Goal: Task Accomplishment & Management: Use online tool/utility

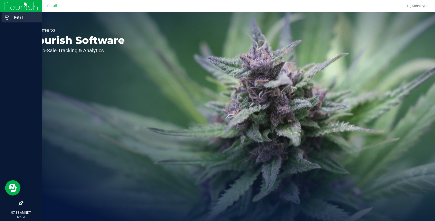
click at [17, 16] on p "Retail" at bounding box center [24, 17] width 31 height 6
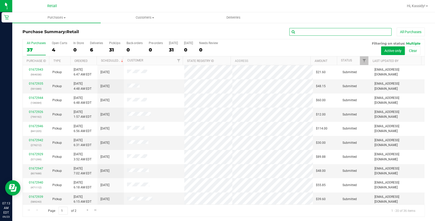
click at [320, 32] on input "text" at bounding box center [340, 32] width 102 height 8
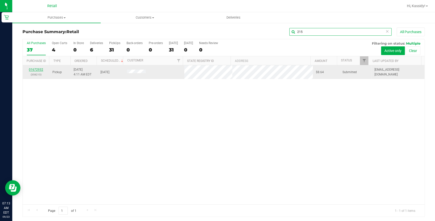
type input "215"
click at [32, 69] on link "01672932" at bounding box center [36, 70] width 14 height 4
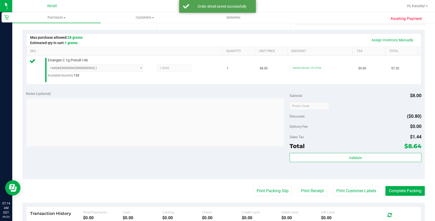
scroll to position [116, 0]
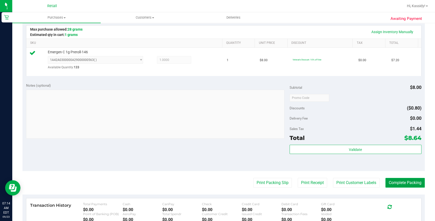
click at [392, 182] on button "Complete Packing" at bounding box center [404, 183] width 39 height 10
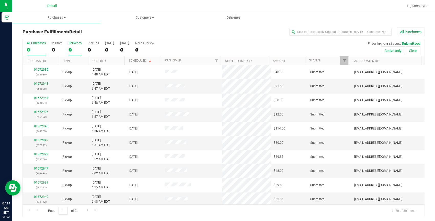
click at [75, 50] on div "0" at bounding box center [74, 50] width 13 height 6
click at [0, 0] on input "Deliveries 0" at bounding box center [0, 0] width 0 height 0
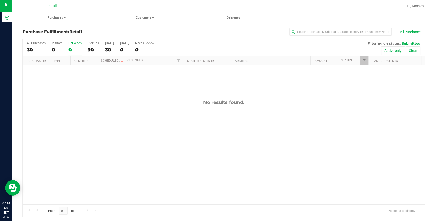
click at [75, 50] on div "0" at bounding box center [74, 50] width 13 height 6
click at [0, 0] on input "Deliveries 0" at bounding box center [0, 0] width 0 height 0
click at [91, 45] on label "PickUps 30" at bounding box center [93, 48] width 11 height 14
click at [0, 0] on input "PickUps 30" at bounding box center [0, 0] width 0 height 0
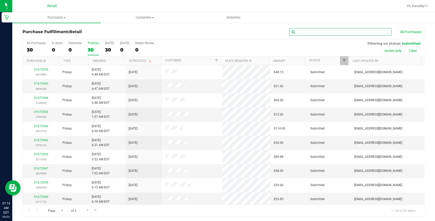
click at [313, 33] on input "text" at bounding box center [340, 32] width 102 height 8
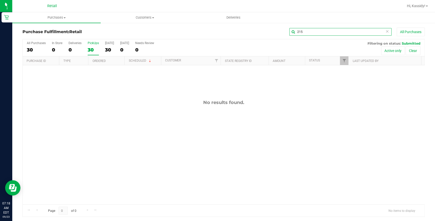
click at [312, 32] on input "215" at bounding box center [340, 32] width 102 height 8
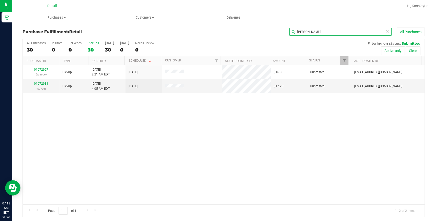
type input "flynn"
drag, startPoint x: 300, startPoint y: 33, endPoint x: 277, endPoint y: 30, distance: 23.4
click at [277, 30] on div "flynn All Purchases" at bounding box center [291, 32] width 268 height 9
click at [41, 83] on link "01672931" at bounding box center [41, 84] width 14 height 4
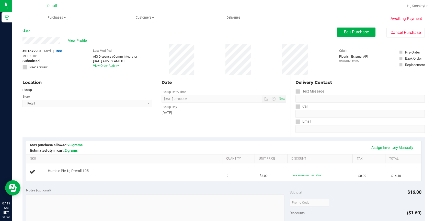
click at [261, 110] on div "[DATE]" at bounding box center [223, 112] width 125 height 5
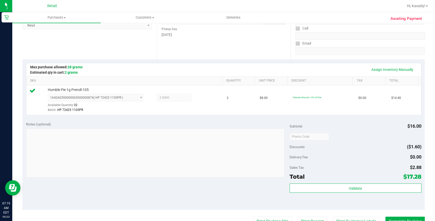
scroll to position [186, 0]
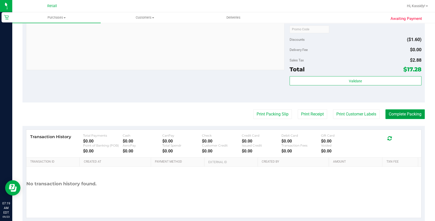
click at [396, 112] on button "Complete Packing" at bounding box center [404, 115] width 39 height 10
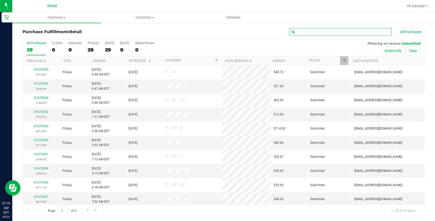
click at [377, 35] on input "text" at bounding box center [340, 32] width 102 height 8
type input "096"
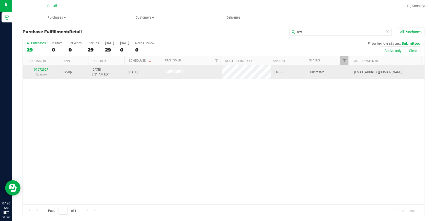
click at [36, 70] on link "01672927" at bounding box center [41, 70] width 14 height 4
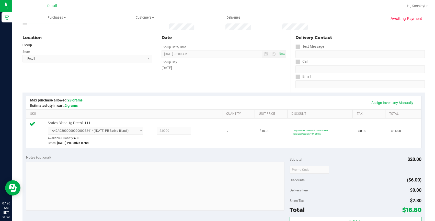
scroll to position [139, 0]
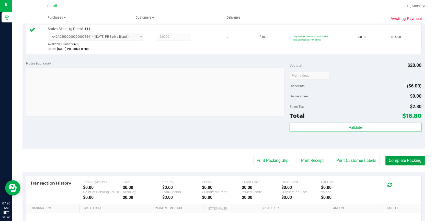
click at [411, 158] on button "Complete Packing" at bounding box center [404, 161] width 39 height 10
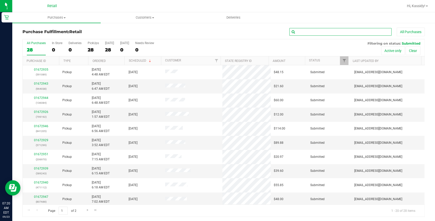
click at [298, 31] on input "text" at bounding box center [340, 32] width 102 height 8
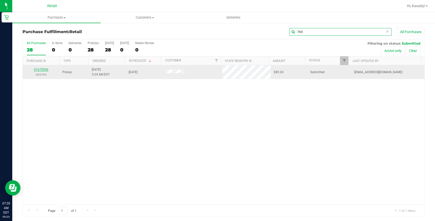
type input "764"
click at [40, 68] on link "01672936" at bounding box center [41, 70] width 14 height 4
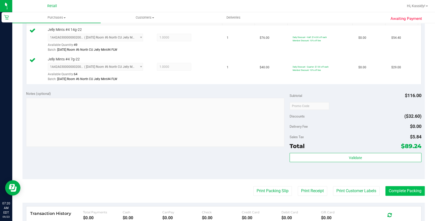
scroll to position [162, 0]
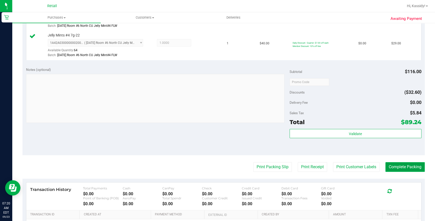
click at [406, 164] on button "Complete Packing" at bounding box center [404, 167] width 39 height 10
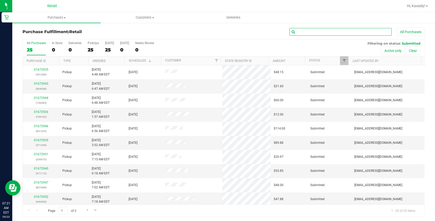
click at [317, 30] on input "text" at bounding box center [340, 32] width 102 height 8
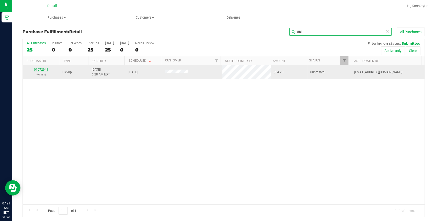
type input "881"
click at [46, 70] on link "01672941" at bounding box center [41, 70] width 14 height 4
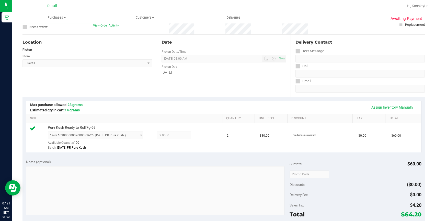
scroll to position [139, 0]
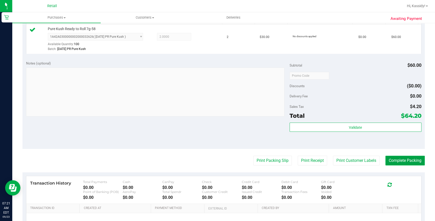
click at [392, 164] on button "Complete Packing" at bounding box center [404, 161] width 39 height 10
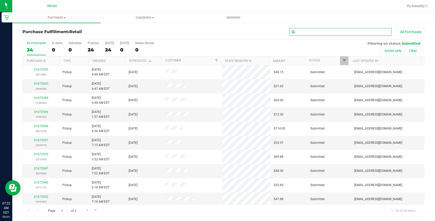
click at [305, 36] on input "text" at bounding box center [340, 32] width 102 height 8
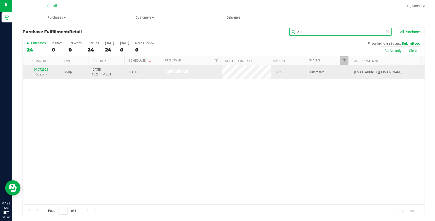
type input "211"
click at [41, 68] on link "01672921" at bounding box center [41, 70] width 14 height 4
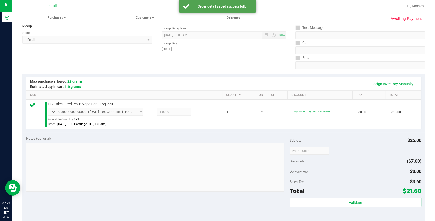
scroll to position [116, 0]
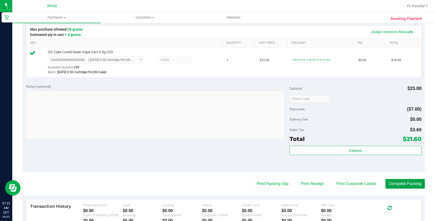
click at [403, 182] on button "Complete Packing" at bounding box center [404, 184] width 39 height 10
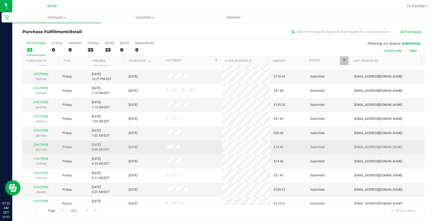
scroll to position [139, 0]
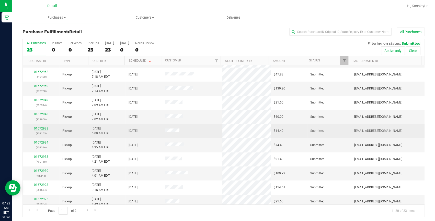
click at [45, 129] on link "01672938" at bounding box center [41, 129] width 14 height 4
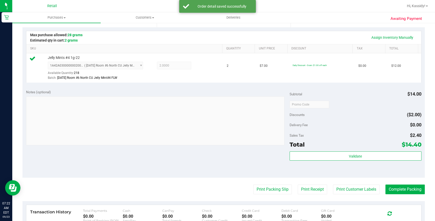
scroll to position [116, 0]
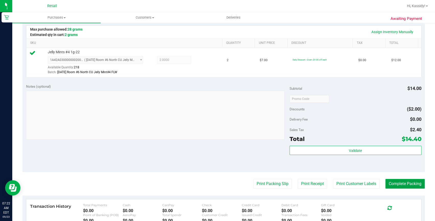
click at [411, 182] on button "Complete Packing" at bounding box center [404, 184] width 39 height 10
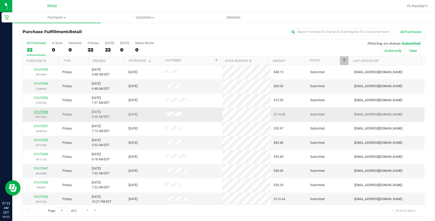
click at [43, 113] on link "01672946" at bounding box center [41, 112] width 14 height 4
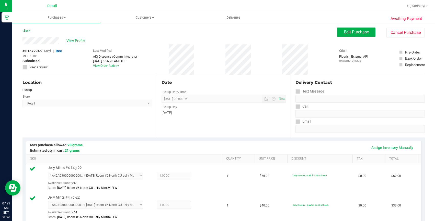
click at [125, 84] on div "Location" at bounding box center [87, 83] width 130 height 6
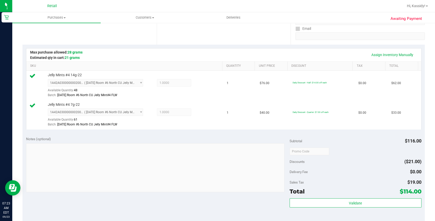
scroll to position [116, 0]
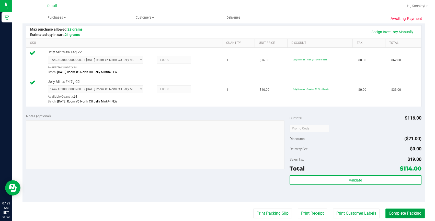
click at [395, 215] on button "Complete Packing" at bounding box center [404, 214] width 39 height 10
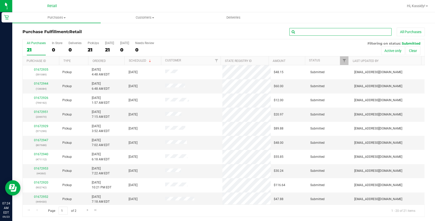
click at [338, 31] on input "text" at bounding box center [340, 32] width 102 height 8
type input "346"
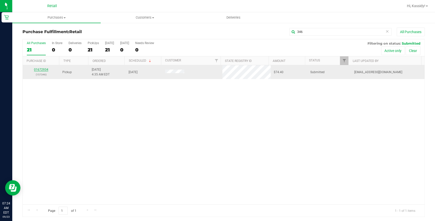
click at [39, 69] on link "01672934" at bounding box center [41, 70] width 14 height 4
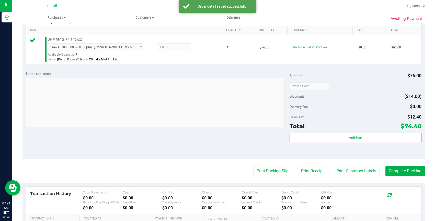
scroll to position [139, 0]
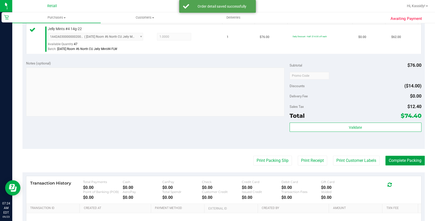
click at [394, 162] on button "Complete Packing" at bounding box center [404, 161] width 39 height 10
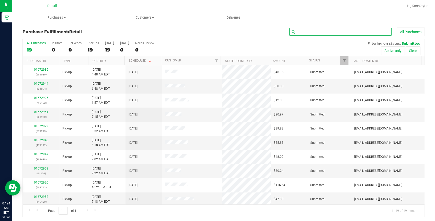
click at [330, 31] on input "text" at bounding box center [340, 32] width 102 height 8
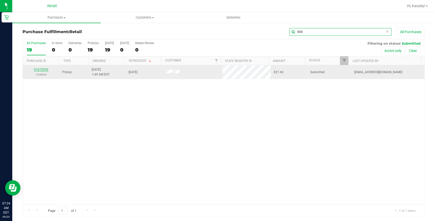
type input "004"
click at [43, 69] on link "01672925" at bounding box center [41, 70] width 14 height 4
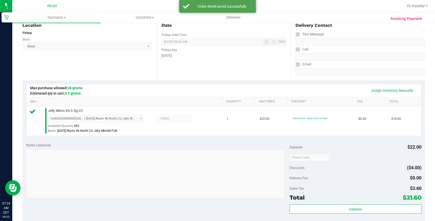
scroll to position [116, 0]
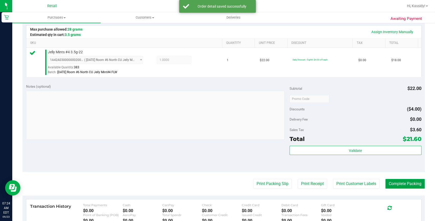
click at [391, 184] on button "Complete Packing" at bounding box center [404, 184] width 39 height 10
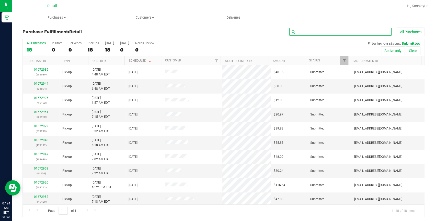
click at [332, 28] on input "text" at bounding box center [340, 32] width 102 height 8
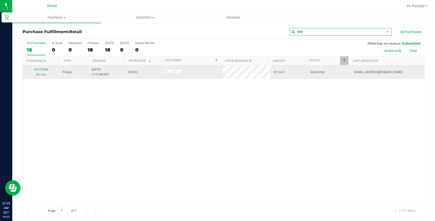
type input "594"
click at [43, 72] on p "(681594)" at bounding box center [41, 74] width 30 height 5
click at [42, 71] on link "01672928" at bounding box center [41, 70] width 14 height 4
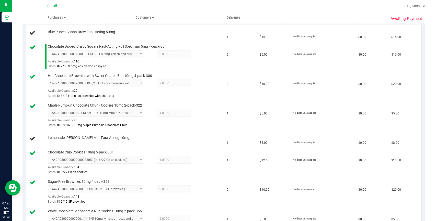
scroll to position [162, 0]
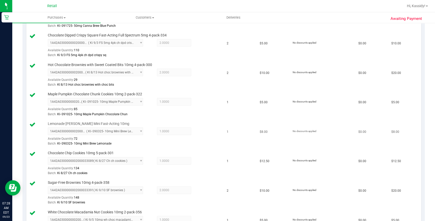
click at [249, 133] on td "1" at bounding box center [240, 135] width 33 height 30
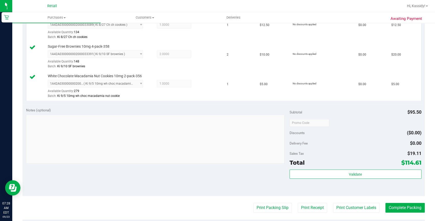
scroll to position [302, 0]
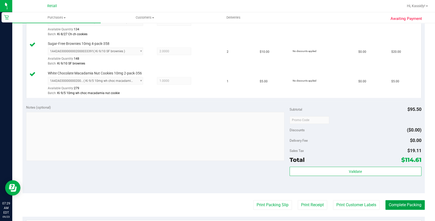
click at [405, 204] on button "Complete Packing" at bounding box center [404, 206] width 39 height 10
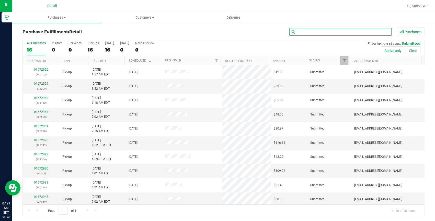
click at [314, 33] on input "text" at bounding box center [340, 32] width 102 height 8
type input "243"
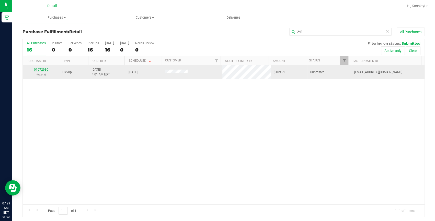
click at [45, 69] on link "01672930" at bounding box center [41, 70] width 14 height 4
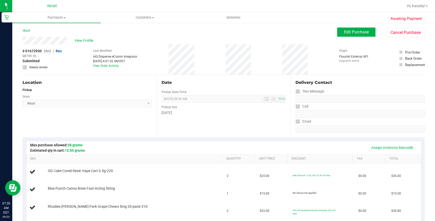
scroll to position [93, 0]
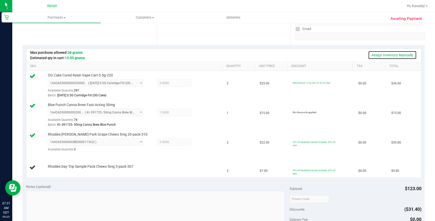
click at [384, 52] on link "Assign Inventory Manually" at bounding box center [392, 55] width 49 height 9
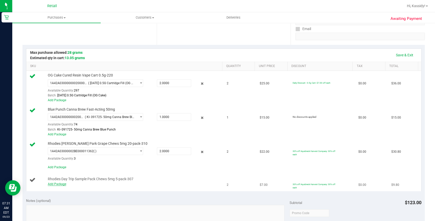
click at [60, 183] on link "Add Package" at bounding box center [57, 185] width 18 height 4
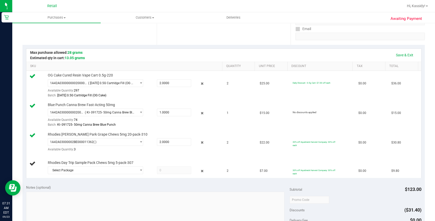
click at [68, 186] on div "Notes (optional)" at bounding box center [157, 187] width 263 height 5
click at [69, 170] on span "Select Package" at bounding box center [92, 170] width 88 height 7
click at [97, 192] on span "( )" at bounding box center [96, 192] width 3 height 4
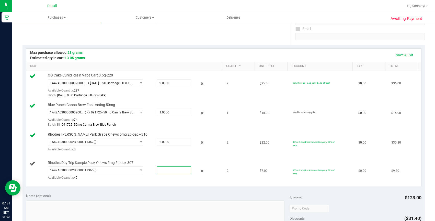
click at [159, 167] on span at bounding box center [174, 171] width 34 height 8
click at [159, 167] on input "text" at bounding box center [174, 170] width 34 height 7
type input "2"
type input "2.0000"
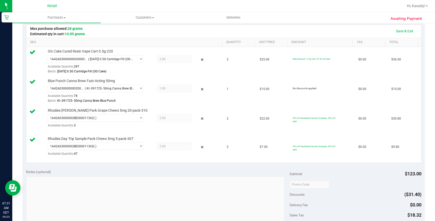
scroll to position [209, 0]
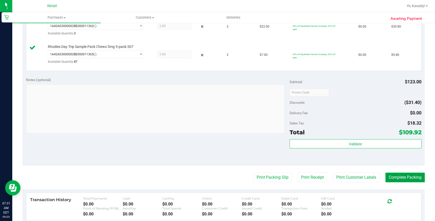
click at [401, 177] on button "Complete Packing" at bounding box center [404, 178] width 39 height 10
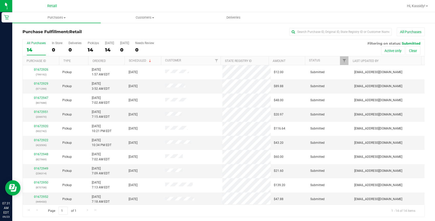
click at [174, 29] on div "All Purchases" at bounding box center [291, 32] width 268 height 9
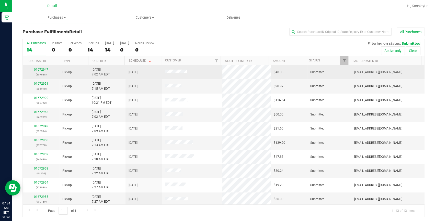
click at [36, 70] on link "01672947" at bounding box center [41, 70] width 14 height 4
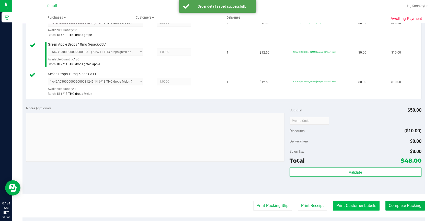
scroll to position [209, 0]
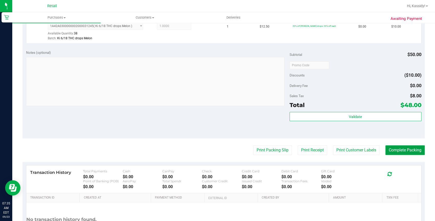
click at [388, 150] on button "Complete Packing" at bounding box center [404, 151] width 39 height 10
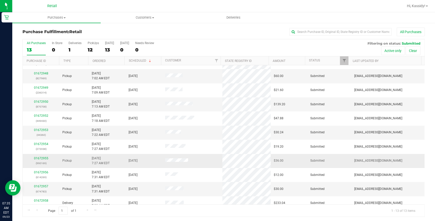
scroll to position [44, 0]
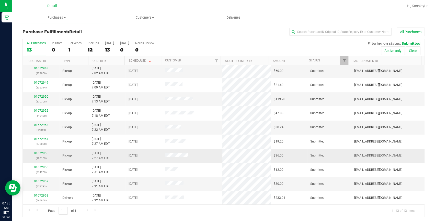
click at [41, 154] on link "01672955" at bounding box center [41, 154] width 14 height 4
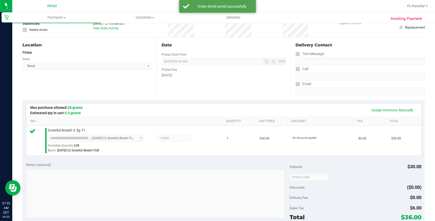
scroll to position [139, 0]
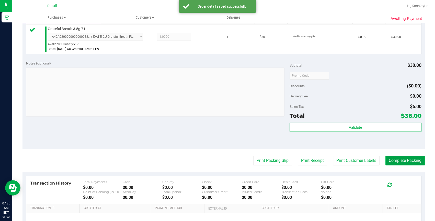
click at [389, 159] on button "Complete Packing" at bounding box center [404, 161] width 39 height 10
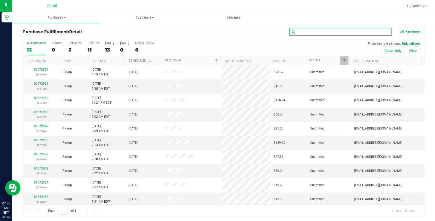
click at [310, 30] on input "text" at bounding box center [340, 32] width 102 height 8
type input "360"
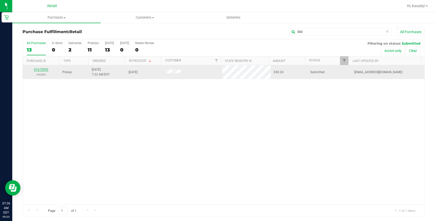
drag, startPoint x: 48, startPoint y: 69, endPoint x: 40, endPoint y: 68, distance: 7.8
click at [45, 70] on link "01672953" at bounding box center [41, 70] width 14 height 4
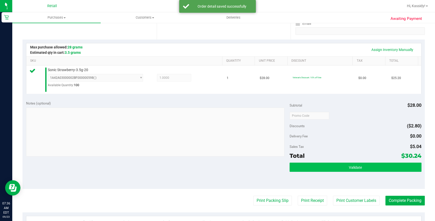
scroll to position [139, 0]
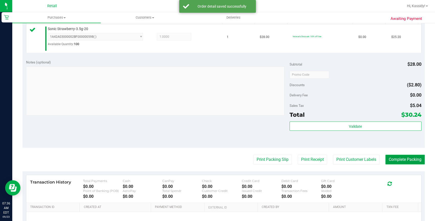
click at [400, 160] on button "Complete Packing" at bounding box center [404, 160] width 39 height 10
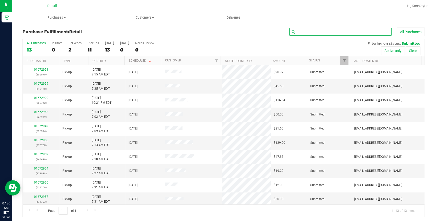
click at [305, 34] on input "text" at bounding box center [340, 32] width 102 height 8
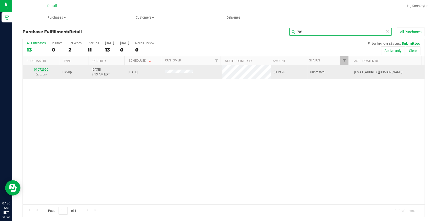
type input "708"
click at [40, 70] on link "01672950" at bounding box center [41, 70] width 14 height 4
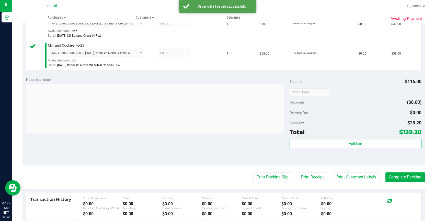
scroll to position [186, 0]
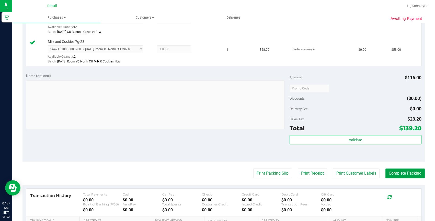
click at [400, 171] on button "Complete Packing" at bounding box center [404, 174] width 39 height 10
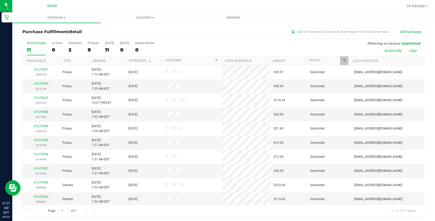
click at [301, 36] on div "All Purchases" at bounding box center [291, 32] width 268 height 9
click at [301, 30] on input "text" at bounding box center [340, 32] width 102 height 8
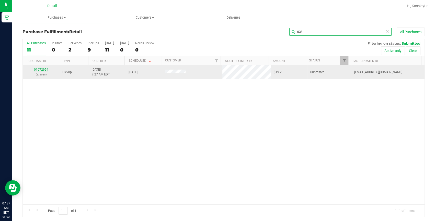
type input "038"
click at [37, 69] on link "01672954" at bounding box center [41, 70] width 14 height 4
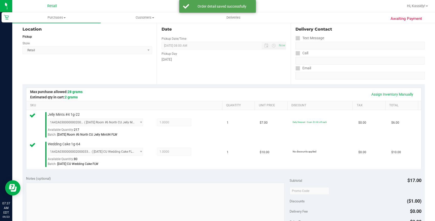
scroll to position [186, 0]
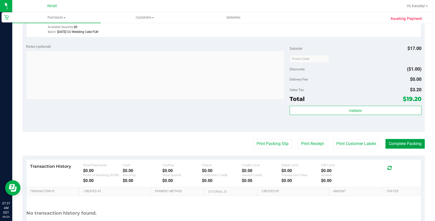
click at [392, 140] on button "Complete Packing" at bounding box center [404, 144] width 39 height 10
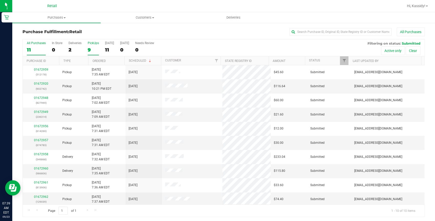
click at [92, 44] on div "PickUps" at bounding box center [93, 43] width 11 height 4
click at [0, 0] on input "PickUps 9" at bounding box center [0, 0] width 0 height 0
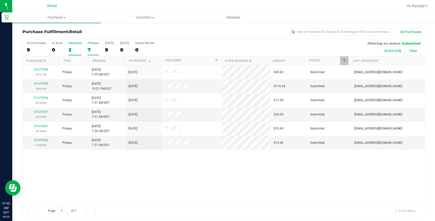
click at [79, 43] on div "Deliveries" at bounding box center [74, 43] width 13 height 4
click at [0, 0] on input "Deliveries 2" at bounding box center [0, 0] width 0 height 0
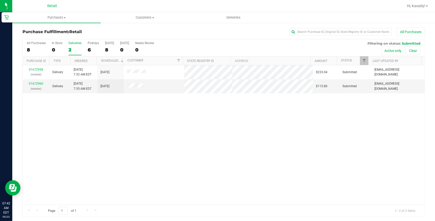
click at [79, 43] on div "Deliveries" at bounding box center [74, 43] width 13 height 4
click at [0, 0] on input "Deliveries 2" at bounding box center [0, 0] width 0 height 0
click at [79, 43] on div "Deliveries" at bounding box center [74, 43] width 13 height 4
click at [0, 0] on input "Deliveries 2" at bounding box center [0, 0] width 0 height 0
click at [79, 48] on div "2" at bounding box center [74, 50] width 13 height 6
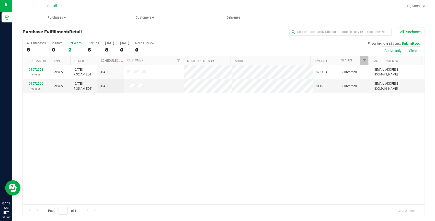
click at [0, 0] on input "Deliveries 2" at bounding box center [0, 0] width 0 height 0
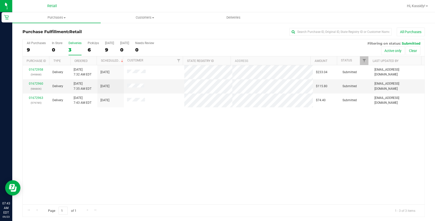
click at [79, 48] on div "3" at bounding box center [74, 50] width 13 height 6
click at [0, 0] on input "Deliveries 3" at bounding box center [0, 0] width 0 height 0
click at [79, 48] on div "3" at bounding box center [74, 50] width 13 height 6
click at [0, 0] on input "Deliveries 3" at bounding box center [0, 0] width 0 height 0
click at [312, 25] on div "Purchase Fulfillment: Retail All Purchases All Purchases 9 In Store 0 Deliverie…" at bounding box center [223, 122] width 423 height 200
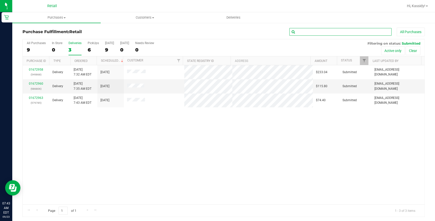
click at [307, 30] on input "text" at bounding box center [340, 32] width 102 height 8
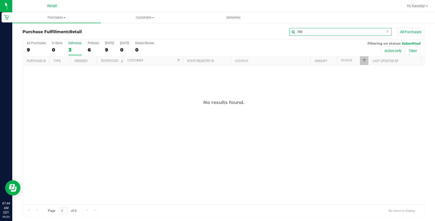
drag, startPoint x: 308, startPoint y: 35, endPoint x: 286, endPoint y: 34, distance: 21.7
click at [289, 34] on input "783" at bounding box center [340, 32] width 102 height 8
drag, startPoint x: 309, startPoint y: 30, endPoint x: 278, endPoint y: 34, distance: 31.2
click at [278, 34] on div "dean All Purchases" at bounding box center [291, 32] width 268 height 9
type input "ruzz"
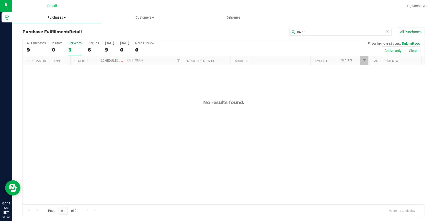
click at [48, 16] on span "Purchases" at bounding box center [56, 17] width 88 height 5
click at [50, 40] on li "Fulfillment" at bounding box center [56, 37] width 88 height 6
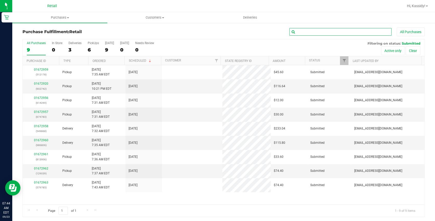
click at [302, 32] on input "text" at bounding box center [340, 32] width 102 height 8
type input "713"
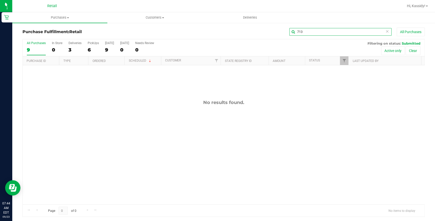
drag, startPoint x: 301, startPoint y: 32, endPoint x: 284, endPoint y: 32, distance: 17.1
click at [284, 32] on div "713 All Purchases" at bounding box center [291, 32] width 268 height 9
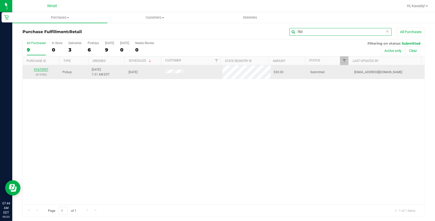
type input "783"
click at [38, 68] on link "01672957" at bounding box center [41, 70] width 14 height 4
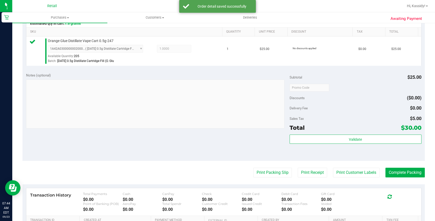
scroll to position [186, 0]
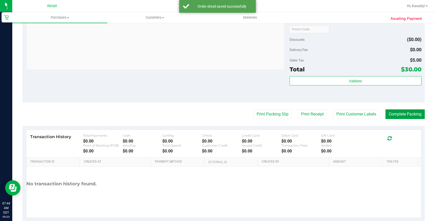
click at [388, 112] on button "Complete Packing" at bounding box center [404, 115] width 39 height 10
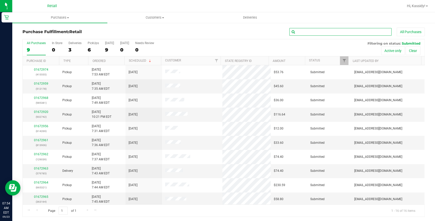
click at [307, 34] on input "text" at bounding box center [340, 32] width 102 height 8
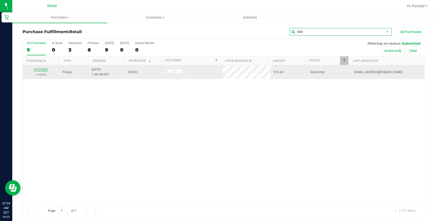
type input "683"
click at [37, 70] on link "01672967" at bounding box center [41, 70] width 14 height 4
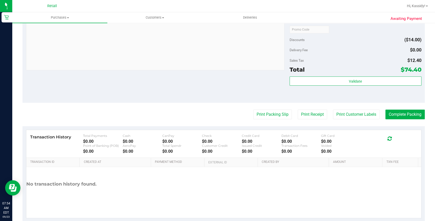
scroll to position [186, 0]
click at [400, 111] on button "Complete Packing" at bounding box center [404, 115] width 39 height 10
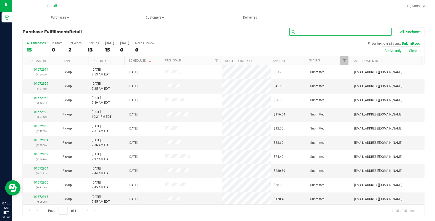
click at [326, 30] on input "text" at bounding box center [340, 32] width 102 height 8
type input "834"
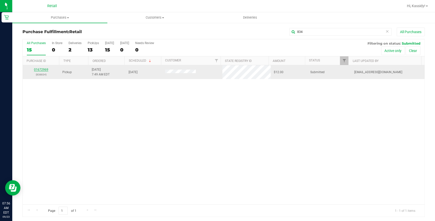
click at [43, 68] on link "01672969" at bounding box center [41, 70] width 14 height 4
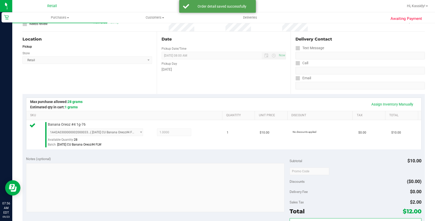
scroll to position [186, 0]
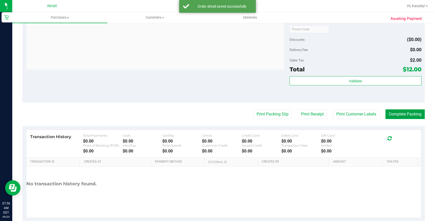
click at [408, 118] on button "Complete Packing" at bounding box center [404, 115] width 39 height 10
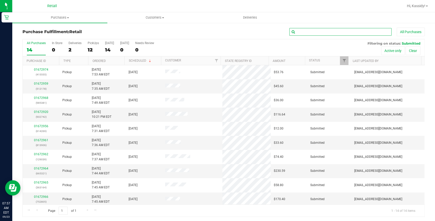
click at [342, 31] on input "text" at bounding box center [340, 32] width 102 height 8
type input "805"
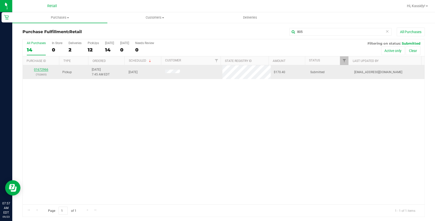
click at [37, 69] on link "01672966" at bounding box center [41, 70] width 14 height 4
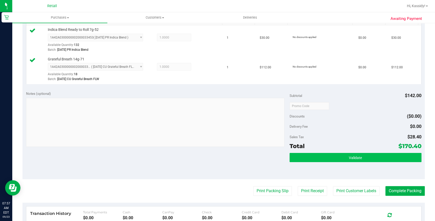
scroll to position [139, 0]
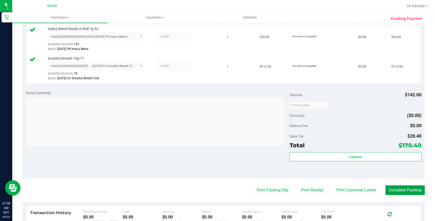
click at [394, 187] on button "Complete Packing" at bounding box center [404, 191] width 39 height 10
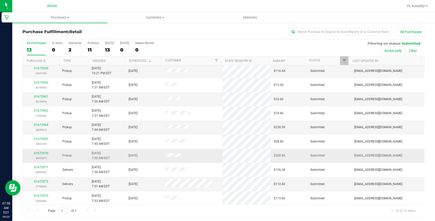
scroll to position [1, 0]
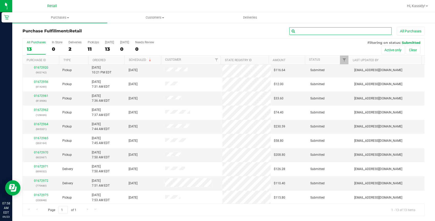
click at [317, 28] on input "text" at bounding box center [340, 31] width 102 height 8
type input "164"
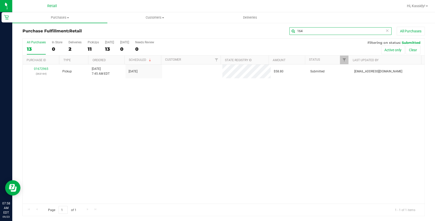
scroll to position [0, 0]
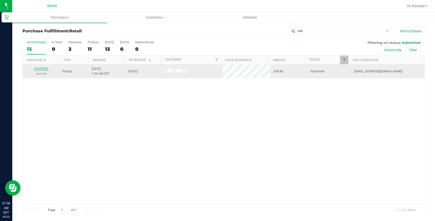
click at [45, 68] on link "01672965" at bounding box center [41, 69] width 14 height 4
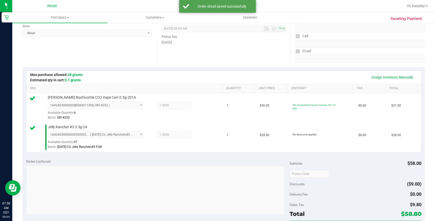
scroll to position [117, 0]
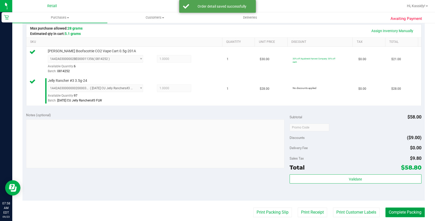
click at [390, 210] on button "Complete Packing" at bounding box center [404, 213] width 39 height 10
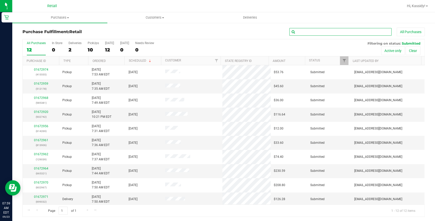
click at [312, 28] on input "text" at bounding box center [340, 32] width 102 height 8
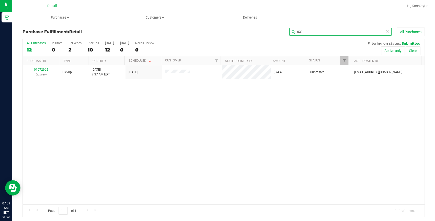
type input "039"
click at [38, 69] on link "01672962" at bounding box center [41, 70] width 14 height 4
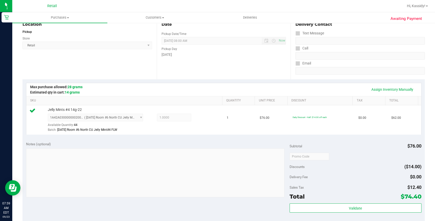
scroll to position [139, 0]
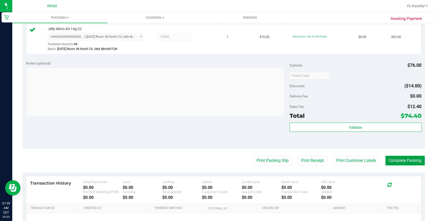
click at [389, 165] on button "Complete Packing" at bounding box center [404, 161] width 39 height 10
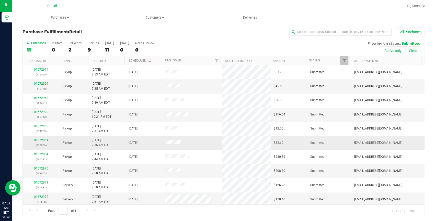
click at [44, 139] on link "01672961" at bounding box center [41, 141] width 14 height 4
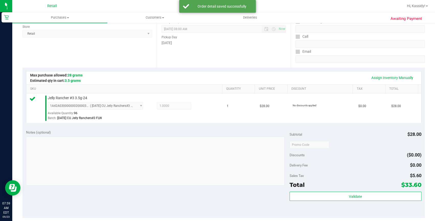
scroll to position [116, 0]
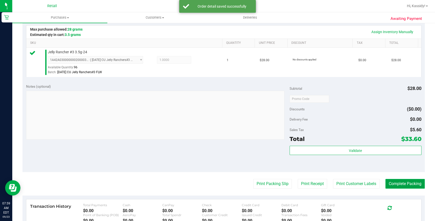
click at [400, 180] on button "Complete Packing" at bounding box center [404, 184] width 39 height 10
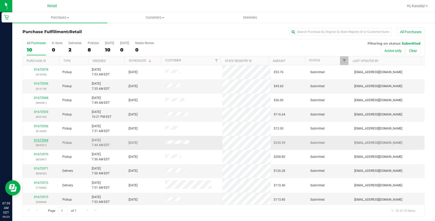
click at [44, 140] on link "01672964" at bounding box center [41, 141] width 14 height 4
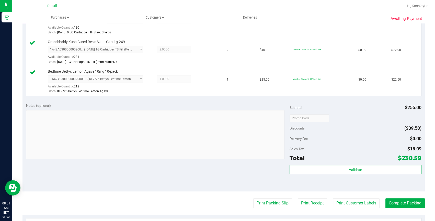
scroll to position [255, 0]
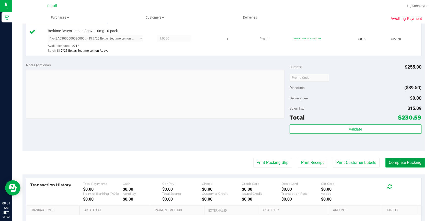
click at [395, 162] on button "Complete Packing" at bounding box center [404, 163] width 39 height 10
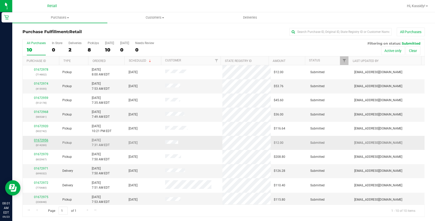
click at [44, 140] on link "01672956" at bounding box center [41, 141] width 14 height 4
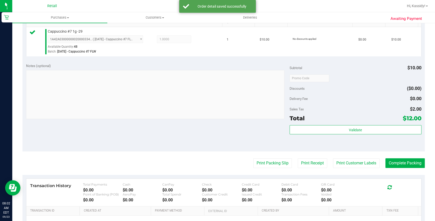
scroll to position [186, 0]
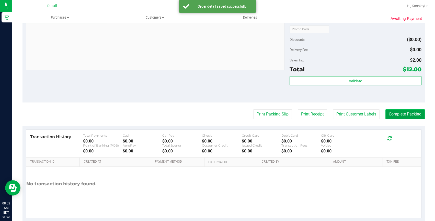
click at [406, 116] on button "Complete Packing" at bounding box center [404, 115] width 39 height 10
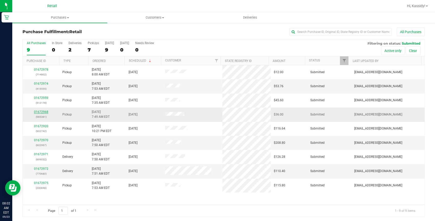
click at [36, 112] on link "01672968" at bounding box center [41, 112] width 14 height 4
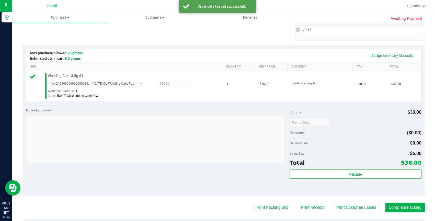
scroll to position [93, 0]
click at [403, 204] on button "Complete Packing" at bounding box center [404, 208] width 39 height 10
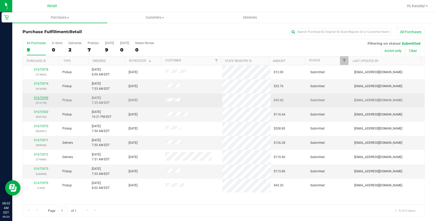
click at [43, 100] on link "01672959" at bounding box center [41, 98] width 14 height 4
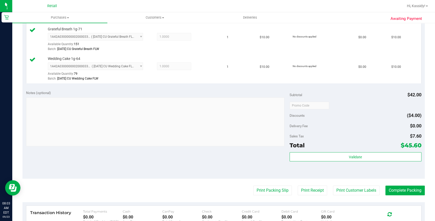
scroll to position [186, 0]
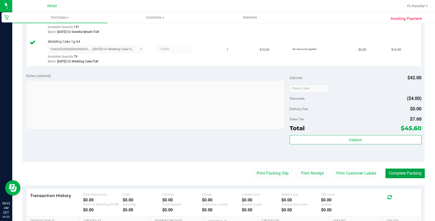
click at [393, 170] on button "Complete Packing" at bounding box center [404, 174] width 39 height 10
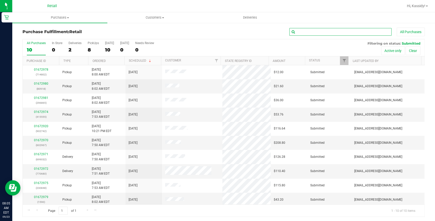
click at [314, 33] on input "text" at bounding box center [340, 32] width 102 height 8
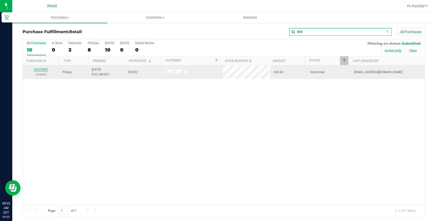
type input "865"
click at [38, 69] on link "01672981" at bounding box center [41, 70] width 14 height 4
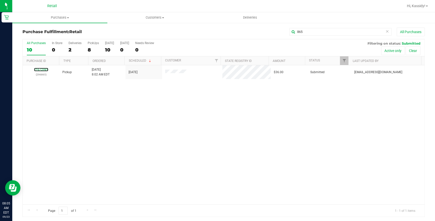
click at [38, 69] on link "01672981" at bounding box center [41, 70] width 14 height 4
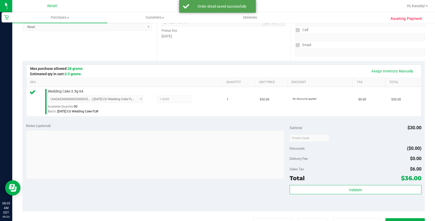
scroll to position [139, 0]
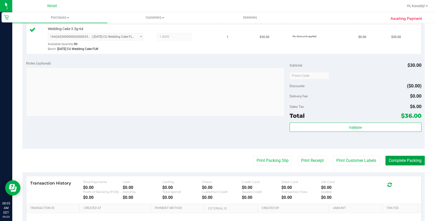
click at [399, 159] on button "Complete Packing" at bounding box center [404, 161] width 39 height 10
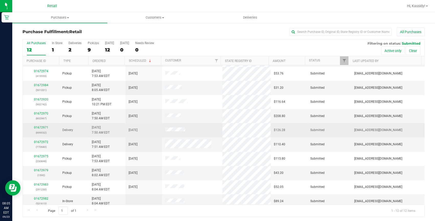
scroll to position [30, 0]
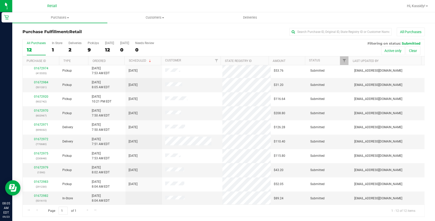
click at [318, 27] on div "Purchase Fulfillment: Retail All Purchases All Purchases 12 In Store 1 Deliveri…" at bounding box center [223, 122] width 423 height 200
click at [320, 33] on input "text" at bounding box center [340, 32] width 102 height 8
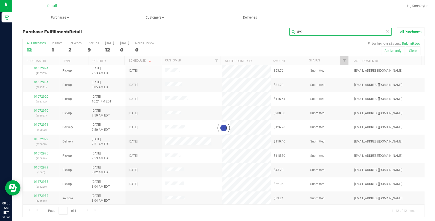
scroll to position [0, 0]
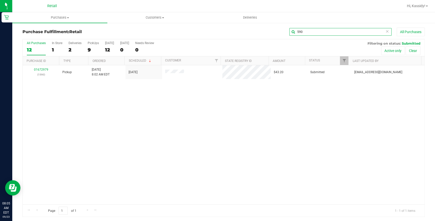
type input "590"
click at [38, 68] on link "01672979" at bounding box center [41, 70] width 14 height 4
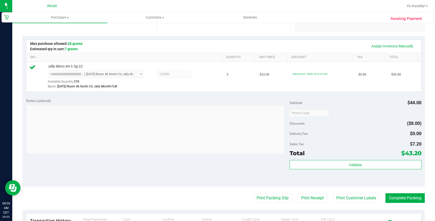
scroll to position [139, 0]
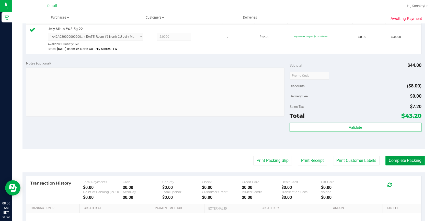
click at [404, 157] on button "Complete Packing" at bounding box center [404, 161] width 39 height 10
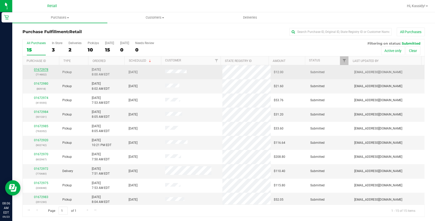
click at [36, 71] on link "01672978" at bounding box center [41, 70] width 14 height 4
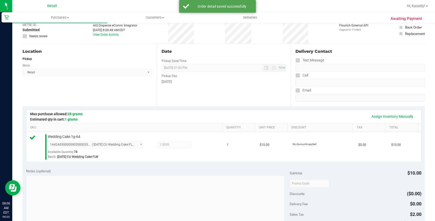
scroll to position [116, 0]
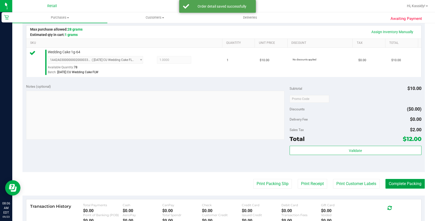
click at [408, 180] on button "Complete Packing" at bounding box center [404, 184] width 39 height 10
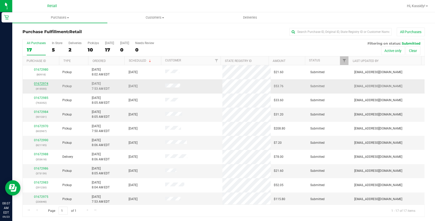
click at [45, 84] on link "01672974" at bounding box center [41, 84] width 14 height 4
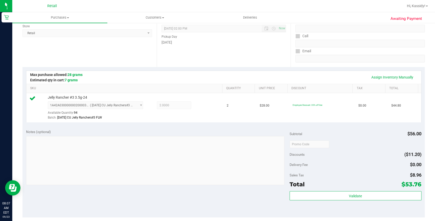
scroll to position [139, 0]
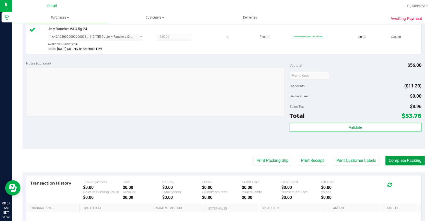
drag, startPoint x: 395, startPoint y: 159, endPoint x: 384, endPoint y: 159, distance: 10.7
click at [395, 159] on button "Complete Packing" at bounding box center [404, 161] width 39 height 10
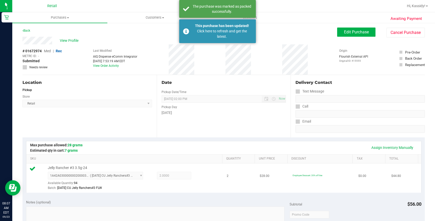
scroll to position [0, 0]
click at [208, 41] on div "This purchase has been updated! Click here to refresh and get the latest." at bounding box center [217, 31] width 77 height 24
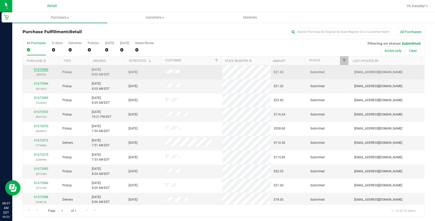
click at [44, 70] on link "01672980" at bounding box center [41, 70] width 14 height 4
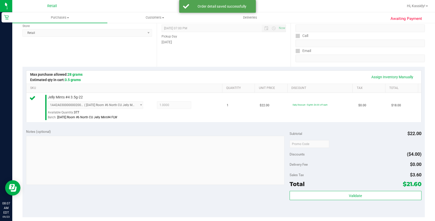
scroll to position [139, 0]
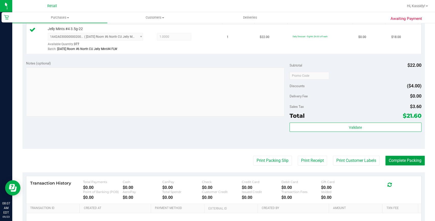
click at [386, 164] on button "Complete Packing" at bounding box center [404, 161] width 39 height 10
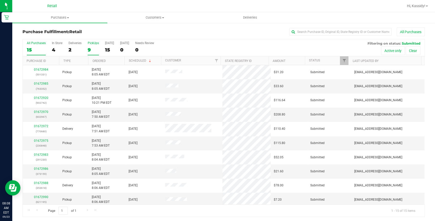
click at [94, 49] on div "9" at bounding box center [93, 50] width 11 height 6
click at [0, 0] on input "PickUps 9" at bounding box center [0, 0] width 0 height 0
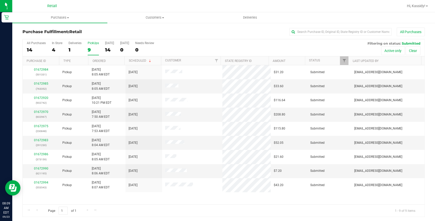
click at [90, 49] on div "9" at bounding box center [93, 50] width 11 height 6
click at [0, 0] on input "PickUps 9" at bounding box center [0, 0] width 0 height 0
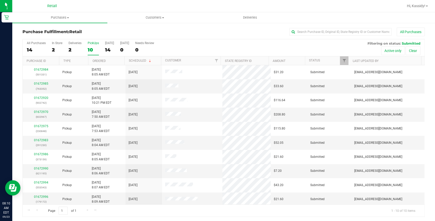
click at [43, 142] on div "01672983 (291230)" at bounding box center [41, 143] width 30 height 10
click at [301, 33] on input "text" at bounding box center [340, 32] width 102 height 8
type input "230"
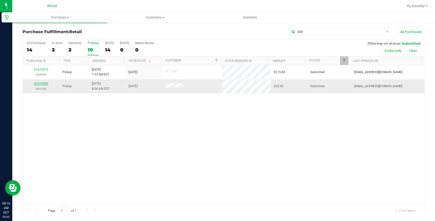
click at [41, 83] on link "01672983" at bounding box center [41, 84] width 14 height 4
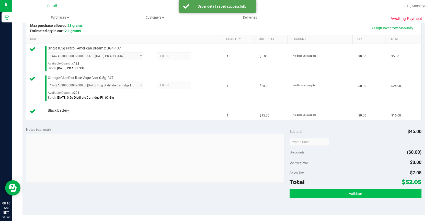
scroll to position [162, 0]
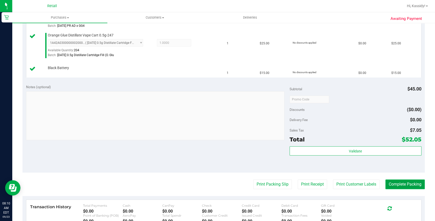
click at [406, 183] on button "Complete Packing" at bounding box center [404, 185] width 39 height 10
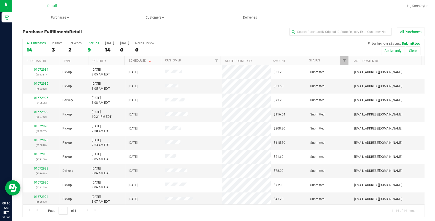
click at [90, 48] on div "9" at bounding box center [93, 50] width 11 height 6
click at [0, 0] on input "PickUps 9" at bounding box center [0, 0] width 0 height 0
click at [38, 140] on link "01672986" at bounding box center [41, 141] width 14 height 4
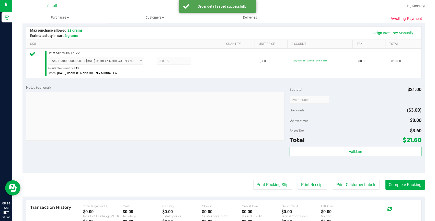
scroll to position [116, 0]
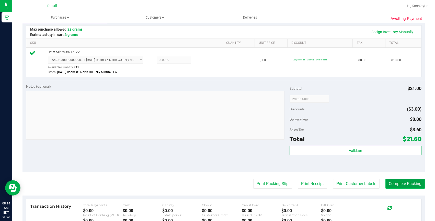
click at [405, 185] on button "Complete Packing" at bounding box center [404, 184] width 39 height 10
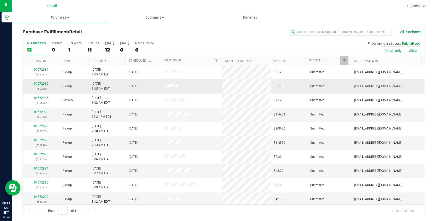
click at [45, 83] on link "01672985" at bounding box center [41, 84] width 14 height 4
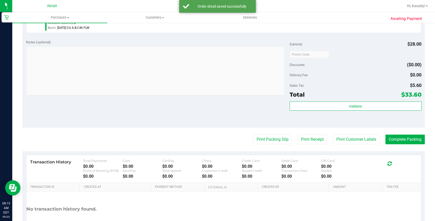
scroll to position [162, 0]
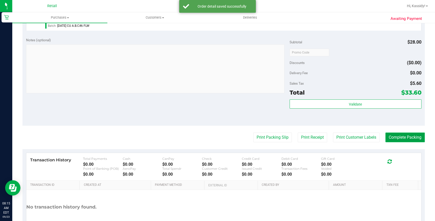
click at [394, 137] on button "Complete Packing" at bounding box center [404, 138] width 39 height 10
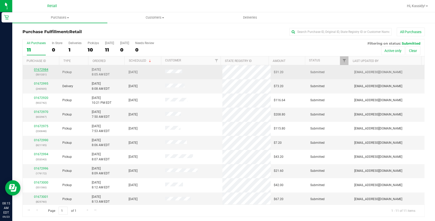
click at [46, 69] on link "01672984" at bounding box center [41, 70] width 14 height 4
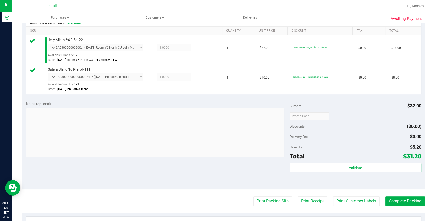
scroll to position [139, 0]
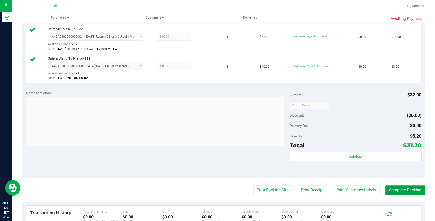
click at [391, 191] on button "Complete Packing" at bounding box center [404, 191] width 39 height 10
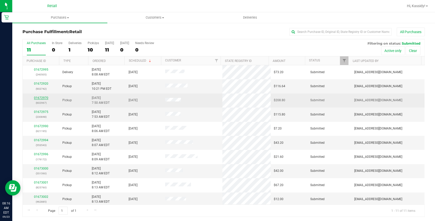
click at [47, 99] on link "01672970" at bounding box center [41, 98] width 14 height 4
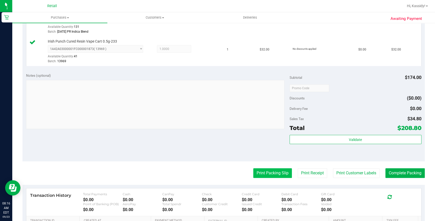
scroll to position [254, 0]
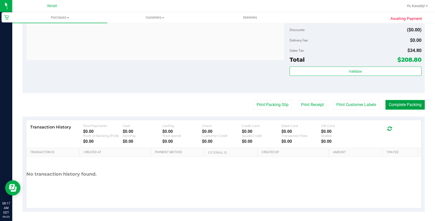
click at [403, 107] on button "Complete Packing" at bounding box center [404, 105] width 39 height 10
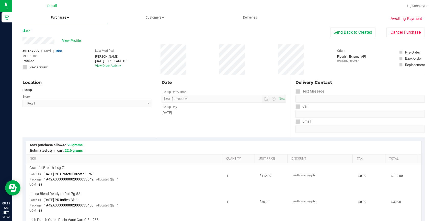
click at [54, 18] on span "Purchases" at bounding box center [59, 17] width 95 height 5
click at [35, 35] on span "Fulfillment" at bounding box center [28, 37] width 32 height 4
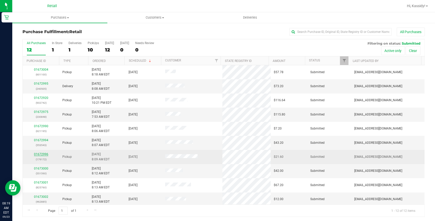
click at [41, 155] on link "01672996" at bounding box center [41, 155] width 14 height 4
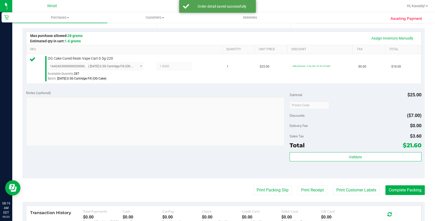
scroll to position [116, 0]
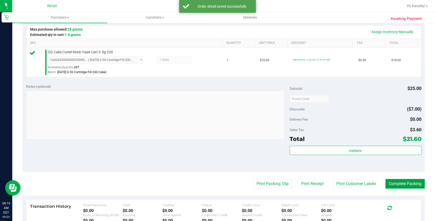
click at [411, 182] on button "Complete Packing" at bounding box center [404, 184] width 39 height 10
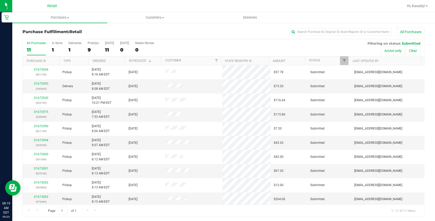
click at [294, 36] on div "Purchase Fulfillment: Retail All Purchases" at bounding box center [223, 33] width 402 height 11
click at [294, 34] on input "text" at bounding box center [340, 32] width 102 height 8
type input "590"
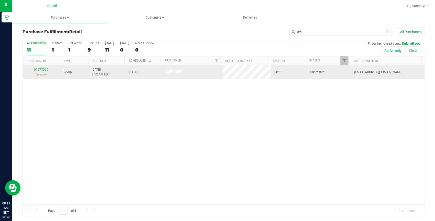
click at [44, 71] on link "01673000" at bounding box center [41, 70] width 14 height 4
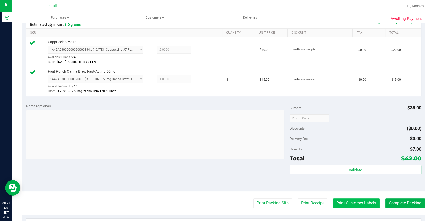
scroll to position [162, 0]
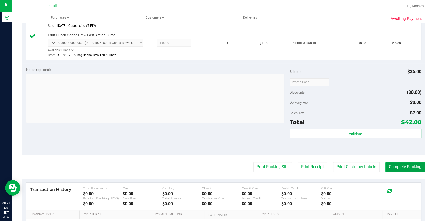
click at [391, 167] on button "Complete Packing" at bounding box center [404, 167] width 39 height 10
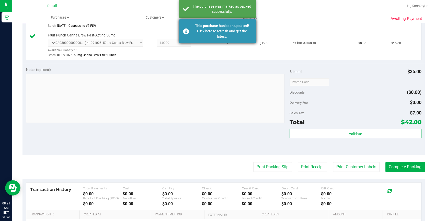
click at [243, 26] on div "This purchase has been updated!" at bounding box center [222, 25] width 60 height 5
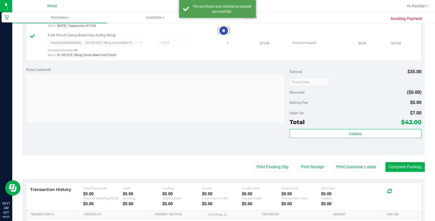
scroll to position [155, 0]
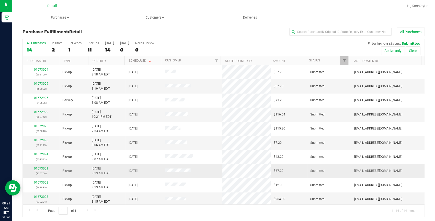
click at [40, 169] on link "01673001" at bounding box center [41, 169] width 14 height 4
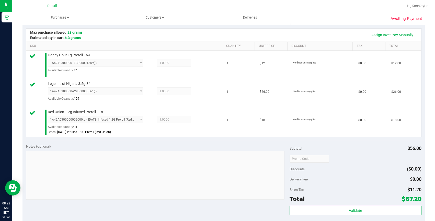
scroll to position [186, 0]
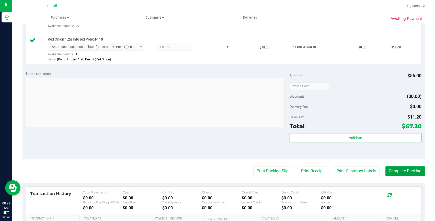
click at [385, 171] on button "Complete Packing" at bounding box center [404, 172] width 39 height 10
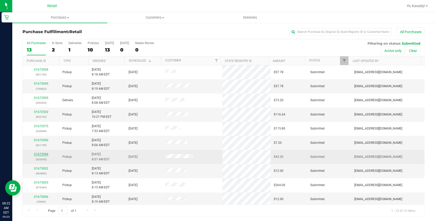
click at [45, 154] on link "01672994" at bounding box center [41, 155] width 14 height 4
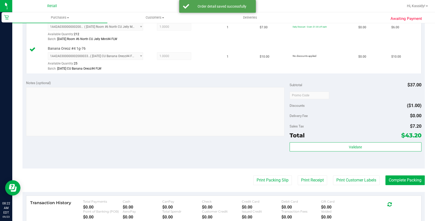
scroll to position [209, 0]
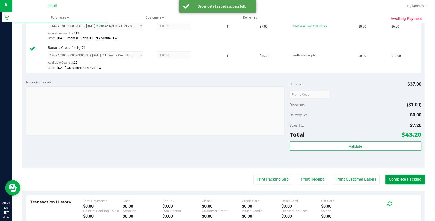
click at [408, 178] on button "Complete Packing" at bounding box center [404, 180] width 39 height 10
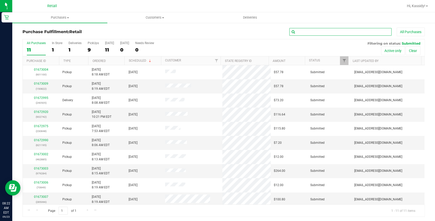
click at [299, 29] on input "text" at bounding box center [340, 32] width 102 height 8
type input "195"
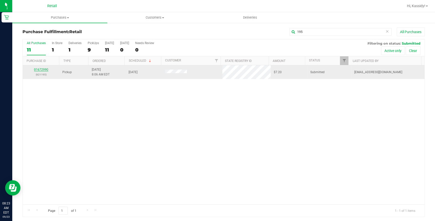
click at [43, 69] on link "01672990" at bounding box center [41, 70] width 14 height 4
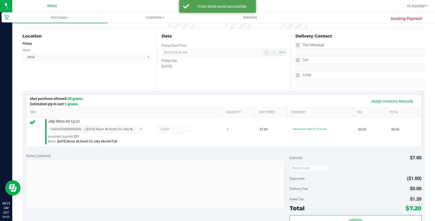
scroll to position [162, 0]
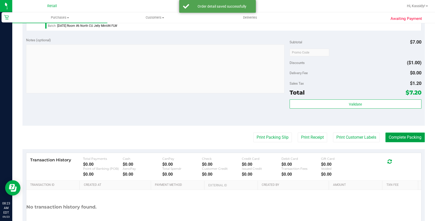
click at [392, 136] on button "Complete Packing" at bounding box center [404, 138] width 39 height 10
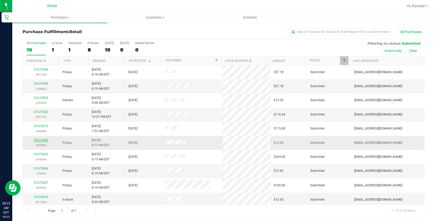
click at [41, 139] on link "01673002" at bounding box center [41, 141] width 14 height 4
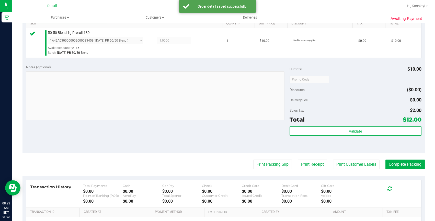
scroll to position [139, 0]
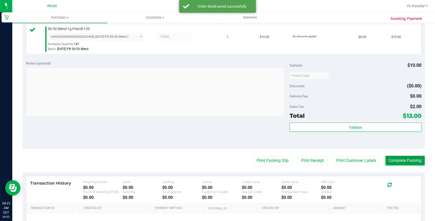
click at [404, 164] on button "Complete Packing" at bounding box center [404, 161] width 39 height 10
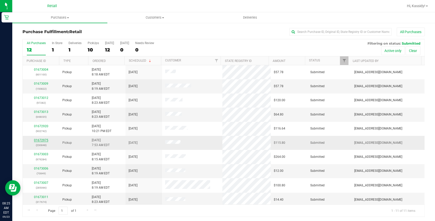
click at [44, 141] on link "01672975" at bounding box center [41, 141] width 14 height 4
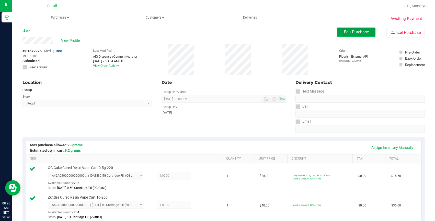
click at [362, 34] on span "Edit Purchase" at bounding box center [356, 32] width 25 height 5
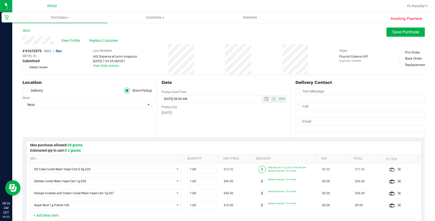
click at [259, 166] on span at bounding box center [261, 169] width 7 height 7
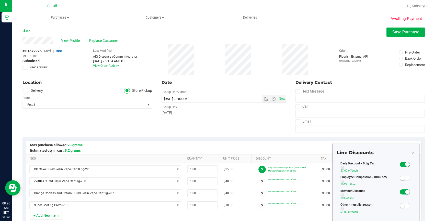
click at [400, 191] on span at bounding box center [405, 192] width 10 height 5
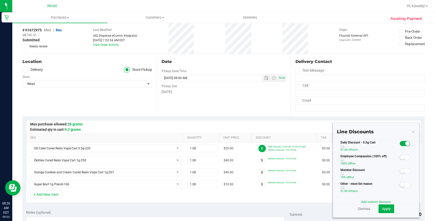
scroll to position [46, 0]
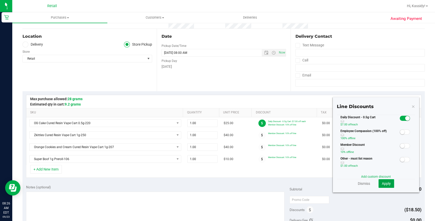
click at [384, 184] on span "Apply" at bounding box center [386, 184] width 9 height 4
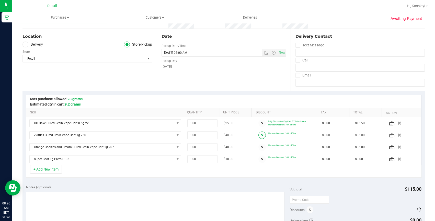
click at [259, 135] on span at bounding box center [261, 135] width 7 height 7
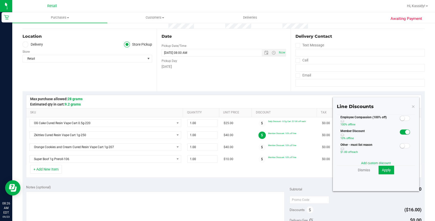
click at [405, 133] on small at bounding box center [407, 132] width 5 height 5
click at [382, 165] on div "Add custom discount" at bounding box center [376, 163] width 78 height 5
click at [382, 168] on span "Apply" at bounding box center [386, 170] width 9 height 4
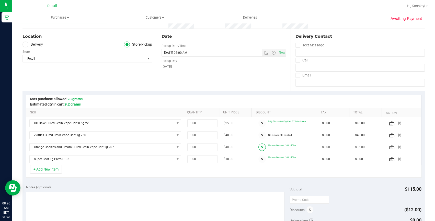
click at [261, 146] on icon at bounding box center [262, 147] width 2 height 3
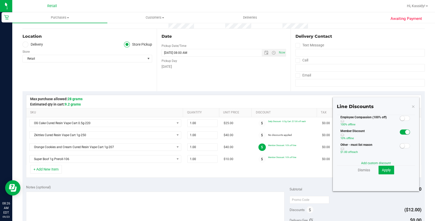
click at [400, 130] on span at bounding box center [405, 132] width 10 height 5
click at [384, 170] on span "Apply" at bounding box center [386, 170] width 9 height 4
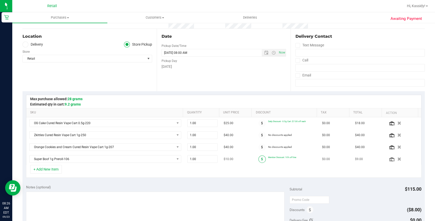
click at [261, 158] on icon at bounding box center [262, 159] width 2 height 3
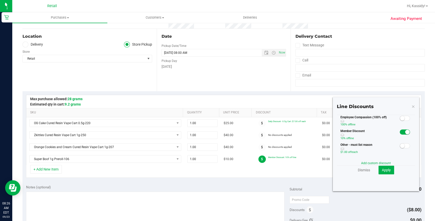
click at [400, 132] on span at bounding box center [405, 132] width 10 height 5
click at [378, 173] on button "Apply" at bounding box center [386, 170] width 16 height 9
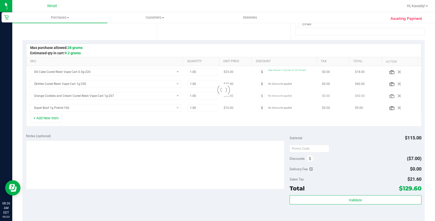
scroll to position [162, 0]
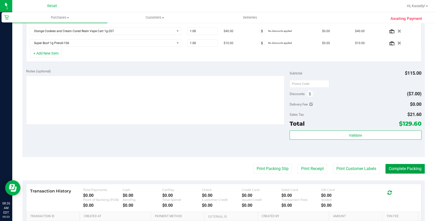
click at [403, 170] on button "Complete Packing" at bounding box center [404, 169] width 39 height 10
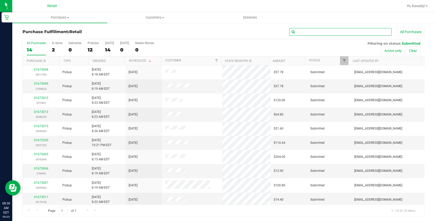
click at [331, 34] on input "text" at bounding box center [340, 32] width 102 height 8
type input "849"
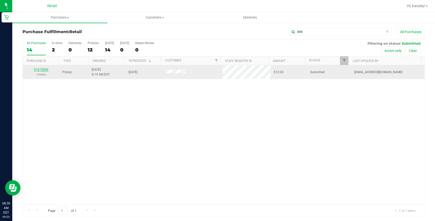
click at [42, 71] on link "01673006" at bounding box center [41, 70] width 14 height 4
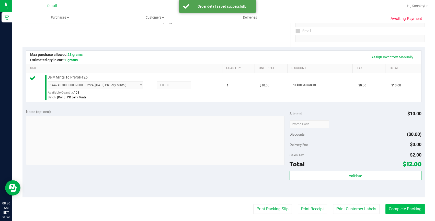
scroll to position [162, 0]
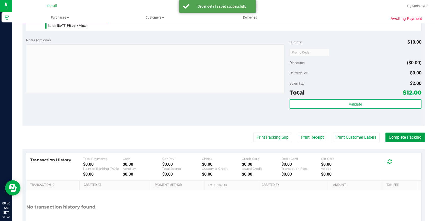
click at [401, 138] on button "Complete Packing" at bounding box center [404, 138] width 39 height 10
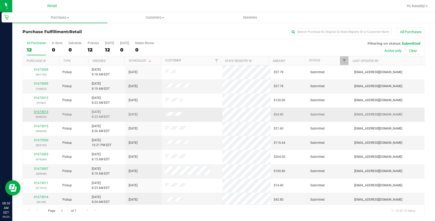
click at [39, 112] on link "01673013" at bounding box center [41, 112] width 14 height 4
click at [36, 112] on link "01673013" at bounding box center [41, 112] width 14 height 4
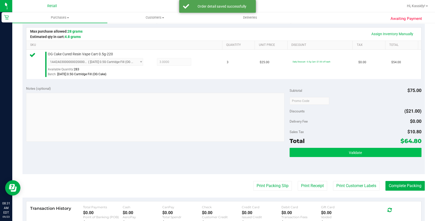
scroll to position [116, 0]
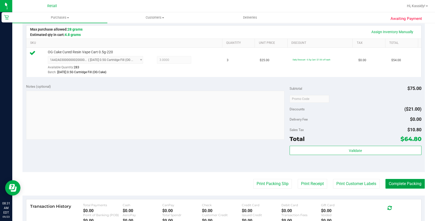
click at [396, 183] on button "Complete Packing" at bounding box center [404, 184] width 39 height 10
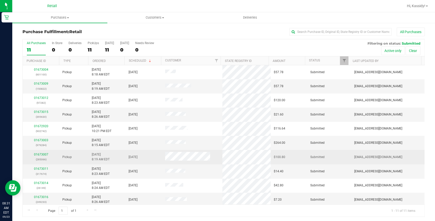
scroll to position [15, 0]
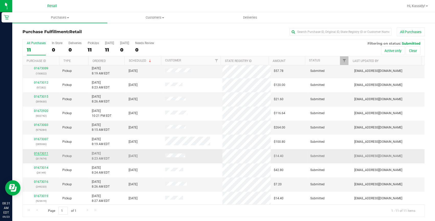
click at [44, 154] on link "01673011" at bounding box center [41, 154] width 14 height 4
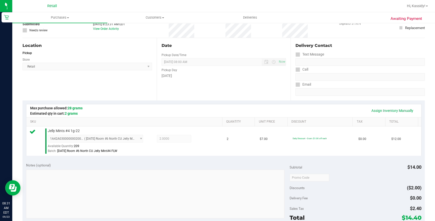
scroll to position [93, 0]
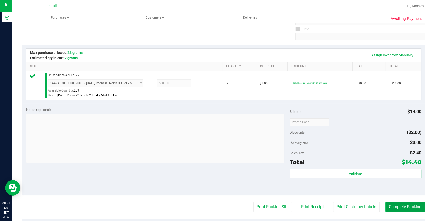
click at [399, 205] on button "Complete Packing" at bounding box center [404, 208] width 39 height 10
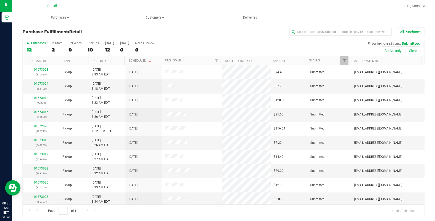
click at [315, 27] on div "Purchase Fulfillment: Retail All Purchases All Purchases 12 In Store 2 Deliveri…" at bounding box center [223, 122] width 423 height 200
click at [315, 28] on div "All Purchases" at bounding box center [291, 32] width 268 height 9
click at [316, 34] on input "text" at bounding box center [340, 32] width 102 height 8
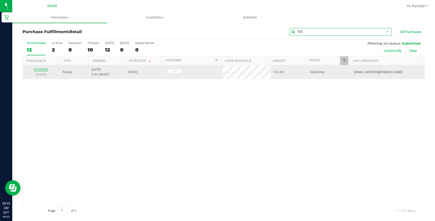
type input "755"
click at [40, 71] on link "01673025" at bounding box center [41, 70] width 14 height 4
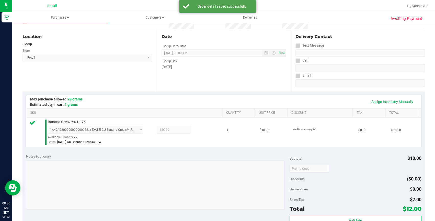
scroll to position [116, 0]
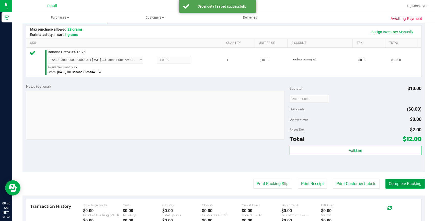
click at [394, 185] on button "Complete Packing" at bounding box center [404, 184] width 39 height 10
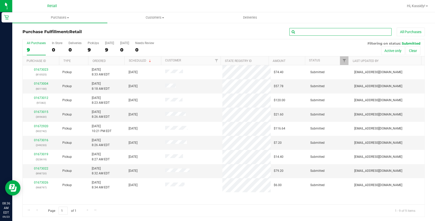
click at [295, 32] on input "text" at bounding box center [340, 32] width 102 height 8
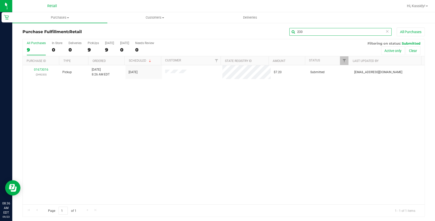
type input "233"
click at [44, 69] on link "01673016" at bounding box center [41, 70] width 14 height 4
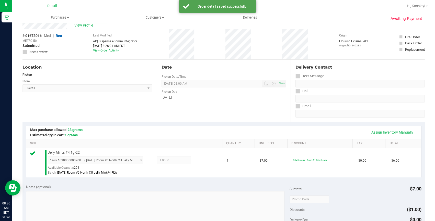
scroll to position [116, 0]
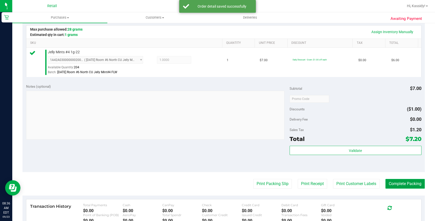
click at [400, 186] on button "Complete Packing" at bounding box center [404, 184] width 39 height 10
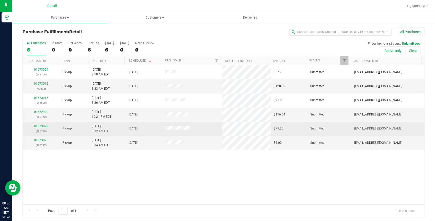
click at [43, 125] on link "01673022" at bounding box center [41, 127] width 14 height 4
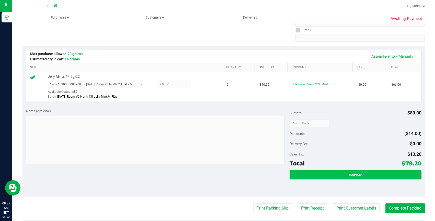
scroll to position [93, 0]
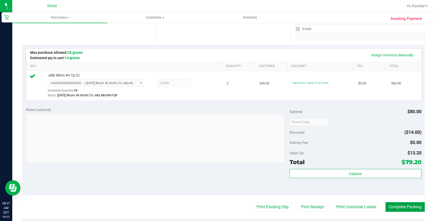
click at [392, 205] on button "Complete Packing" at bounding box center [404, 208] width 39 height 10
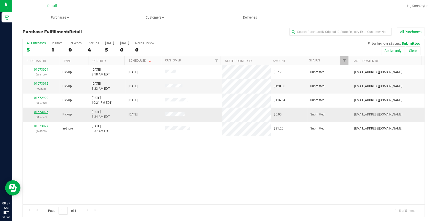
click at [39, 111] on link "01673026" at bounding box center [41, 112] width 14 height 4
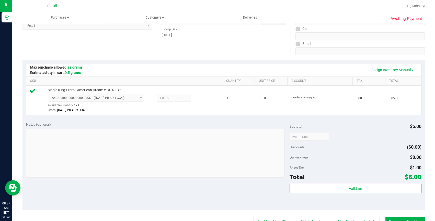
scroll to position [93, 0]
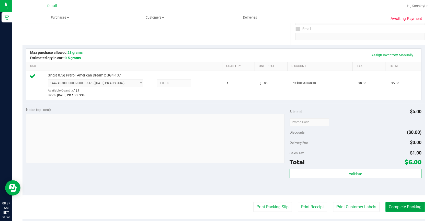
click at [386, 206] on button "Complete Packing" at bounding box center [404, 208] width 39 height 10
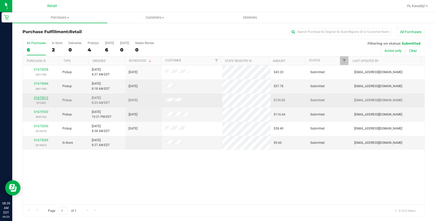
click at [36, 100] on link "01673012" at bounding box center [41, 98] width 14 height 4
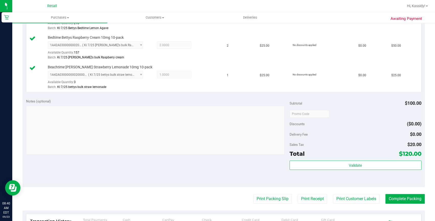
scroll to position [162, 0]
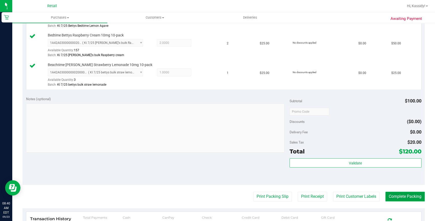
click at [404, 198] on button "Complete Packing" at bounding box center [404, 197] width 39 height 10
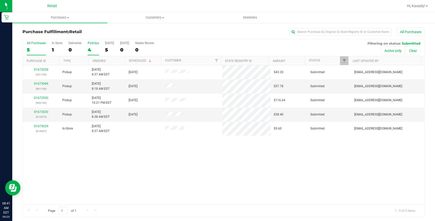
click at [92, 51] on div "4" at bounding box center [93, 50] width 11 height 6
click at [0, 0] on input "PickUps 4" at bounding box center [0, 0] width 0 height 0
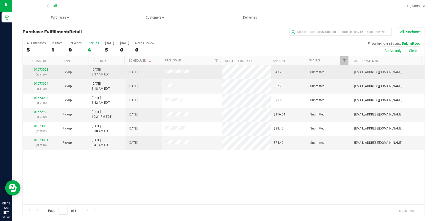
click at [41, 70] on link "01673028" at bounding box center [41, 70] width 14 height 4
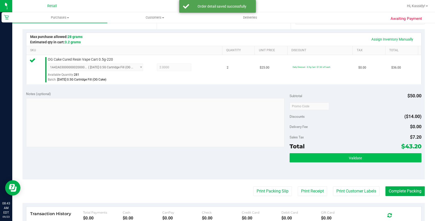
scroll to position [116, 0]
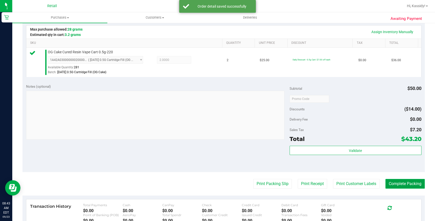
click at [394, 185] on button "Complete Packing" at bounding box center [404, 184] width 39 height 10
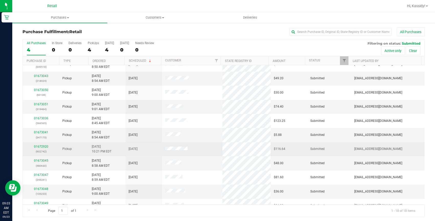
scroll to position [114, 0]
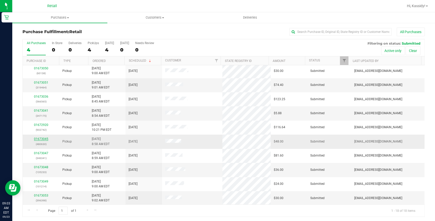
click at [45, 138] on link "01673045" at bounding box center [41, 139] width 14 height 4
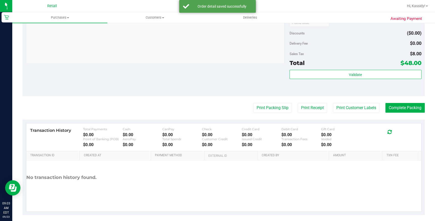
scroll to position [195, 0]
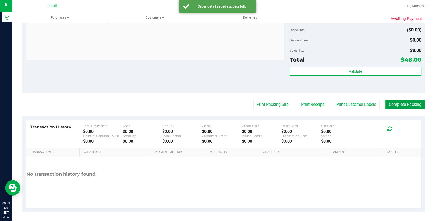
click at [399, 106] on button "Complete Packing" at bounding box center [404, 105] width 39 height 10
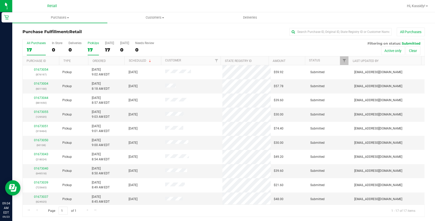
click at [95, 44] on div "PickUps" at bounding box center [93, 43] width 11 height 4
click at [0, 0] on input "PickUps 17" at bounding box center [0, 0] width 0 height 0
click at [39, 112] on link "01673033" at bounding box center [41, 112] width 14 height 4
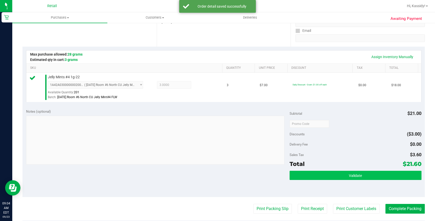
scroll to position [116, 0]
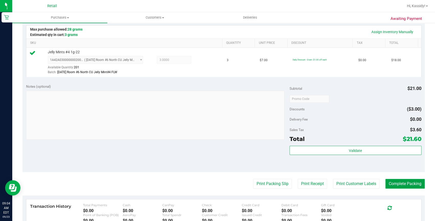
drag, startPoint x: 394, startPoint y: 186, endPoint x: 394, endPoint y: 183, distance: 3.3
click at [394, 186] on button "Complete Packing" at bounding box center [404, 184] width 39 height 10
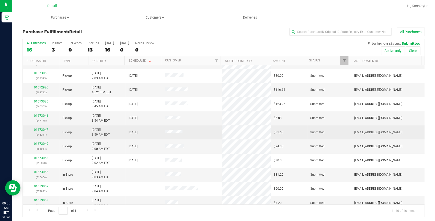
scroll to position [86, 0]
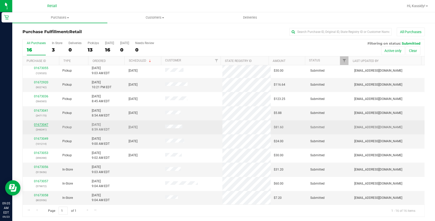
click at [45, 123] on link "01673047" at bounding box center [41, 125] width 14 height 4
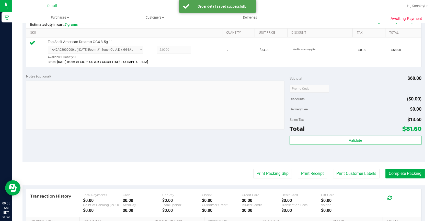
scroll to position [139, 0]
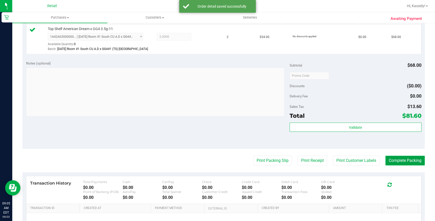
click at [388, 159] on button "Complete Packing" at bounding box center [404, 161] width 39 height 10
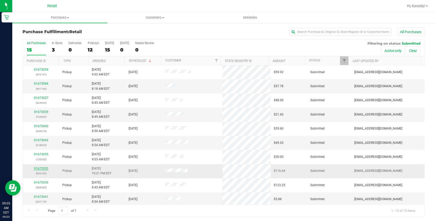
click at [40, 169] on link "01672920" at bounding box center [41, 169] width 14 height 4
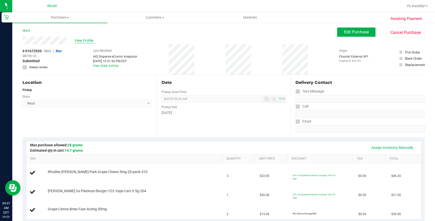
click at [85, 39] on span "View Profile" at bounding box center [85, 40] width 20 height 5
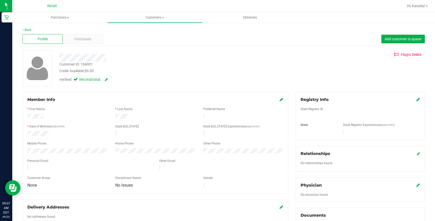
click at [85, 39] on span "Purchases" at bounding box center [82, 39] width 17 height 5
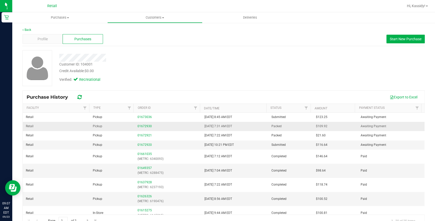
click at [139, 124] on div "01672930" at bounding box center [167, 126] width 61 height 5
click at [139, 127] on link "01672930" at bounding box center [144, 127] width 14 height 4
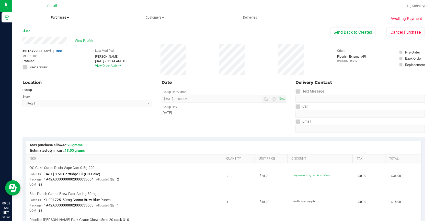
click at [52, 14] on uib-tab-heading "Purchases Summary of purchases Fulfillment All purchases" at bounding box center [59, 17] width 95 height 11
click at [53, 36] on li "Fulfillment" at bounding box center [59, 37] width 95 height 6
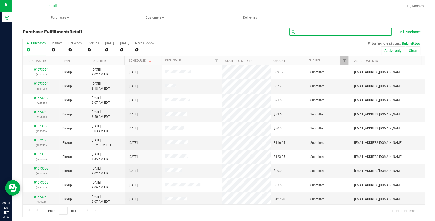
click at [340, 30] on input "text" at bounding box center [340, 32] width 102 height 8
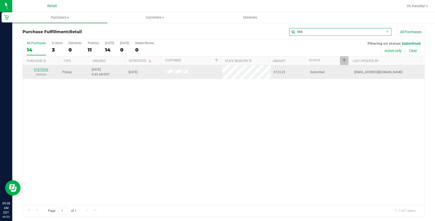
type input "565"
click at [40, 69] on link "01673036" at bounding box center [41, 70] width 14 height 4
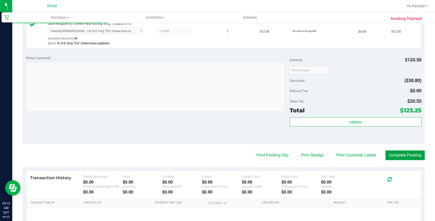
click at [396, 157] on button "Complete Packing" at bounding box center [404, 156] width 39 height 10
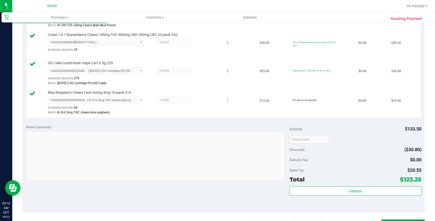
scroll to position [69, 0]
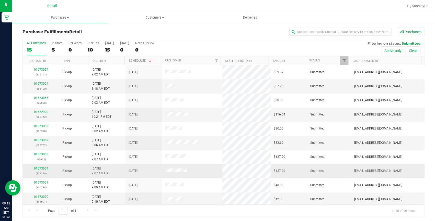
click at [43, 171] on div "01673064 (237770)" at bounding box center [41, 172] width 30 height 10
click at [40, 167] on div "01673064 (237770)" at bounding box center [41, 172] width 30 height 10
click at [38, 169] on link "01673064" at bounding box center [41, 169] width 14 height 4
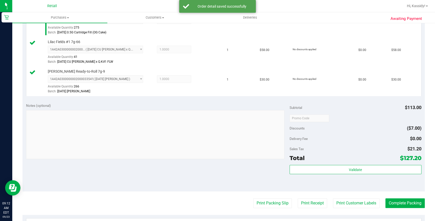
scroll to position [162, 0]
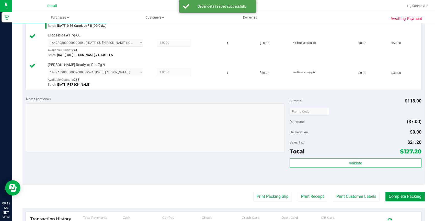
click at [393, 198] on button "Complete Packing" at bounding box center [404, 197] width 39 height 10
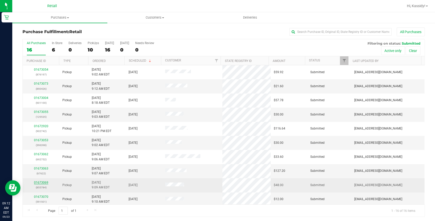
click at [40, 181] on link "01673069" at bounding box center [41, 183] width 14 height 4
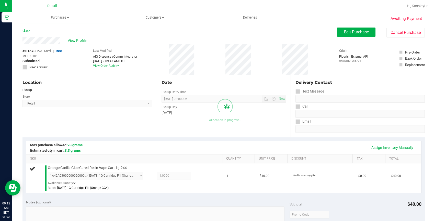
scroll to position [139, 0]
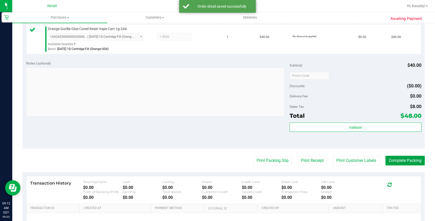
click at [402, 161] on button "Complete Packing" at bounding box center [404, 161] width 39 height 10
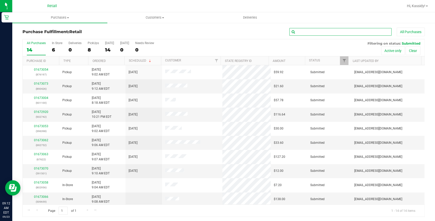
click at [299, 34] on input "text" at bounding box center [340, 32] width 102 height 8
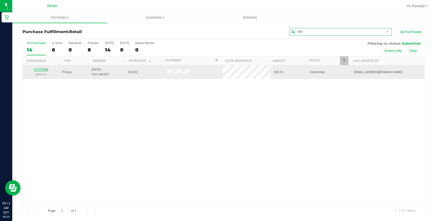
type input "197"
click at [38, 68] on link "01673054" at bounding box center [41, 70] width 14 height 4
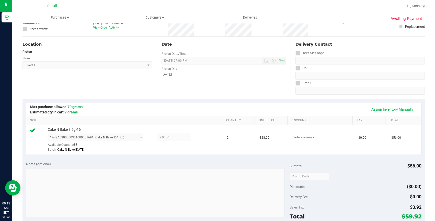
scroll to position [162, 0]
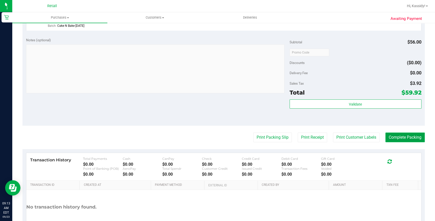
click at [385, 141] on button "Complete Packing" at bounding box center [404, 138] width 39 height 10
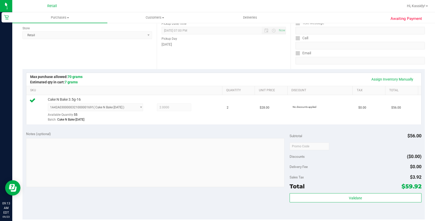
scroll to position [0, 0]
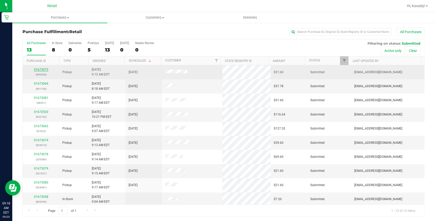
click at [47, 71] on link "01673073" at bounding box center [41, 70] width 14 height 4
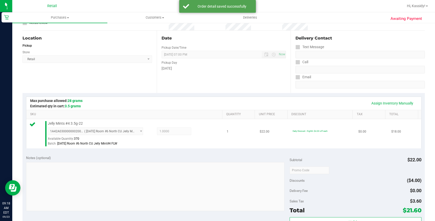
scroll to position [116, 0]
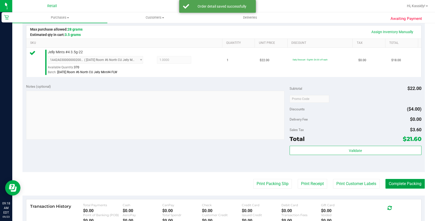
click at [404, 182] on button "Complete Packing" at bounding box center [404, 184] width 39 height 10
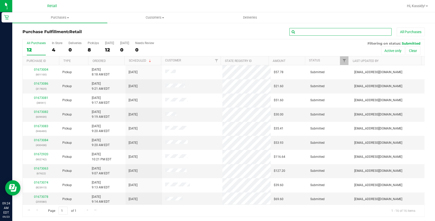
click at [324, 32] on input "text" at bounding box center [340, 32] width 102 height 8
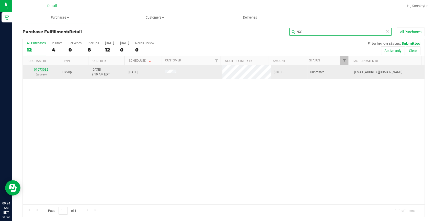
type input "939"
click at [47, 71] on link "01673082" at bounding box center [41, 70] width 14 height 4
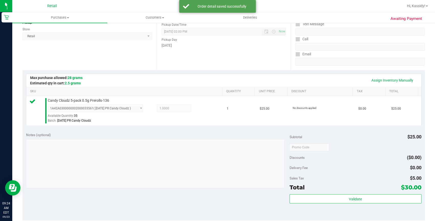
scroll to position [162, 0]
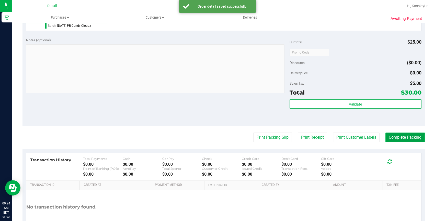
click at [390, 141] on button "Complete Packing" at bounding box center [404, 138] width 39 height 10
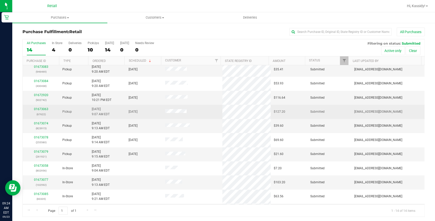
scroll to position [46, 0]
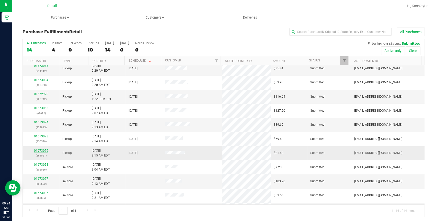
click at [41, 149] on link "01673079" at bounding box center [41, 151] width 14 height 4
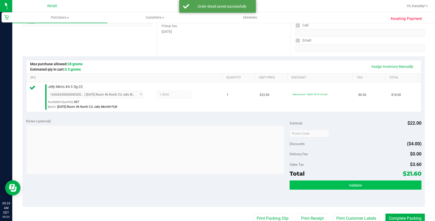
scroll to position [162, 0]
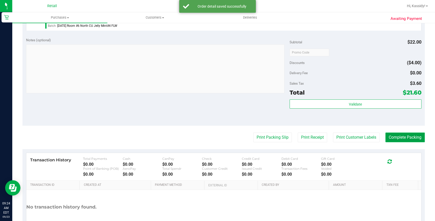
click at [410, 137] on button "Complete Packing" at bounding box center [404, 138] width 39 height 10
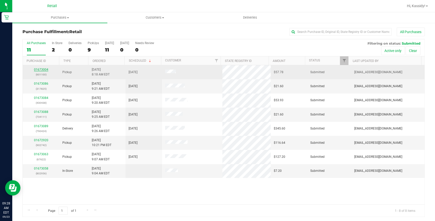
click at [40, 69] on link "01673004" at bounding box center [41, 70] width 14 height 4
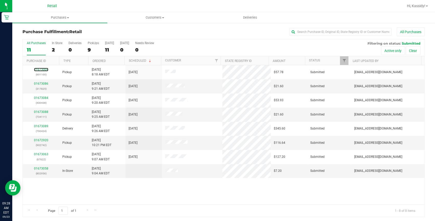
click at [40, 69] on link "01673004" at bounding box center [41, 70] width 14 height 4
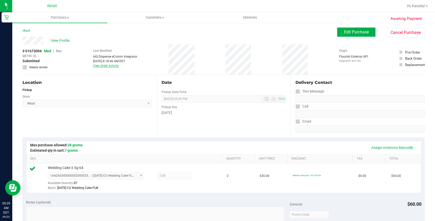
click at [107, 66] on link "View Order Activity" at bounding box center [106, 66] width 26 height 4
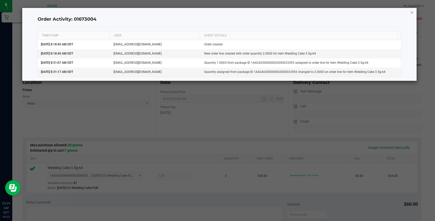
click at [410, 11] on icon "button" at bounding box center [412, 12] width 4 height 6
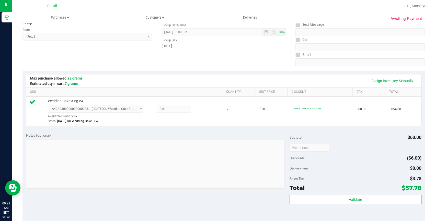
scroll to position [116, 0]
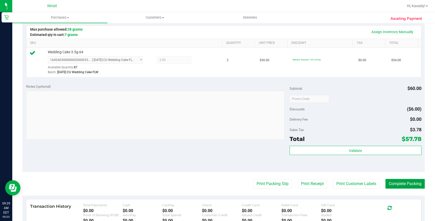
click at [393, 185] on button "Complete Packing" at bounding box center [404, 184] width 39 height 10
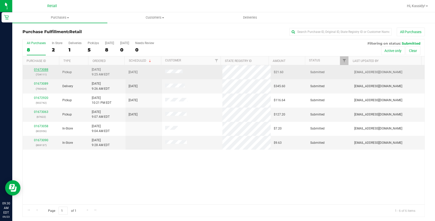
click at [44, 70] on link "01673088" at bounding box center [41, 70] width 14 height 4
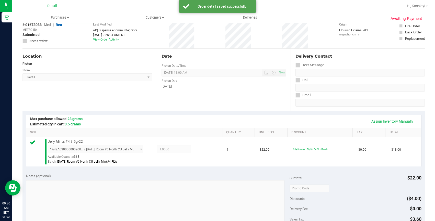
scroll to position [139, 0]
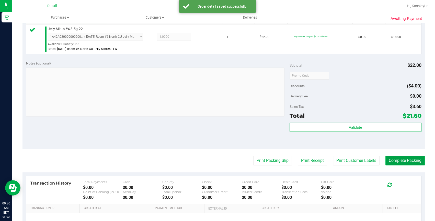
click at [389, 165] on button "Complete Packing" at bounding box center [404, 161] width 39 height 10
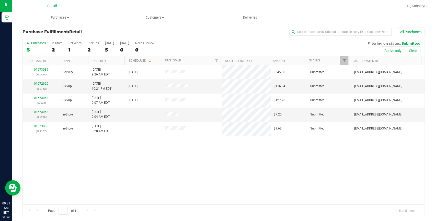
click at [207, 162] on div "01673089 (790424) Delivery [DATE] 9:26 AM EDT 9/23/2025 $345.60 Submitted [EMAI…" at bounding box center [224, 134] width 402 height 139
click at [35, 113] on link "01673091" at bounding box center [41, 112] width 14 height 4
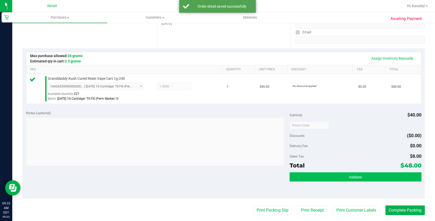
scroll to position [93, 0]
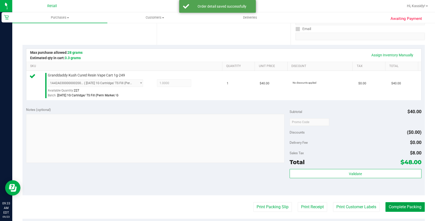
click at [388, 203] on button "Complete Packing" at bounding box center [404, 208] width 39 height 10
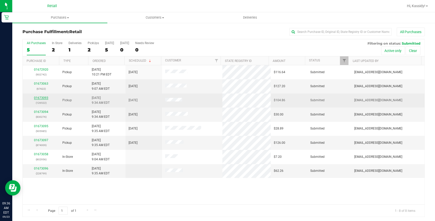
click at [40, 97] on link "01673093" at bounding box center [41, 98] width 14 height 4
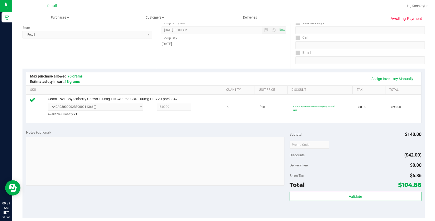
scroll to position [139, 0]
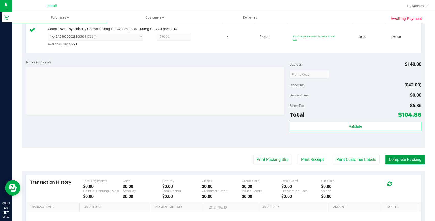
click at [397, 161] on button "Complete Packing" at bounding box center [404, 160] width 39 height 10
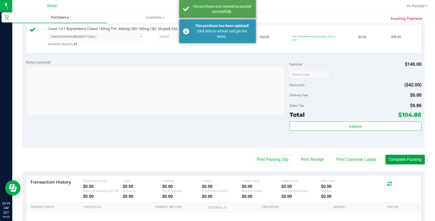
scroll to position [0, 0]
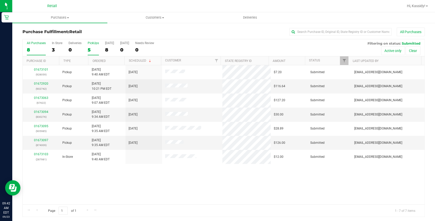
click at [98, 47] on div "5" at bounding box center [93, 50] width 11 height 6
click at [0, 0] on input "PickUps 5" at bounding box center [0, 0] width 0 height 0
click at [88, 47] on div "7" at bounding box center [93, 50] width 11 height 6
click at [0, 0] on input "PickUps 7" at bounding box center [0, 0] width 0 height 0
click at [95, 46] on label "PickUps 7" at bounding box center [93, 48] width 11 height 14
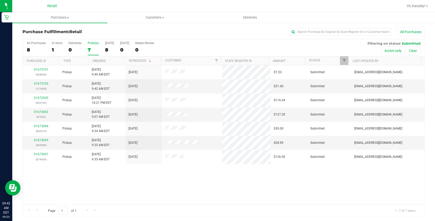
click at [0, 0] on input "PickUps 7" at bounding box center [0, 0] width 0 height 0
click at [91, 51] on div "7" at bounding box center [93, 50] width 11 height 6
click at [0, 0] on input "PickUps 7" at bounding box center [0, 0] width 0 height 0
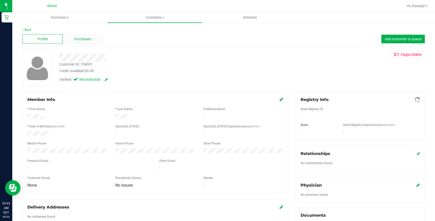
click at [77, 38] on span "Purchases" at bounding box center [82, 39] width 17 height 5
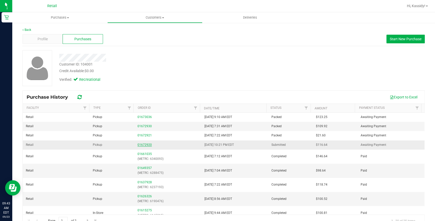
click at [144, 144] on link "01672920" at bounding box center [144, 145] width 14 height 4
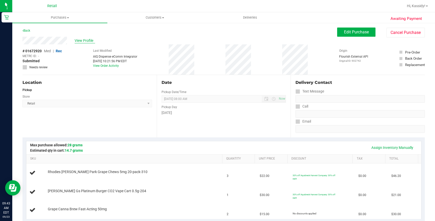
click at [81, 41] on span "View Profile" at bounding box center [85, 40] width 20 height 5
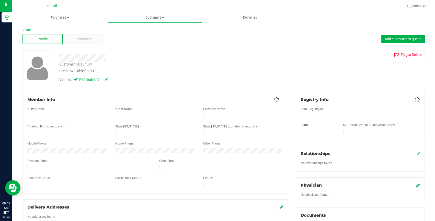
click at [81, 39] on span "Purchases" at bounding box center [82, 39] width 17 height 5
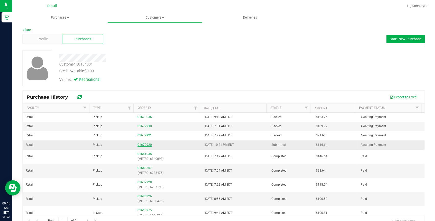
click at [144, 144] on link "01672920" at bounding box center [144, 145] width 14 height 4
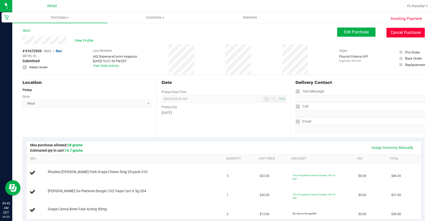
click at [396, 31] on button "Cancel Purchase" at bounding box center [405, 33] width 38 height 10
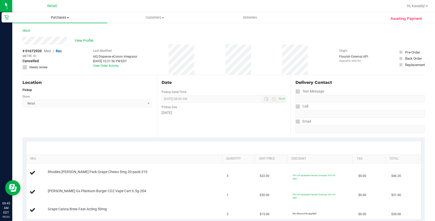
click at [54, 18] on span "Purchases" at bounding box center [59, 17] width 95 height 5
click at [49, 36] on li "Fulfillment" at bounding box center [59, 37] width 95 height 6
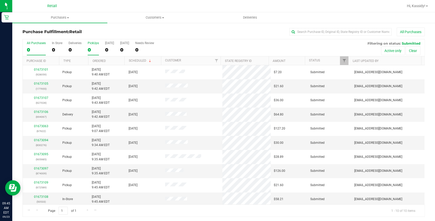
click at [94, 47] on div "0" at bounding box center [93, 50] width 11 height 6
click at [0, 0] on input "PickUps 0" at bounding box center [0, 0] width 0 height 0
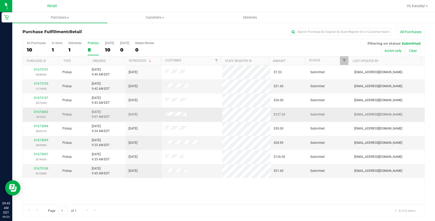
click at [171, 116] on span at bounding box center [175, 114] width 21 height 5
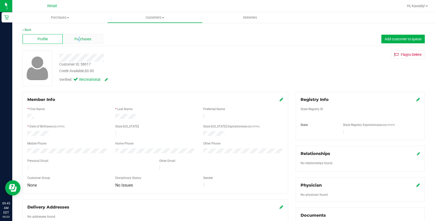
click at [78, 37] on span "Purchases" at bounding box center [82, 39] width 17 height 5
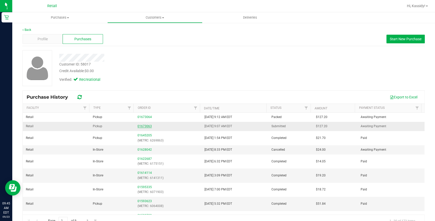
click at [143, 126] on link "01673063" at bounding box center [144, 127] width 14 height 4
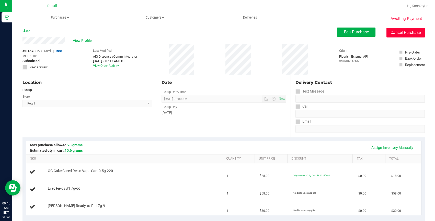
click at [397, 33] on button "Cancel Purchase" at bounding box center [405, 33] width 38 height 10
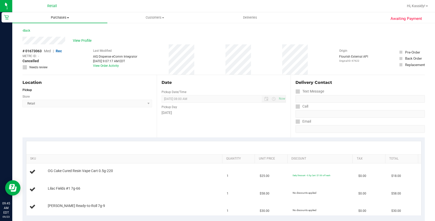
click at [50, 17] on span "Purchases" at bounding box center [59, 17] width 95 height 5
click at [47, 33] on li "Summary of purchases" at bounding box center [59, 31] width 95 height 6
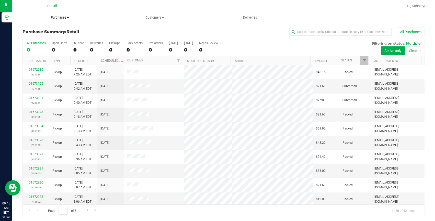
click at [55, 20] on uib-tab-heading "Purchases Summary of purchases Fulfillment All purchases" at bounding box center [59, 17] width 95 height 11
click at [49, 38] on li "Fulfillment" at bounding box center [59, 37] width 95 height 6
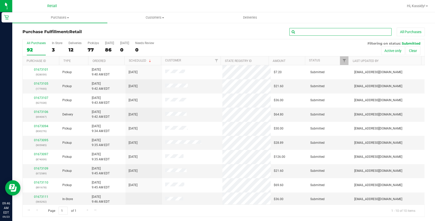
click at [347, 29] on input "text" at bounding box center [340, 32] width 102 height 8
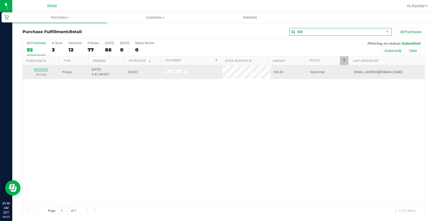
type input "028"
click at [43, 69] on link "01673107" at bounding box center [41, 70] width 14 height 4
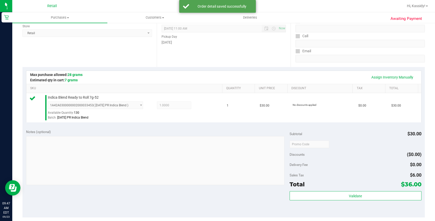
scroll to position [162, 0]
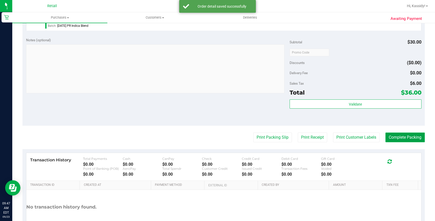
click at [399, 137] on button "Complete Packing" at bounding box center [404, 138] width 39 height 10
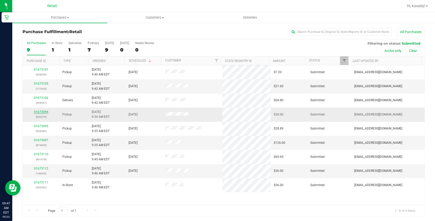
click at [40, 111] on link "01673094" at bounding box center [41, 112] width 14 height 4
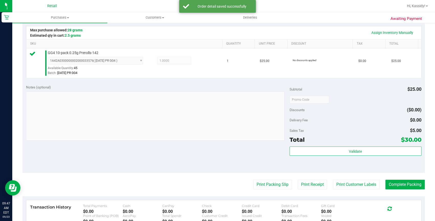
scroll to position [116, 0]
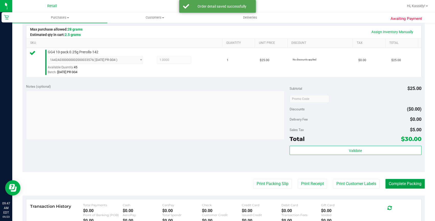
click at [397, 183] on button "Complete Packing" at bounding box center [404, 184] width 39 height 10
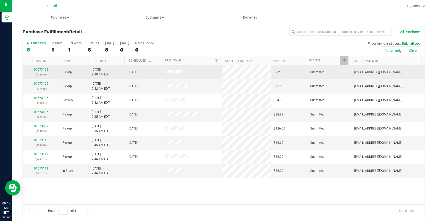
click at [45, 70] on link "01673101" at bounding box center [41, 70] width 14 height 4
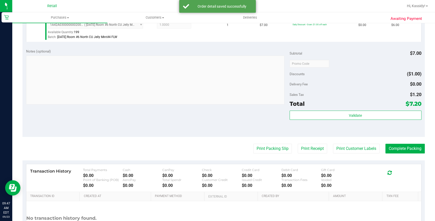
scroll to position [162, 0]
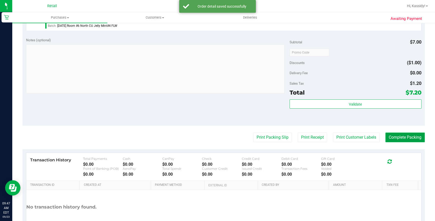
click at [403, 141] on button "Complete Packing" at bounding box center [404, 138] width 39 height 10
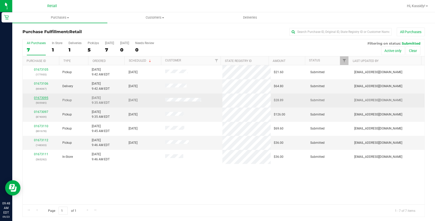
click at [40, 97] on link "01673095" at bounding box center [41, 98] width 14 height 4
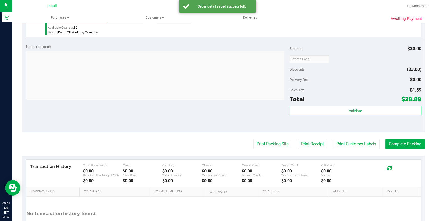
scroll to position [162, 0]
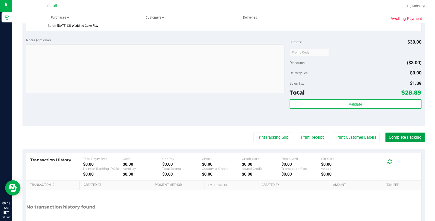
click at [394, 138] on button "Complete Packing" at bounding box center [404, 138] width 39 height 10
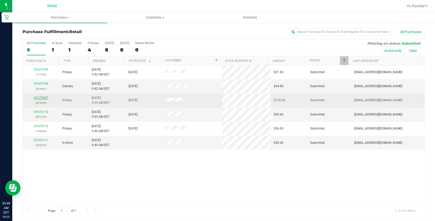
click at [42, 97] on link "01673097" at bounding box center [41, 98] width 14 height 4
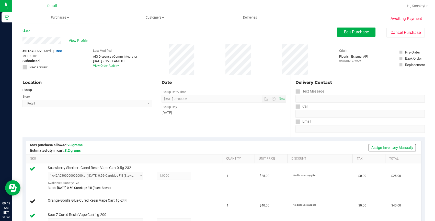
click at [378, 146] on link "Assign Inventory Manually" at bounding box center [392, 148] width 49 height 9
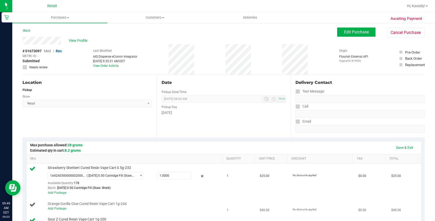
click at [59, 212] on td "Orange Gorilla Glue Cured Resin Vape Cart 1g-244 Add Package" at bounding box center [124, 206] width 197 height 17
click at [59, 208] on link "Add Package" at bounding box center [57, 209] width 18 height 4
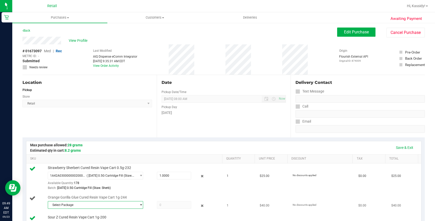
click at [62, 207] on span "Select Package" at bounding box center [92, 205] width 88 height 7
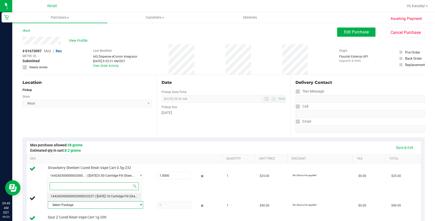
click at [80, 194] on li "1A42A0300000002000033237 ( [DATE] 1G Cartridge Fill (Orange GG4) )" at bounding box center [94, 196] width 93 height 7
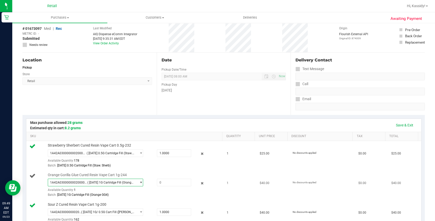
scroll to position [23, 0]
click at [157, 181] on span at bounding box center [174, 183] width 34 height 8
type input "1"
type input "1.0000"
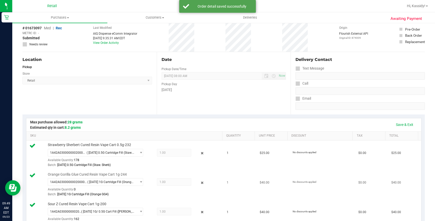
click at [173, 184] on span "1.00 1" at bounding box center [174, 183] width 34 height 8
click at [172, 184] on span "1.00 1" at bounding box center [174, 183] width 34 height 8
click at [200, 182] on icon at bounding box center [202, 183] width 5 height 6
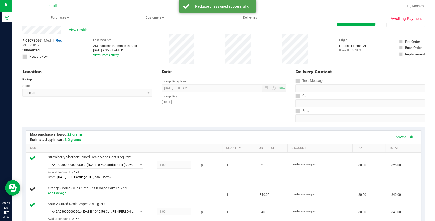
scroll to position [0, 0]
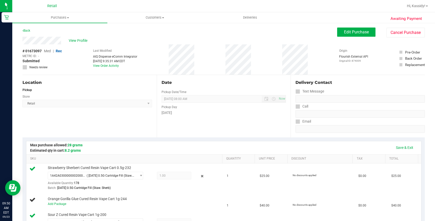
click at [64, 23] on link "Purchases Summary of purchases Fulfillment All purchases" at bounding box center [59, 17] width 95 height 11
click at [43, 37] on span "Fulfillment" at bounding box center [28, 37] width 32 height 4
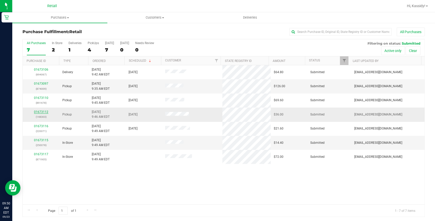
click at [45, 111] on link "01673112" at bounding box center [41, 112] width 14 height 4
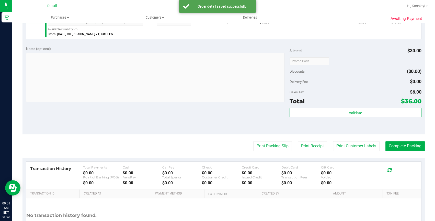
scroll to position [186, 0]
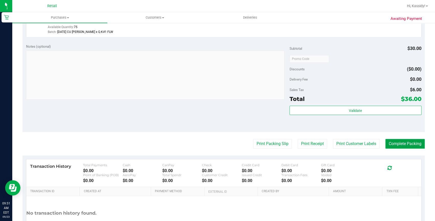
click at [385, 144] on button "Complete Packing" at bounding box center [404, 144] width 39 height 10
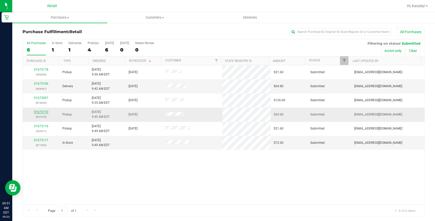
click at [42, 112] on link "01673110" at bounding box center [41, 112] width 14 height 4
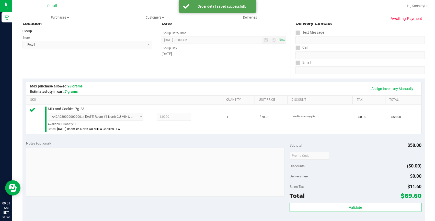
scroll to position [116, 0]
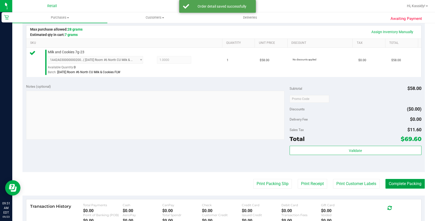
click at [392, 185] on button "Complete Packing" at bounding box center [404, 184] width 39 height 10
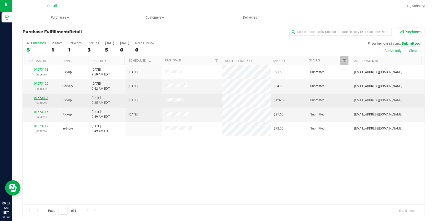
click at [43, 99] on link "01673097" at bounding box center [41, 98] width 14 height 4
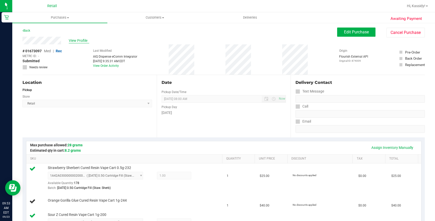
click at [69, 38] on span "View Profile" at bounding box center [79, 40] width 20 height 5
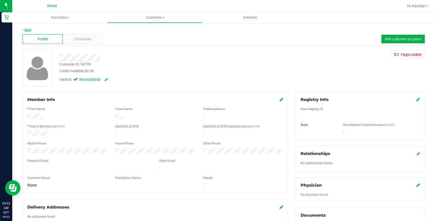
click at [30, 30] on link "Back" at bounding box center [26, 30] width 9 height 4
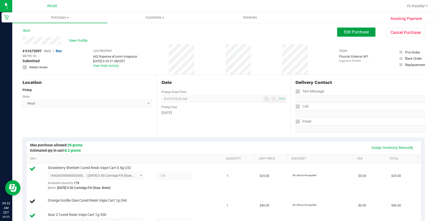
click at [357, 33] on span "Edit Purchase" at bounding box center [356, 32] width 25 height 5
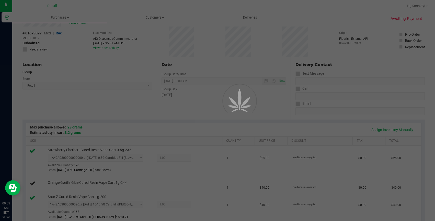
scroll to position [23, 0]
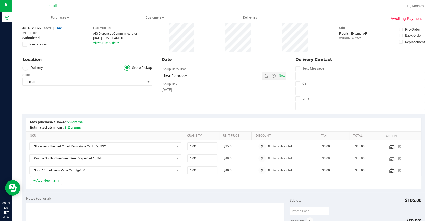
click at [397, 159] on icon "button" at bounding box center [399, 159] width 4 height 4
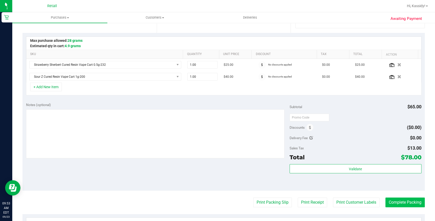
scroll to position [116, 0]
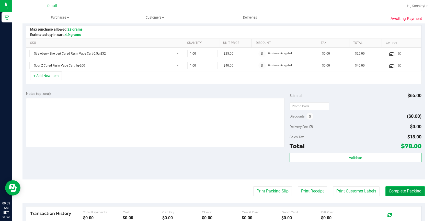
click at [390, 190] on button "Complete Packing" at bounding box center [404, 192] width 39 height 10
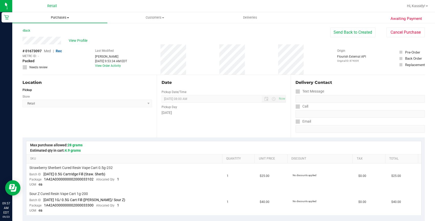
click at [60, 21] on uib-tab-heading "Purchases Summary of purchases Fulfillment All purchases" at bounding box center [59, 17] width 95 height 11
click at [54, 36] on li "Fulfillment" at bounding box center [59, 37] width 95 height 6
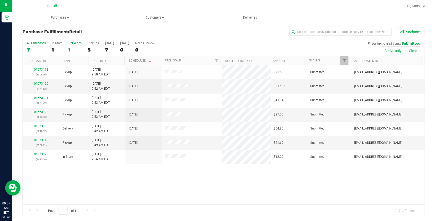
click at [72, 50] on div "1" at bounding box center [74, 50] width 13 height 6
click at [0, 0] on input "Deliveries 1" at bounding box center [0, 0] width 0 height 0
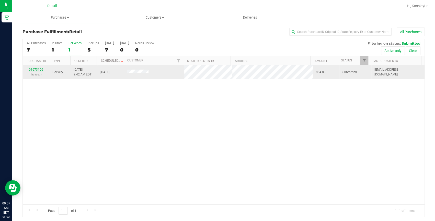
click at [40, 71] on link "01673106" at bounding box center [36, 70] width 14 height 4
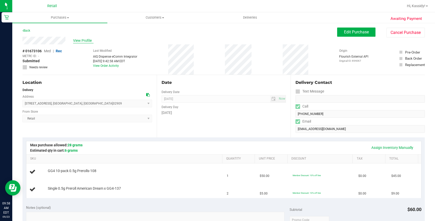
click at [74, 41] on span "View Profile" at bounding box center [83, 40] width 20 height 5
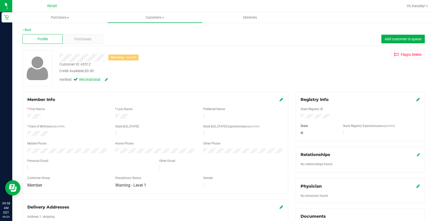
click at [21, 156] on div "Member Info * First Name * Last Name Preferred Name * Date of Birth (MM/DD/YYYY…" at bounding box center [155, 181] width 273 height 178
drag, startPoint x: 69, startPoint y: 167, endPoint x: 26, endPoint y: 165, distance: 43.7
click at [26, 166] on div at bounding box center [90, 169] width 132 height 6
click at [75, 38] on span "Purchases" at bounding box center [82, 39] width 17 height 5
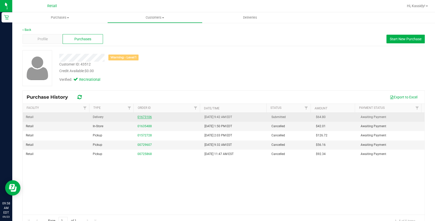
click at [145, 117] on link "01673106" at bounding box center [144, 117] width 14 height 4
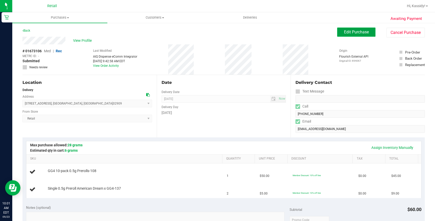
click at [358, 36] on button "Edit Purchase" at bounding box center [356, 32] width 38 height 9
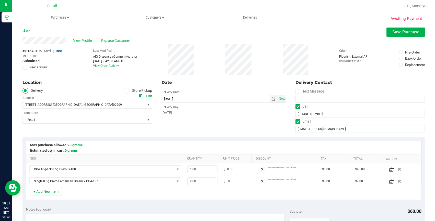
click at [85, 38] on span "View Profile" at bounding box center [83, 40] width 20 height 5
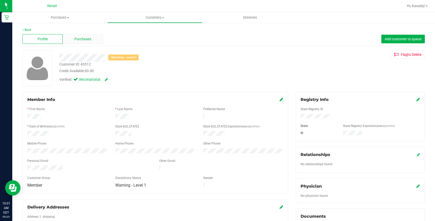
click at [85, 39] on span "Purchases" at bounding box center [82, 39] width 17 height 5
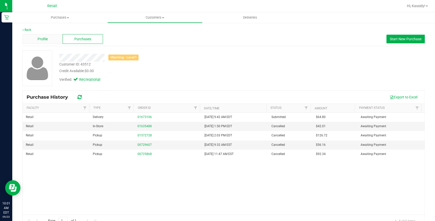
click at [39, 40] on span "Profile" at bounding box center [43, 39] width 10 height 5
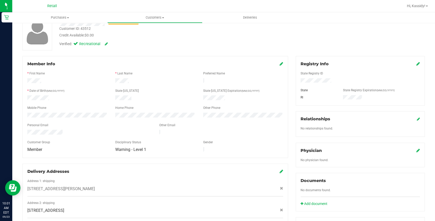
scroll to position [23, 0]
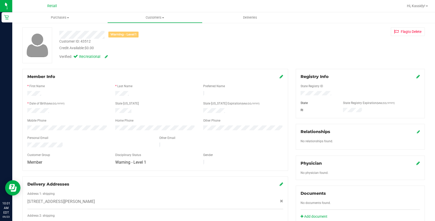
drag, startPoint x: 66, startPoint y: 142, endPoint x: 27, endPoint y: 141, distance: 39.1
click at [27, 143] on div at bounding box center [90, 146] width 132 height 6
drag, startPoint x: 27, startPoint y: 141, endPoint x: 76, endPoint y: 129, distance: 50.6
click at [77, 132] on div at bounding box center [155, 134] width 256 height 4
drag, startPoint x: 67, startPoint y: 143, endPoint x: 22, endPoint y: 138, distance: 45.1
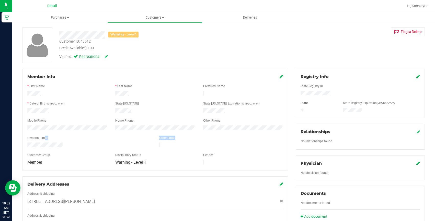
click at [22, 138] on div "Member Info * First Name * Last Name Preferred Name * Date of Birth (MM/DD/YYYY…" at bounding box center [154, 120] width 265 height 102
drag, startPoint x: 27, startPoint y: 143, endPoint x: 64, endPoint y: 148, distance: 37.3
click at [64, 148] on form "Member Info * First Name * Last Name Preferred Name * Date of Birth (MM/DD/YYYY…" at bounding box center [155, 120] width 256 height 92
click at [64, 149] on div at bounding box center [155, 151] width 256 height 4
click at [63, 149] on div at bounding box center [155, 151] width 256 height 4
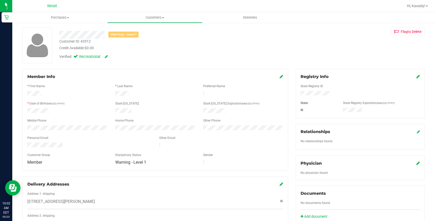
click at [28, 143] on div at bounding box center [90, 146] width 132 height 6
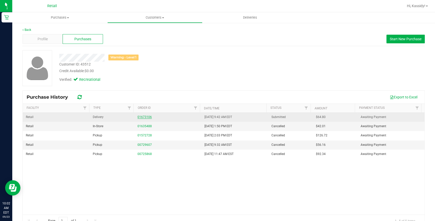
click at [146, 116] on link "01673106" at bounding box center [144, 117] width 14 height 4
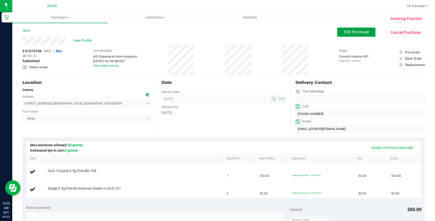
click at [349, 33] on span "Edit Purchase" at bounding box center [356, 32] width 25 height 5
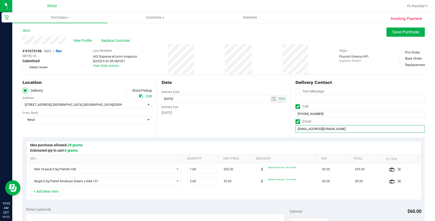
drag, startPoint x: 340, startPoint y: 131, endPoint x: 282, endPoint y: 126, distance: 58.9
click at [282, 126] on div "Location Delivery Store Pickup Address Edit [STREET_ADDRESS] , [GEOGRAPHIC_DATA…" at bounding box center [223, 106] width 402 height 63
paste input "razeberry@ao"
type input "[EMAIL_ADDRESS][DOMAIN_NAME]"
click at [332, 119] on div "Email" at bounding box center [359, 121] width 129 height 7
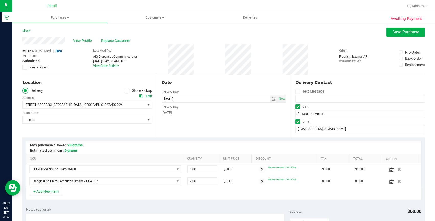
click at [273, 83] on div "Date" at bounding box center [223, 83] width 125 height 6
click at [392, 31] on span "Save Purchase" at bounding box center [405, 32] width 27 height 5
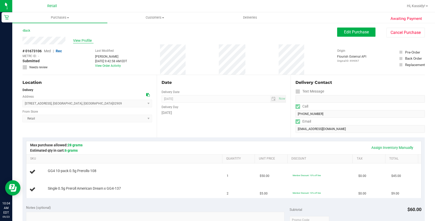
click at [79, 39] on span "View Profile" at bounding box center [83, 40] width 20 height 5
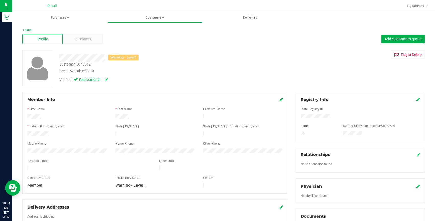
click at [279, 100] on icon at bounding box center [281, 100] width 4 height 4
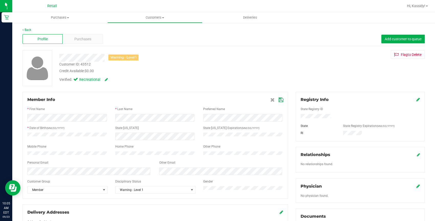
click at [279, 99] on icon at bounding box center [280, 100] width 5 height 4
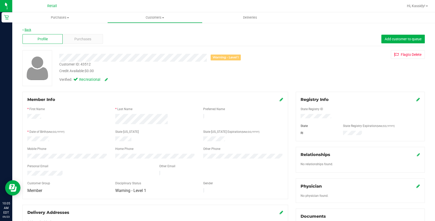
click at [25, 29] on link "Back" at bounding box center [26, 30] width 9 height 4
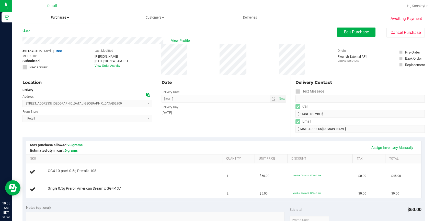
click at [61, 19] on span "Purchases" at bounding box center [59, 17] width 95 height 5
click at [52, 39] on li "Fulfillment" at bounding box center [59, 37] width 95 height 6
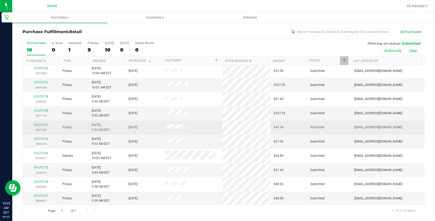
scroll to position [1, 0]
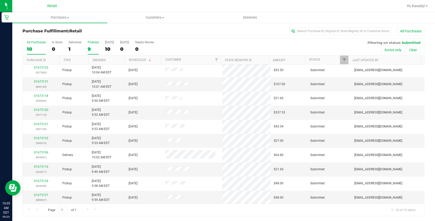
click at [97, 45] on label "PickUps 9" at bounding box center [93, 48] width 11 height 14
click at [0, 0] on input "PickUps 9" at bounding box center [0, 0] width 0 height 0
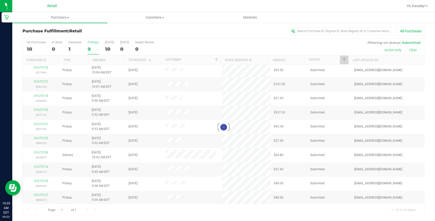
scroll to position [0, 0]
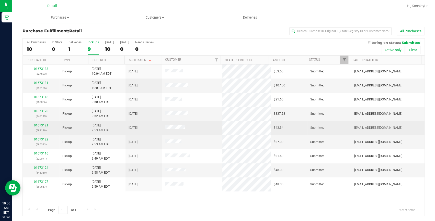
click at [45, 124] on link "01673121" at bounding box center [41, 126] width 14 height 4
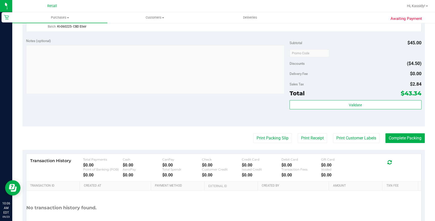
scroll to position [164, 0]
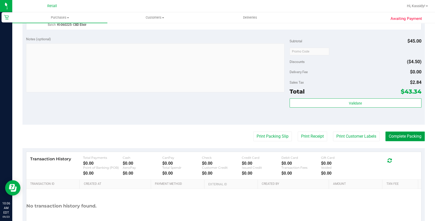
click at [398, 138] on button "Complete Packing" at bounding box center [404, 137] width 39 height 10
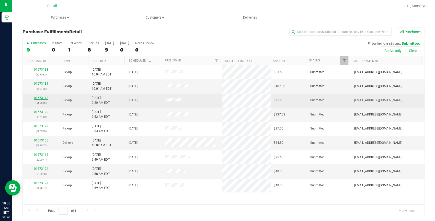
click at [43, 97] on link "01673118" at bounding box center [41, 98] width 14 height 4
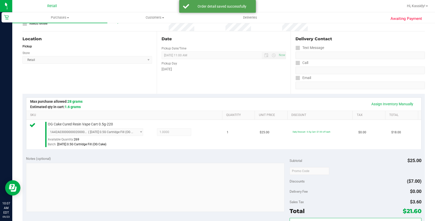
scroll to position [116, 0]
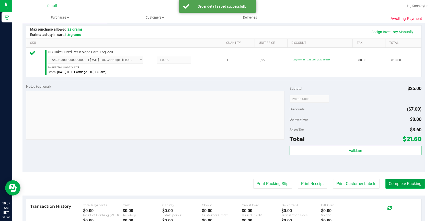
click at [413, 186] on button "Complete Packing" at bounding box center [404, 184] width 39 height 10
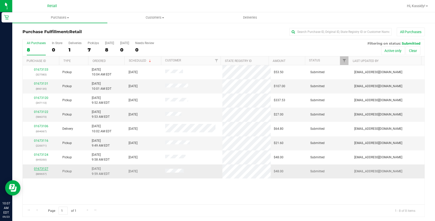
click at [44, 169] on link "01673127" at bounding box center [41, 169] width 14 height 4
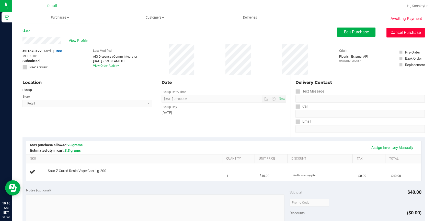
click at [418, 33] on button "Cancel Purchase" at bounding box center [405, 33] width 38 height 10
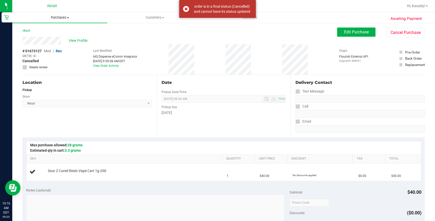
click at [61, 19] on span "Purchases" at bounding box center [59, 17] width 95 height 5
click at [48, 36] on li "Fulfillment" at bounding box center [59, 37] width 95 height 6
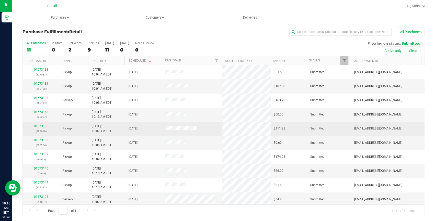
click at [41, 125] on link "01673136" at bounding box center [41, 127] width 14 height 4
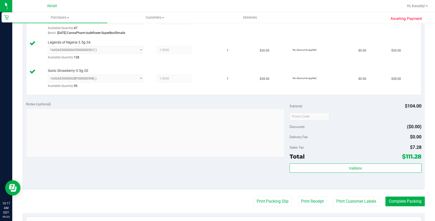
scroll to position [162, 0]
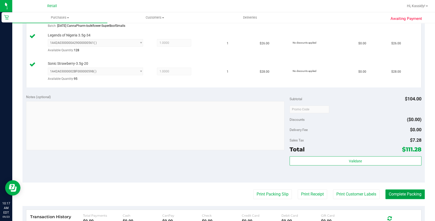
click at [385, 193] on button "Complete Packing" at bounding box center [404, 195] width 39 height 10
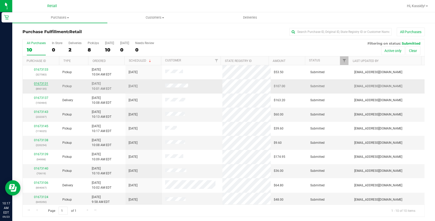
click at [39, 84] on link "01673131" at bounding box center [41, 84] width 14 height 4
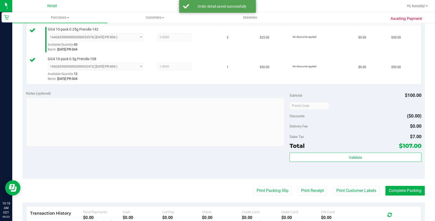
scroll to position [139, 0]
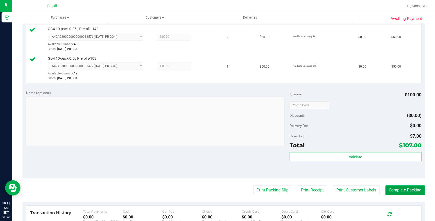
click at [385, 187] on button "Complete Packing" at bounding box center [404, 191] width 39 height 10
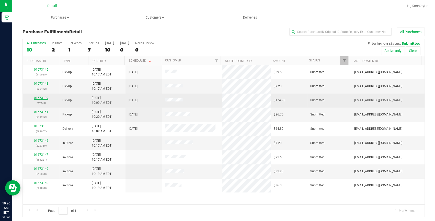
click at [39, 98] on link "01673139" at bounding box center [41, 98] width 14 height 4
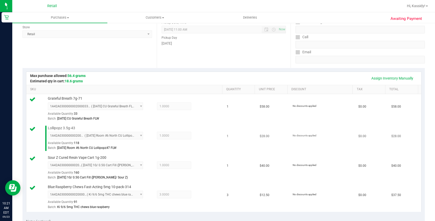
scroll to position [186, 0]
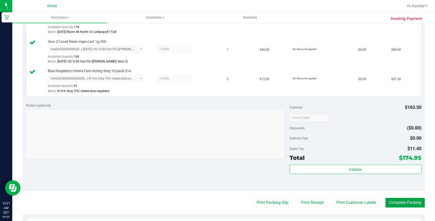
click at [385, 200] on button "Complete Packing" at bounding box center [404, 203] width 39 height 10
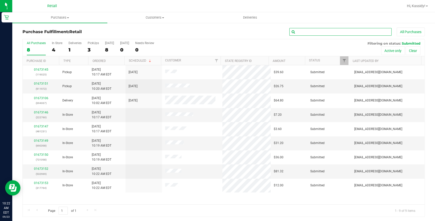
click at [312, 33] on input "text" at bounding box center [340, 32] width 102 height 8
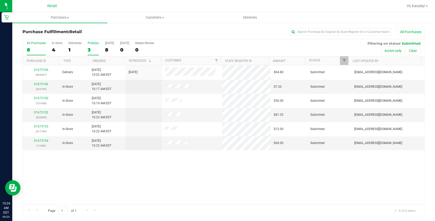
click at [97, 48] on div "3" at bounding box center [93, 50] width 11 height 6
click at [0, 0] on input "PickUps 3" at bounding box center [0, 0] width 0 height 0
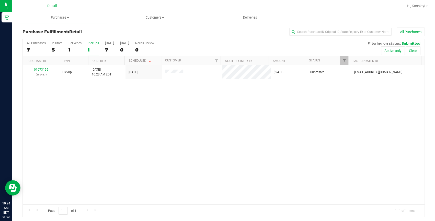
click at [97, 48] on div "1" at bounding box center [93, 50] width 11 height 6
click at [0, 0] on input "PickUps 1" at bounding box center [0, 0] width 0 height 0
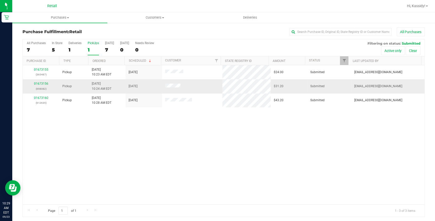
click at [37, 89] on p "(698082)" at bounding box center [41, 89] width 30 height 5
click at [39, 84] on link "01673156" at bounding box center [41, 84] width 14 height 4
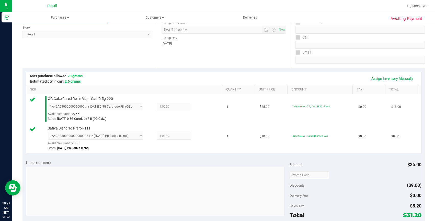
scroll to position [162, 0]
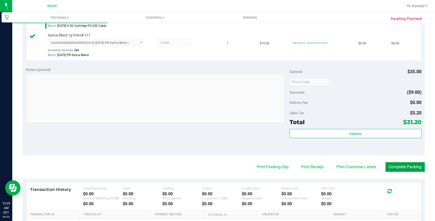
click at [390, 167] on button "Complete Packing" at bounding box center [404, 167] width 39 height 10
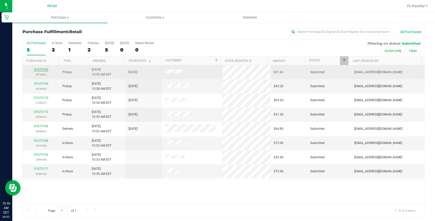
click at [40, 69] on link "01673163" at bounding box center [41, 70] width 14 height 4
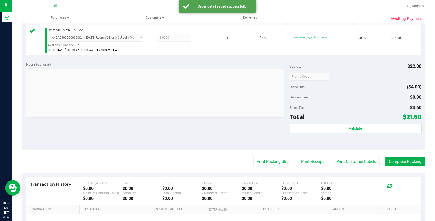
scroll to position [139, 0]
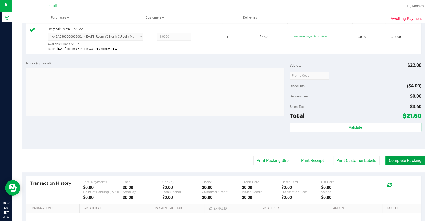
click at [399, 163] on button "Complete Packing" at bounding box center [404, 161] width 39 height 10
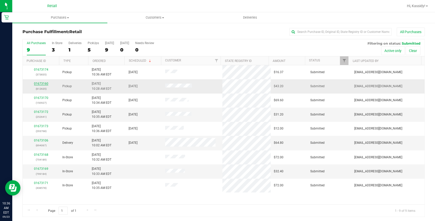
click at [37, 84] on link "01673160" at bounding box center [41, 84] width 14 height 4
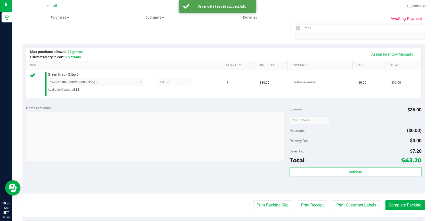
scroll to position [139, 0]
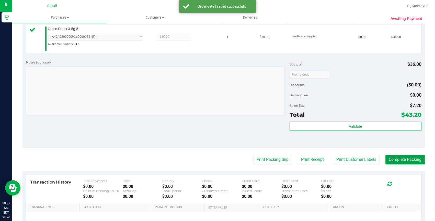
click at [399, 160] on button "Complete Packing" at bounding box center [404, 160] width 39 height 10
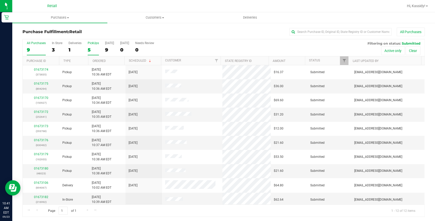
click at [91, 45] on label "PickUps 5" at bounding box center [93, 48] width 11 height 14
click at [0, 0] on input "PickUps 5" at bounding box center [0, 0] width 0 height 0
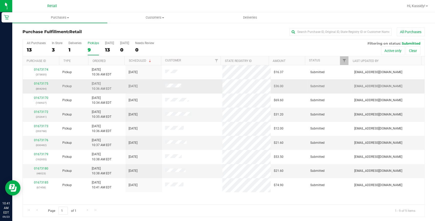
scroll to position [1, 0]
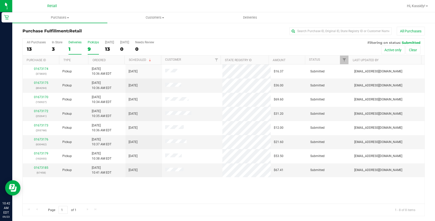
click at [75, 46] on div "1" at bounding box center [74, 49] width 13 height 6
click at [0, 0] on input "Deliveries 1" at bounding box center [0, 0] width 0 height 0
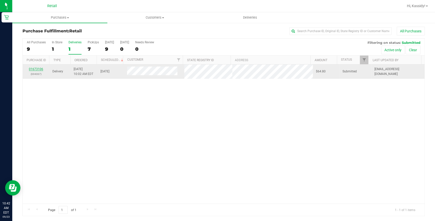
click at [38, 68] on link "01673106" at bounding box center [36, 69] width 14 height 4
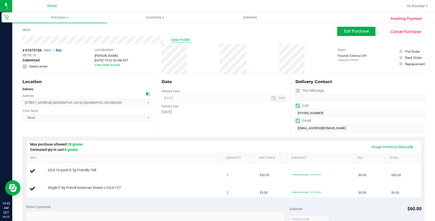
click at [186, 42] on span "View Profile" at bounding box center [181, 39] width 20 height 5
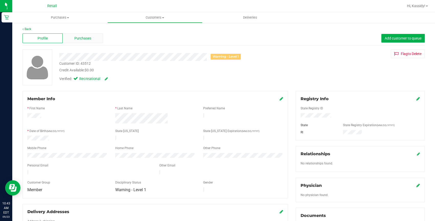
click at [87, 41] on div "Purchases" at bounding box center [83, 38] width 40 height 10
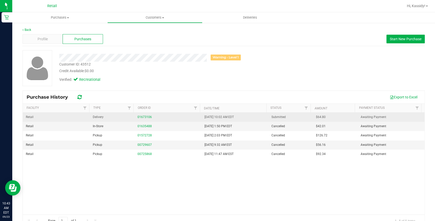
click at [137, 117] on div "01673106" at bounding box center [167, 117] width 61 height 5
click at [137, 116] on link "01673106" at bounding box center [144, 117] width 14 height 4
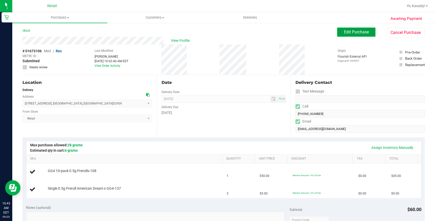
click at [355, 36] on button "Edit Purchase" at bounding box center [356, 32] width 38 height 9
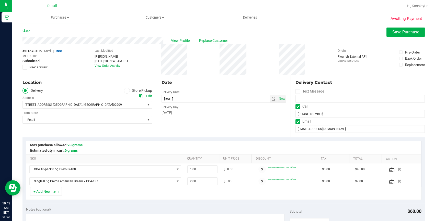
click at [212, 40] on span "Replace Customer" at bounding box center [214, 40] width 31 height 5
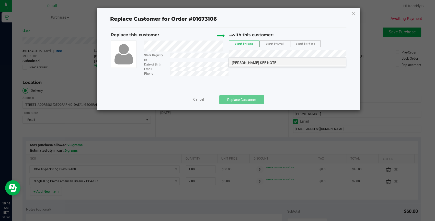
click at [235, 61] on span "[PERSON_NAME] SEE NOTE" at bounding box center [254, 63] width 44 height 4
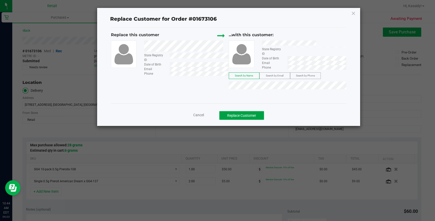
click at [250, 114] on button "Replace Customer" at bounding box center [241, 115] width 45 height 9
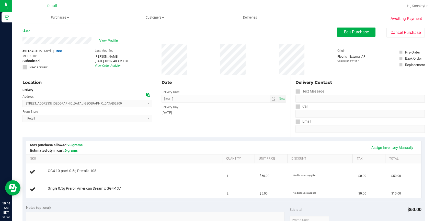
click at [105, 41] on span "View Profile" at bounding box center [109, 40] width 20 height 5
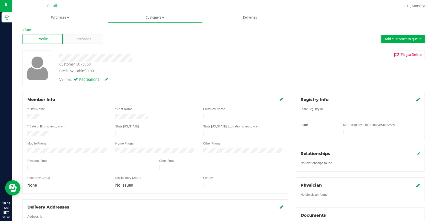
click at [277, 100] on div "Member Info" at bounding box center [155, 100] width 256 height 6
click at [279, 100] on icon at bounding box center [281, 100] width 4 height 4
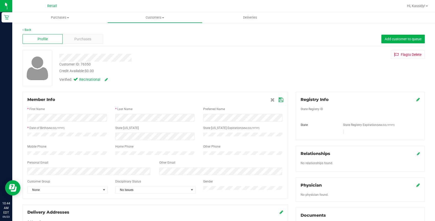
click at [0, 161] on html "Retail 10:44 AM EDT [DATE] 09/23 Retail Hi, Kassidy! Purchases Summary of purch…" at bounding box center [217, 110] width 435 height 221
click at [279, 100] on icon at bounding box center [280, 100] width 5 height 4
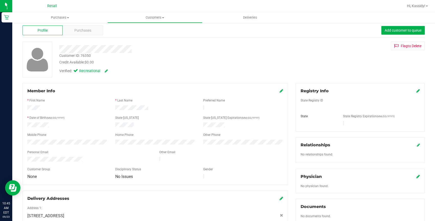
scroll to position [2, 0]
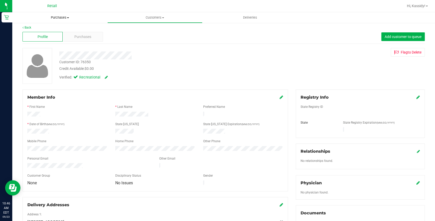
click at [56, 18] on span "Purchases" at bounding box center [59, 17] width 95 height 5
click at [50, 36] on li "Fulfillment" at bounding box center [59, 37] width 95 height 6
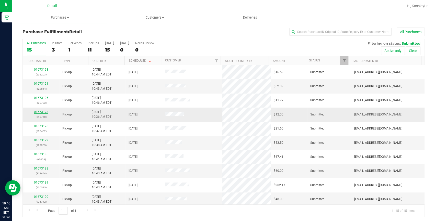
click at [39, 113] on link "01673173" at bounding box center [41, 112] width 14 height 4
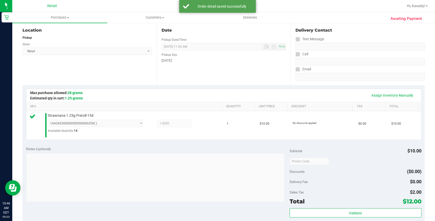
scroll to position [139, 0]
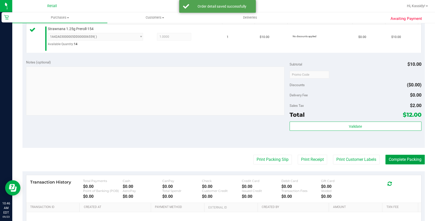
click at [386, 162] on button "Complete Packing" at bounding box center [404, 160] width 39 height 10
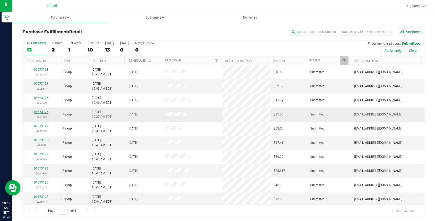
click at [41, 113] on link "01673176" at bounding box center [41, 112] width 14 height 4
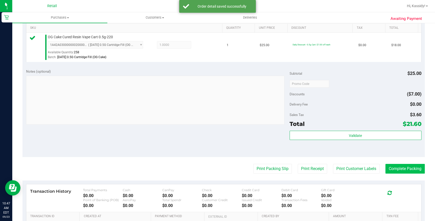
scroll to position [139, 0]
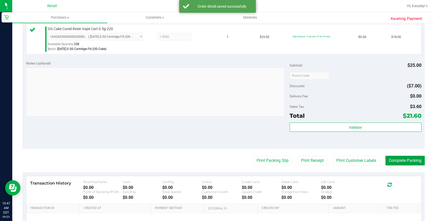
click at [393, 160] on button "Complete Packing" at bounding box center [404, 161] width 39 height 10
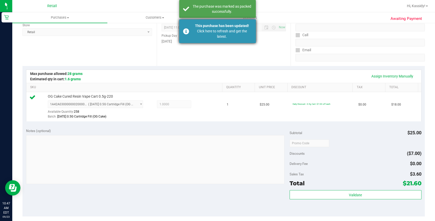
scroll to position [69, 0]
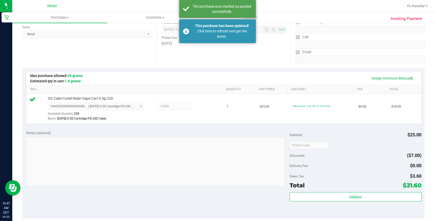
click at [231, 33] on div "Click here to refresh and get the latest." at bounding box center [222, 34] width 60 height 11
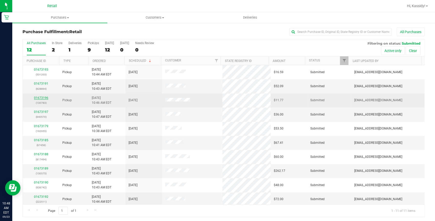
click at [41, 99] on link "01673196" at bounding box center [41, 98] width 14 height 4
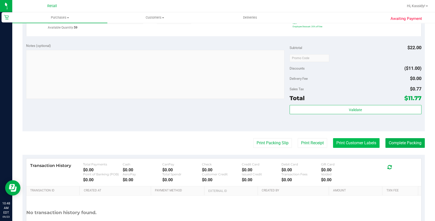
scroll to position [162, 0]
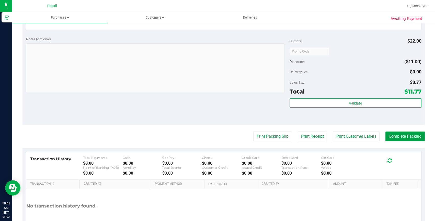
click at [395, 133] on button "Complete Packing" at bounding box center [404, 137] width 39 height 10
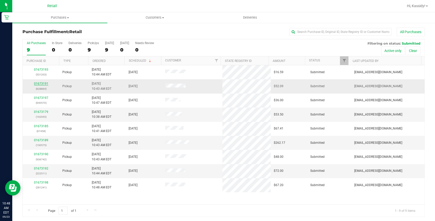
click at [40, 84] on link "01673191" at bounding box center [41, 84] width 14 height 4
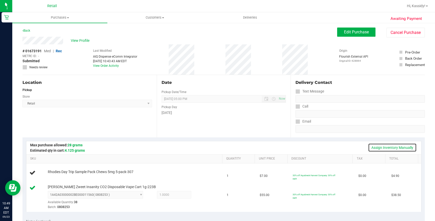
click at [388, 146] on link "Assign Inventory Manually" at bounding box center [392, 148] width 49 height 9
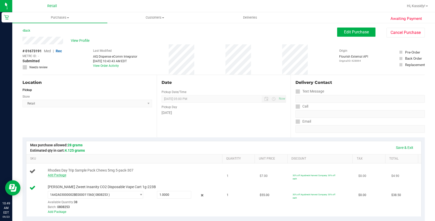
click at [49, 175] on link "Add Package" at bounding box center [57, 176] width 18 height 4
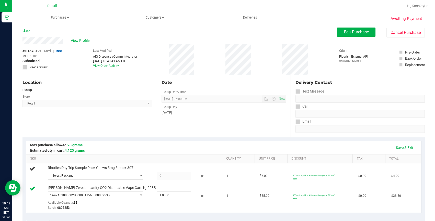
click at [56, 173] on span "Select Package" at bounding box center [92, 175] width 88 height 7
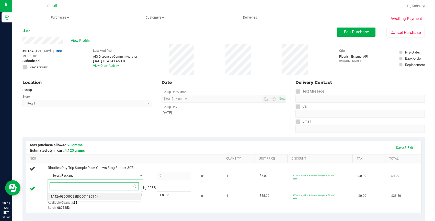
click at [83, 198] on span "1A42A03000002BE000011365" at bounding box center [72, 197] width 43 height 4
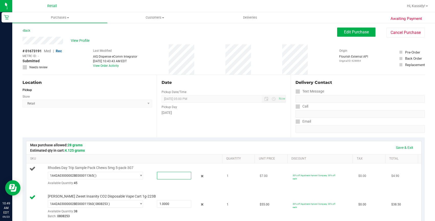
click at [175, 175] on span at bounding box center [174, 176] width 34 height 8
type input "1"
type input "1.0000"
click at [169, 147] on div "Save & Exit" at bounding box center [224, 148] width 386 height 9
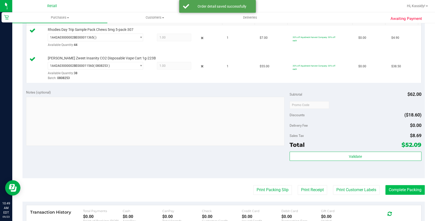
scroll to position [139, 0]
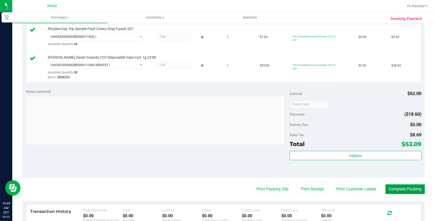
click at [401, 190] on button "Complete Packing" at bounding box center [404, 190] width 39 height 10
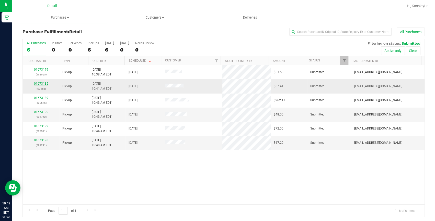
click at [34, 82] on link "01673185" at bounding box center [41, 84] width 14 height 4
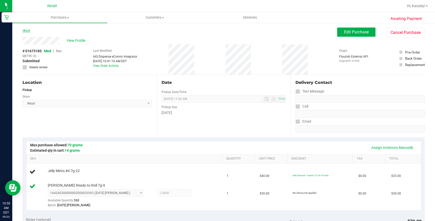
click at [23, 30] on icon at bounding box center [22, 30] width 1 height 3
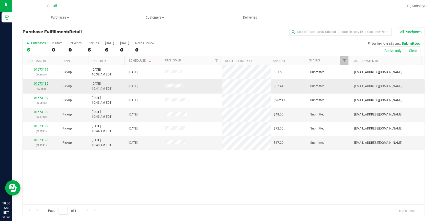
click at [44, 82] on link "01673185" at bounding box center [41, 84] width 14 height 4
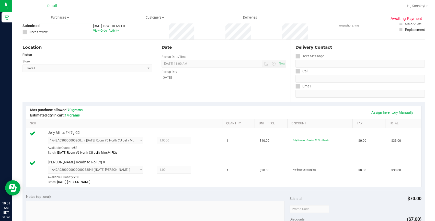
scroll to position [162, 0]
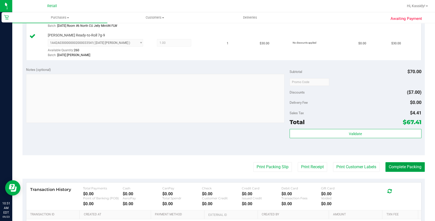
click at [403, 164] on button "Complete Packing" at bounding box center [404, 167] width 39 height 10
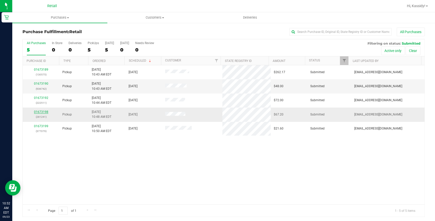
click at [42, 114] on link "01673198" at bounding box center [41, 112] width 14 height 4
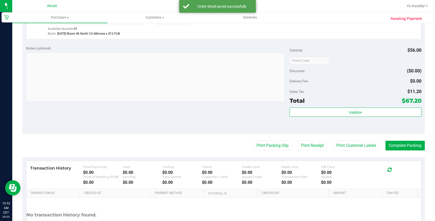
scroll to position [186, 0]
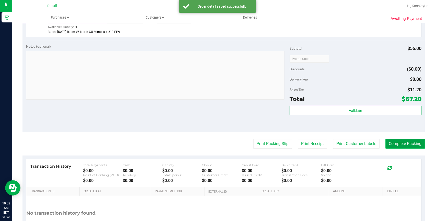
click at [399, 147] on button "Complete Packing" at bounding box center [404, 144] width 39 height 10
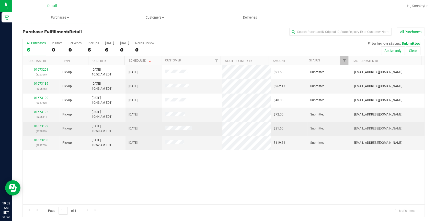
click at [36, 126] on link "01673199" at bounding box center [41, 127] width 14 height 4
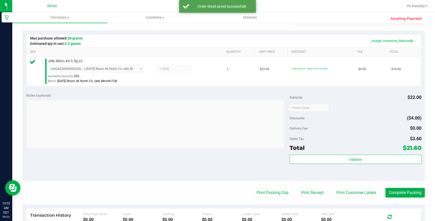
scroll to position [116, 0]
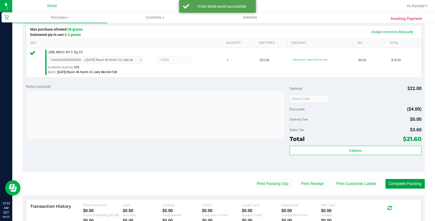
click at [414, 187] on button "Complete Packing" at bounding box center [404, 184] width 39 height 10
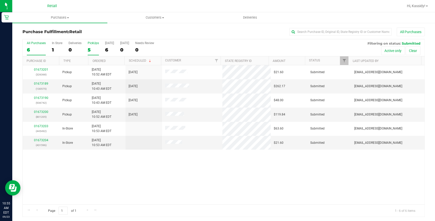
click at [93, 47] on div "5" at bounding box center [93, 50] width 11 height 6
click at [0, 0] on input "PickUps 5" at bounding box center [0, 0] width 0 height 0
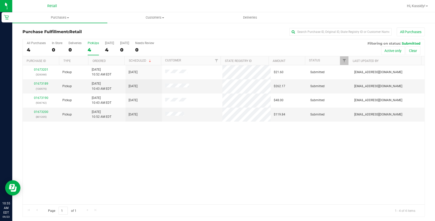
click at [93, 47] on div "4" at bounding box center [93, 50] width 11 height 6
click at [0, 0] on input "PickUps 4" at bounding box center [0, 0] width 0 height 0
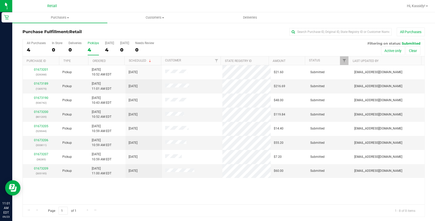
click at [98, 46] on label "PickUps 4" at bounding box center [93, 48] width 11 height 14
click at [0, 0] on input "PickUps 4" at bounding box center [0, 0] width 0 height 0
click at [98, 46] on label "PickUps 8" at bounding box center [93, 48] width 11 height 14
click at [0, 0] on input "PickUps 8" at bounding box center [0, 0] width 0 height 0
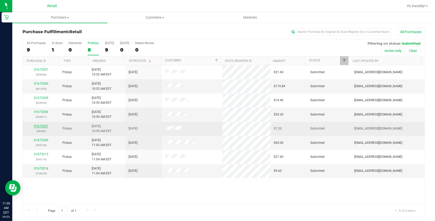
click at [44, 125] on link "01673207" at bounding box center [41, 127] width 14 height 4
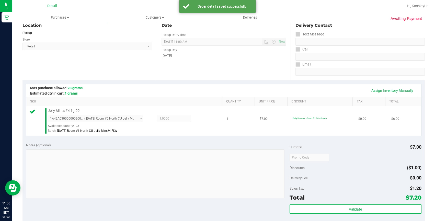
scroll to position [93, 0]
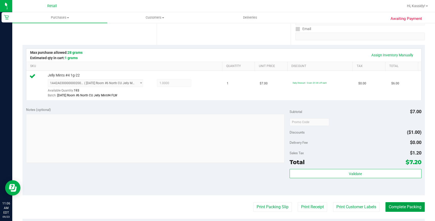
click at [402, 211] on button "Complete Packing" at bounding box center [404, 208] width 39 height 10
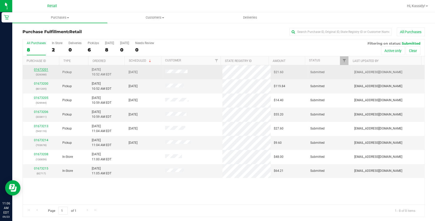
click at [42, 70] on link "01673201" at bounding box center [41, 70] width 14 height 4
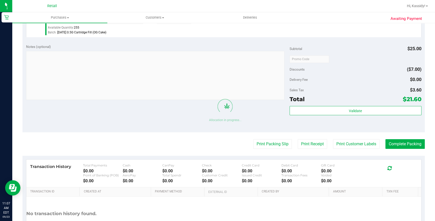
scroll to position [162, 0]
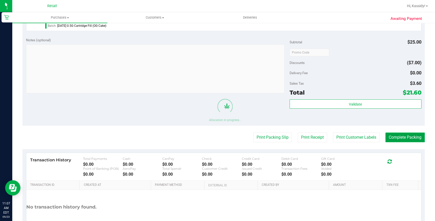
click at [402, 135] on button "Complete Packing" at bounding box center [404, 138] width 39 height 10
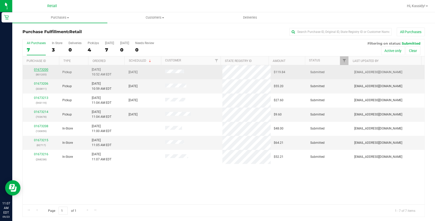
click at [42, 69] on link "01673200" at bounding box center [41, 70] width 14 height 4
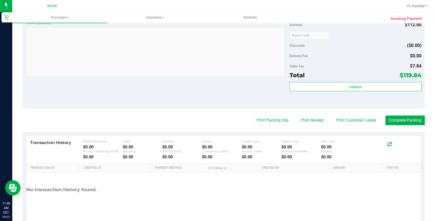
scroll to position [209, 0]
click at [409, 119] on button "Complete Packing" at bounding box center [404, 120] width 39 height 10
click at [409, 118] on button "Complete Packing" at bounding box center [402, 120] width 43 height 10
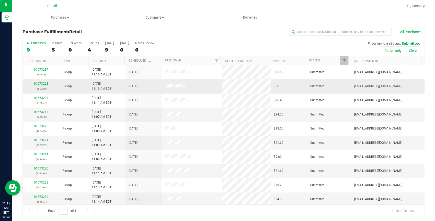
click at [36, 83] on link "01673228" at bounding box center [41, 84] width 14 height 4
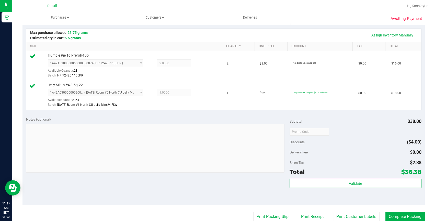
scroll to position [162, 0]
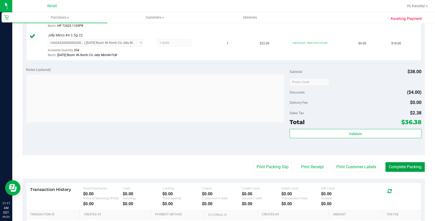
click at [386, 169] on button "Complete Packing" at bounding box center [404, 167] width 39 height 10
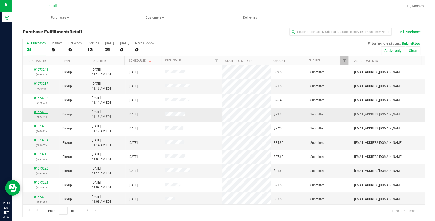
click at [40, 112] on link "01673232" at bounding box center [41, 112] width 14 height 4
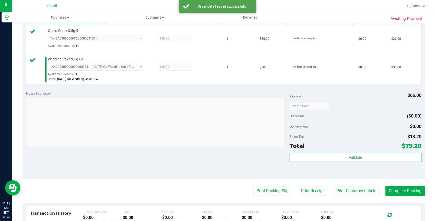
scroll to position [139, 0]
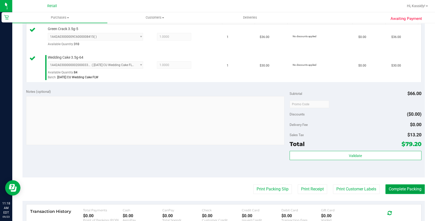
click at [407, 192] on button "Complete Packing" at bounding box center [404, 190] width 39 height 10
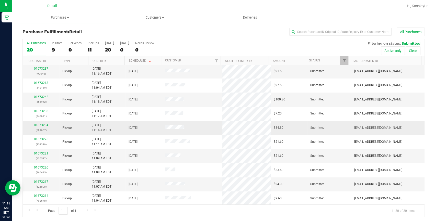
scroll to position [23, 0]
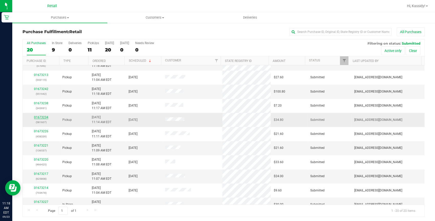
click at [45, 116] on link "01673234" at bounding box center [41, 118] width 14 height 4
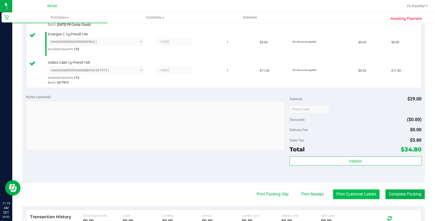
scroll to position [209, 0]
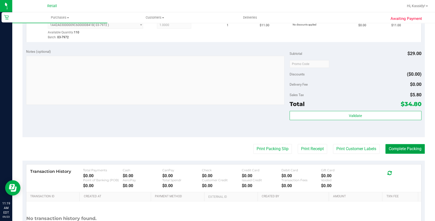
click at [393, 146] on button "Complete Packing" at bounding box center [404, 149] width 39 height 10
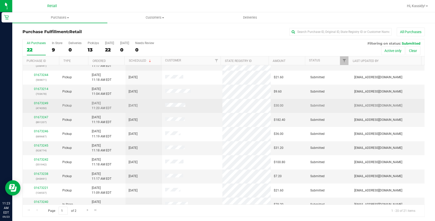
scroll to position [46, 0]
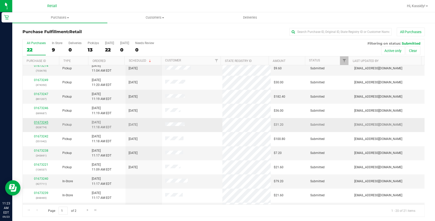
click at [34, 121] on link "01673245" at bounding box center [41, 123] width 14 height 4
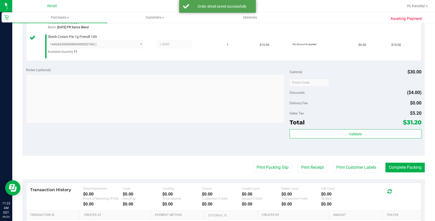
scroll to position [162, 0]
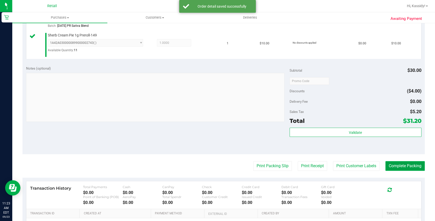
click at [403, 162] on button "Complete Packing" at bounding box center [404, 166] width 39 height 10
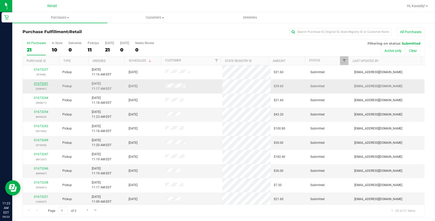
click at [40, 85] on link "01673241" at bounding box center [41, 84] width 14 height 4
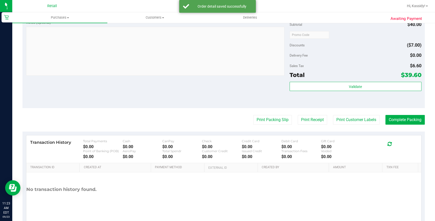
scroll to position [186, 0]
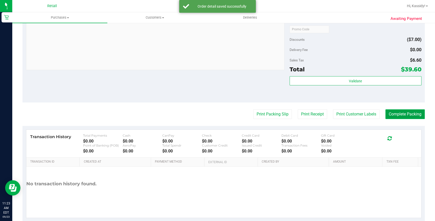
click at [385, 115] on button "Complete Packing" at bounding box center [404, 115] width 39 height 10
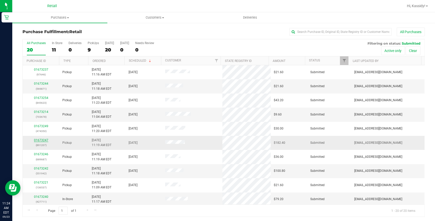
click at [45, 141] on link "01673247" at bounding box center [41, 141] width 14 height 4
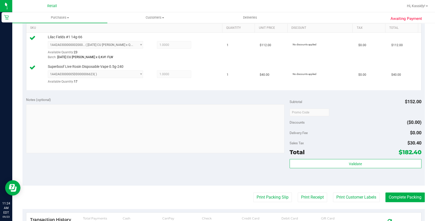
scroll to position [139, 0]
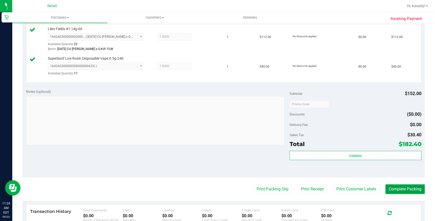
click at [390, 191] on button "Complete Packing" at bounding box center [404, 190] width 39 height 10
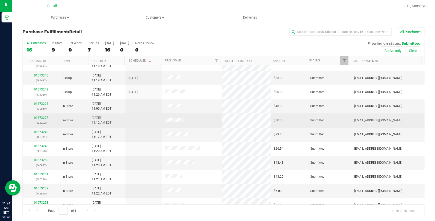
scroll to position [69, 0]
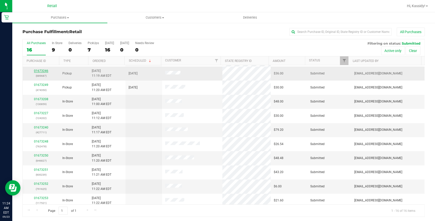
click at [35, 71] on link "01673246" at bounding box center [41, 71] width 14 height 4
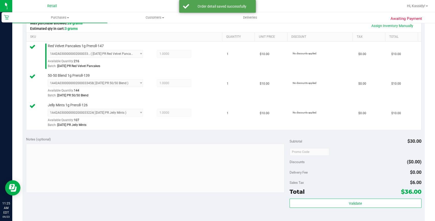
scroll to position [162, 0]
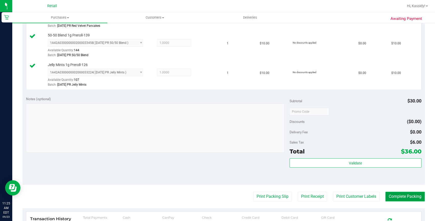
click at [395, 200] on button "Complete Packing" at bounding box center [404, 197] width 39 height 10
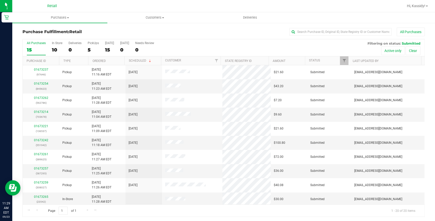
click at [246, 43] on div "All Purchases 15 In Store 10 Deliveries 0 PickUps 5 [DATE] 15 [DATE] 0 Needs Re…" at bounding box center [224, 41] width 402 height 4
click at [96, 43] on div "PickUps" at bounding box center [93, 43] width 11 height 4
click at [0, 0] on input "PickUps 5" at bounding box center [0, 0] width 0 height 0
click at [96, 43] on div "PickUps" at bounding box center [93, 43] width 11 height 4
click at [0, 0] on input "PickUps 11" at bounding box center [0, 0] width 0 height 0
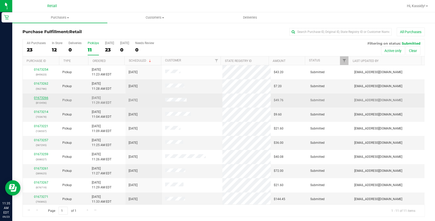
click at [38, 99] on link "01673266" at bounding box center [41, 98] width 14 height 4
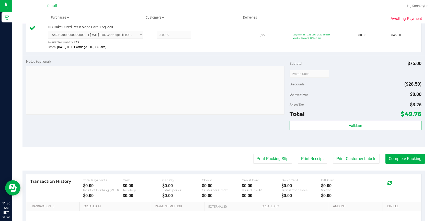
scroll to position [162, 0]
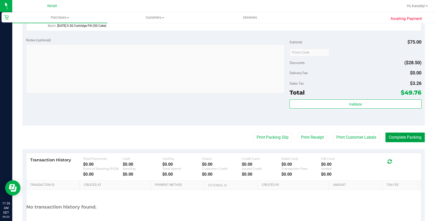
click at [391, 136] on button "Complete Packing" at bounding box center [404, 138] width 39 height 10
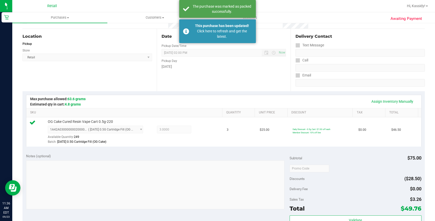
scroll to position [0, 0]
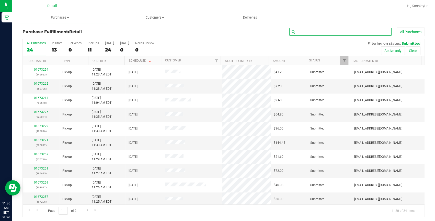
click at [297, 32] on input "text" at bounding box center [340, 32] width 102 height 8
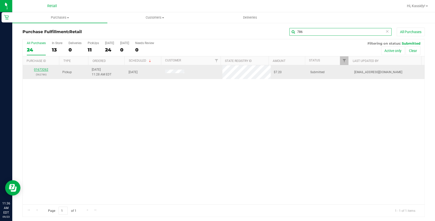
type input "786"
click at [44, 71] on link "01673262" at bounding box center [41, 70] width 14 height 4
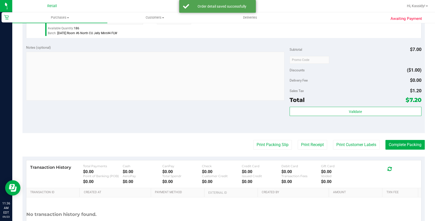
scroll to position [162, 0]
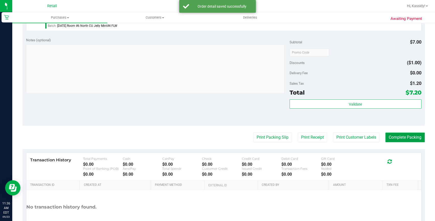
click at [393, 138] on button "Complete Packing" at bounding box center [404, 138] width 39 height 10
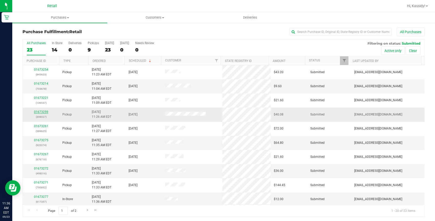
click at [43, 112] on link "01673259" at bounding box center [41, 112] width 14 height 4
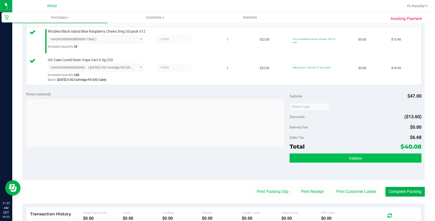
scroll to position [162, 0]
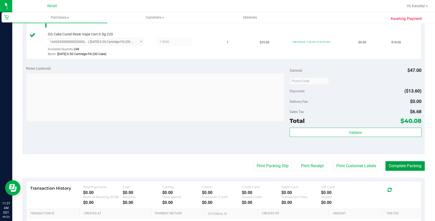
click at [393, 166] on button "Complete Packing" at bounding box center [404, 166] width 39 height 10
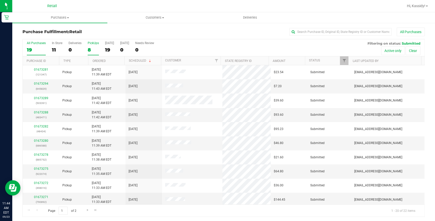
click at [89, 46] on label "PickUps 8" at bounding box center [93, 48] width 11 height 14
click at [0, 0] on input "PickUps 8" at bounding box center [0, 0] width 0 height 0
click at [91, 45] on label "PickUps 12" at bounding box center [93, 48] width 11 height 14
click at [0, 0] on input "PickUps 12" at bounding box center [0, 0] width 0 height 0
click at [312, 33] on input "text" at bounding box center [340, 32] width 102 height 8
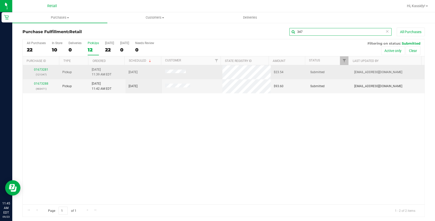
type input "347"
click at [40, 72] on div "01673281 (121347)" at bounding box center [41, 72] width 30 height 10
click at [41, 71] on link "01673281" at bounding box center [41, 70] width 14 height 4
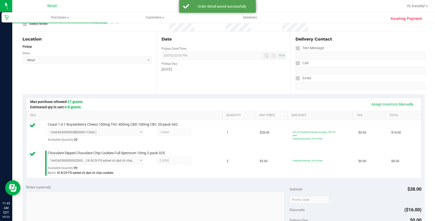
scroll to position [116, 0]
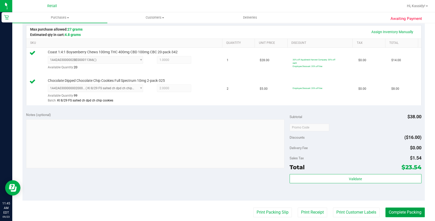
click at [397, 212] on button "Complete Packing" at bounding box center [404, 213] width 39 height 10
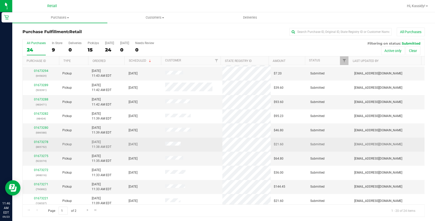
scroll to position [93, 0]
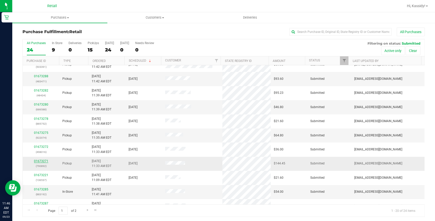
click at [42, 161] on link "01673271" at bounding box center [41, 162] width 14 height 4
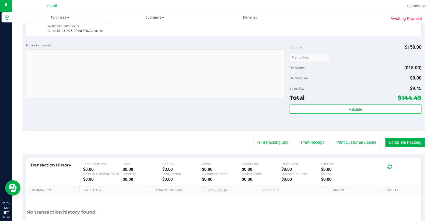
scroll to position [162, 0]
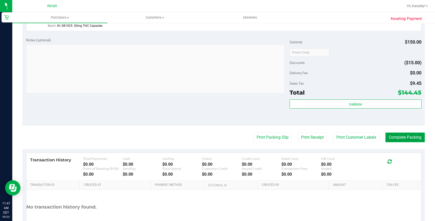
click at [388, 134] on button "Complete Packing" at bounding box center [404, 138] width 39 height 10
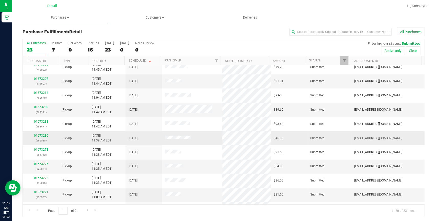
scroll to position [93, 0]
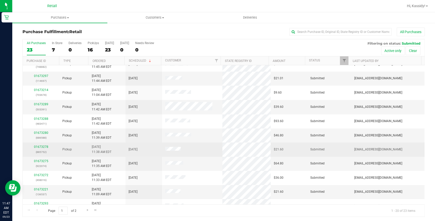
click at [42, 145] on div "01673278 (885752)" at bounding box center [41, 150] width 30 height 10
click at [42, 146] on link "01673278" at bounding box center [41, 147] width 14 height 4
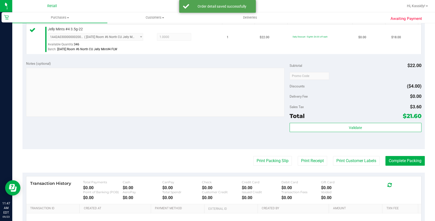
scroll to position [139, 0]
click at [403, 159] on button "Complete Packing" at bounding box center [404, 161] width 39 height 10
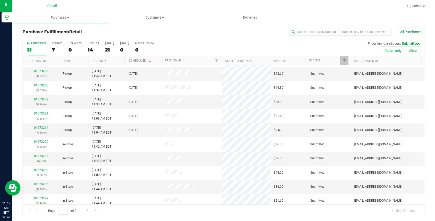
scroll to position [139, 0]
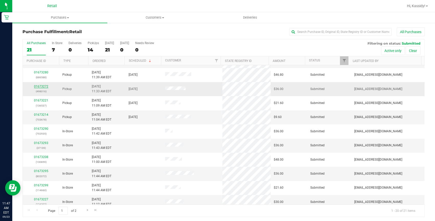
click at [38, 87] on link "01673272" at bounding box center [41, 87] width 14 height 4
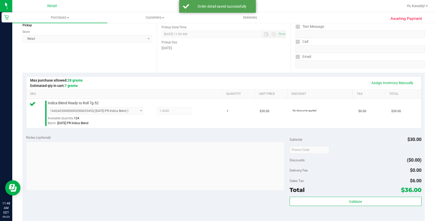
scroll to position [116, 0]
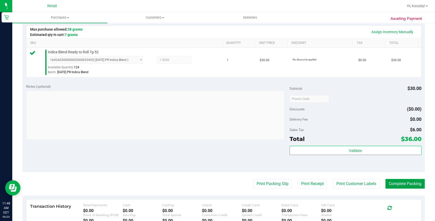
click at [406, 185] on button "Complete Packing" at bounding box center [404, 184] width 39 height 10
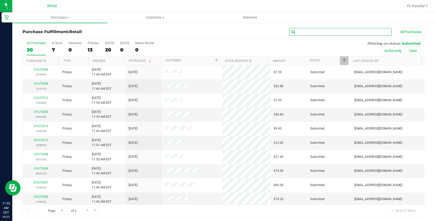
click at [296, 32] on input "text" at bounding box center [340, 32] width 102 height 8
click at [52, 15] on uib-tab-heading "Purchases Summary of purchases Fulfillment All purchases" at bounding box center [59, 17] width 95 height 11
click at [49, 32] on span "Summary of purchases" at bounding box center [38, 31] width 52 height 4
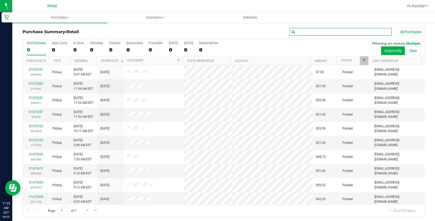
click at [305, 32] on input "text" at bounding box center [340, 32] width 102 height 8
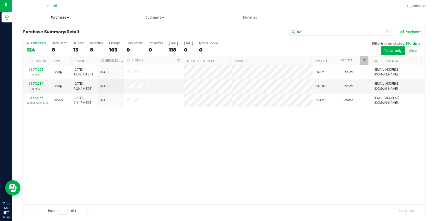
click at [62, 18] on span "Purchases" at bounding box center [59, 17] width 95 height 5
drag, startPoint x: 325, startPoint y: 32, endPoint x: 230, endPoint y: 31, distance: 95.0
click at [230, 31] on div "623 All Purchases" at bounding box center [291, 32] width 268 height 9
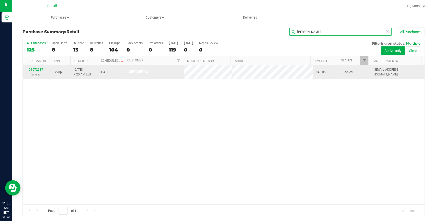
type input "[PERSON_NAME]"
click at [40, 68] on link "01672937" at bounding box center [36, 70] width 14 height 4
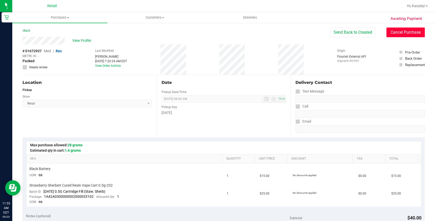
click at [403, 32] on button "Cancel Purchase" at bounding box center [405, 33] width 38 height 10
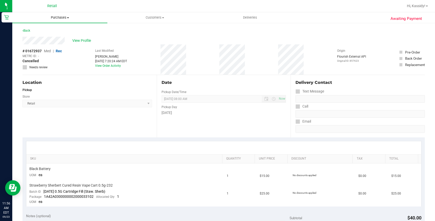
click at [65, 19] on span "Purchases" at bounding box center [59, 17] width 95 height 5
click at [54, 29] on span "Summary of purchases" at bounding box center [38, 31] width 52 height 4
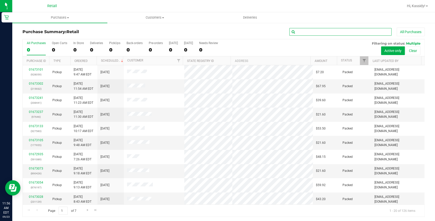
click at [340, 34] on input "text" at bounding box center [340, 32] width 102 height 8
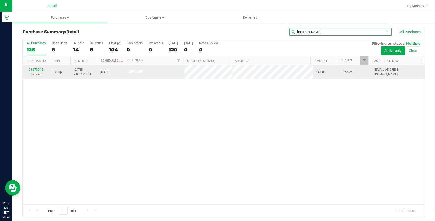
type input "[PERSON_NAME]"
click at [41, 69] on link "01673045" at bounding box center [36, 70] width 14 height 4
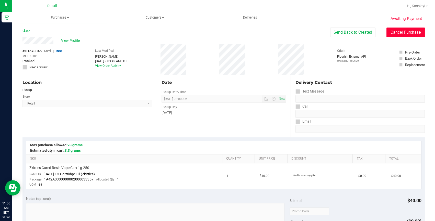
click at [386, 33] on button "Cancel Purchase" at bounding box center [405, 33] width 38 height 10
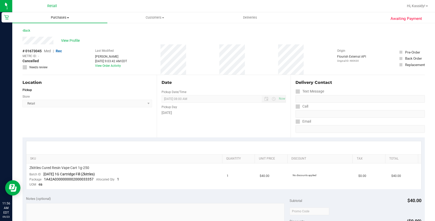
click at [72, 19] on span "Purchases" at bounding box center [59, 17] width 95 height 5
click at [51, 29] on span "Summary of purchases" at bounding box center [38, 31] width 52 height 4
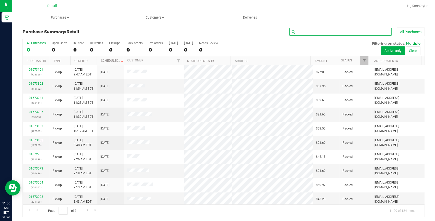
click at [299, 31] on input "text" at bounding box center [340, 32] width 102 height 8
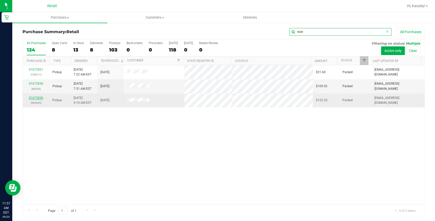
type input "nich"
click at [37, 100] on link "01673036" at bounding box center [36, 98] width 14 height 4
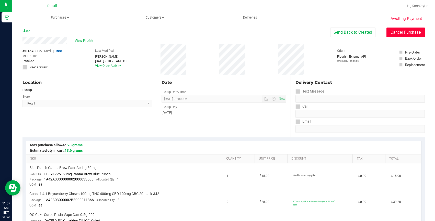
click at [390, 31] on button "Cancel Purchase" at bounding box center [405, 33] width 38 height 10
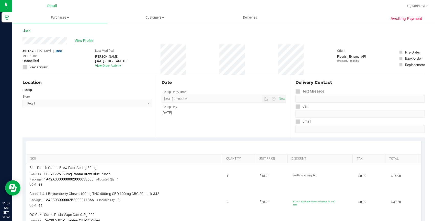
click at [84, 38] on span "View Profile" at bounding box center [85, 40] width 20 height 5
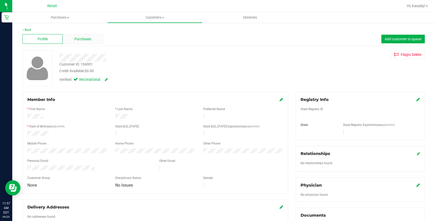
click at [84, 39] on span "Purchases" at bounding box center [82, 39] width 17 height 5
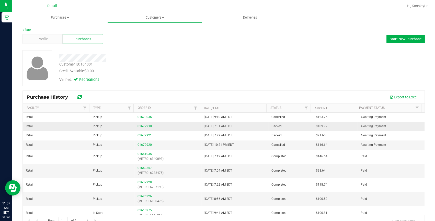
click at [138, 126] on link "01672930" at bounding box center [144, 127] width 14 height 4
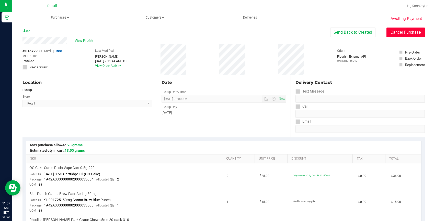
click at [386, 34] on button "Cancel Purchase" at bounding box center [405, 33] width 38 height 10
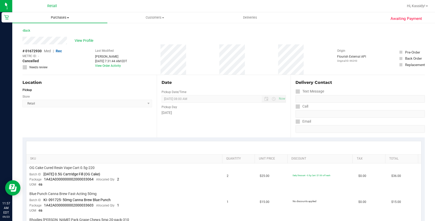
click at [70, 16] on span "Purchases" at bounding box center [59, 17] width 95 height 5
click at [97, 63] on div "[DATE] 7:31:44 AM EDT" at bounding box center [111, 61] width 32 height 5
click at [83, 41] on span "View Profile" at bounding box center [85, 40] width 20 height 5
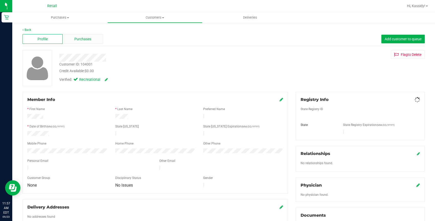
click at [89, 38] on span "Purchases" at bounding box center [82, 39] width 17 height 5
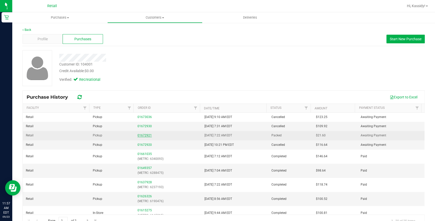
click at [141, 134] on link "01672921" at bounding box center [144, 136] width 14 height 4
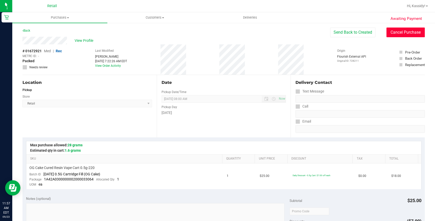
click at [393, 32] on button "Cancel Purchase" at bounding box center [405, 33] width 38 height 10
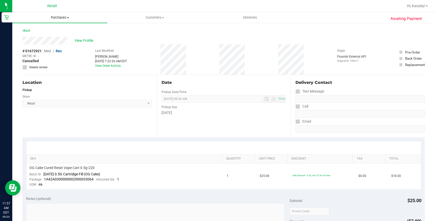
click at [66, 15] on span "Purchases" at bounding box center [59, 17] width 95 height 5
click at [49, 30] on span "Summary of purchases" at bounding box center [38, 31] width 52 height 4
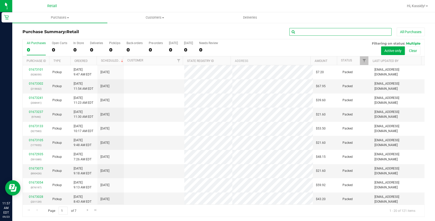
click at [300, 31] on input "text" at bounding box center [340, 32] width 102 height 8
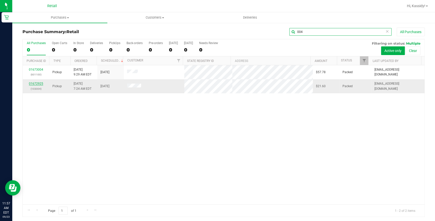
type input "004"
click at [41, 82] on link "01672925" at bounding box center [36, 84] width 14 height 4
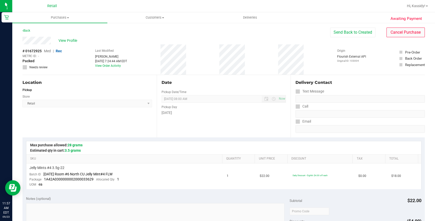
click at [424, 34] on div "Awaiting Payment Back Send Back to Created Cancel Purchase View Profile # 01672…" at bounding box center [223, 218] width 423 height 392
click at [400, 36] on button "Cancel Purchase" at bounding box center [405, 33] width 38 height 10
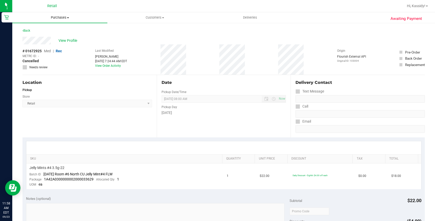
click at [67, 19] on span "Purchases" at bounding box center [59, 17] width 95 height 5
click at [50, 30] on span "Summary of purchases" at bounding box center [38, 31] width 52 height 4
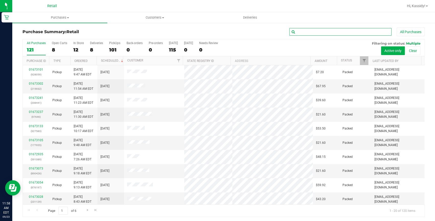
click at [309, 32] on input "text" at bounding box center [340, 32] width 102 height 8
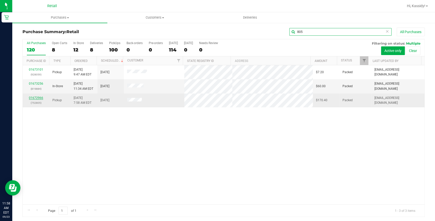
type input "805"
click at [40, 98] on link "01672966" at bounding box center [36, 98] width 14 height 4
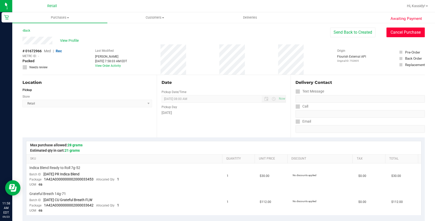
click at [394, 30] on button "Cancel Purchase" at bounding box center [405, 33] width 38 height 10
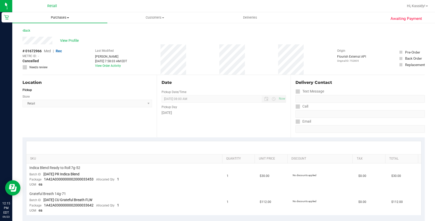
click at [64, 15] on span "Purchases" at bounding box center [59, 17] width 95 height 5
click at [42, 36] on span "Fulfillment" at bounding box center [28, 37] width 32 height 4
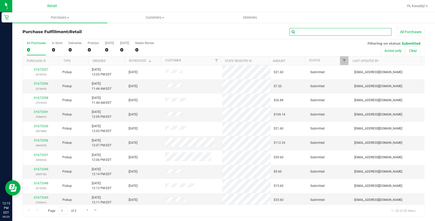
click at [349, 31] on input "text" at bounding box center [340, 32] width 102 height 8
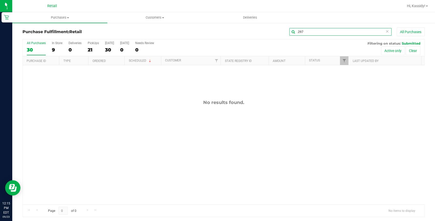
click at [305, 31] on input ".297" at bounding box center [340, 32] width 102 height 8
type input "."
type input "297"
drag, startPoint x: 302, startPoint y: 31, endPoint x: 286, endPoint y: 32, distance: 16.7
click at [289, 32] on input "297" at bounding box center [340, 32] width 102 height 8
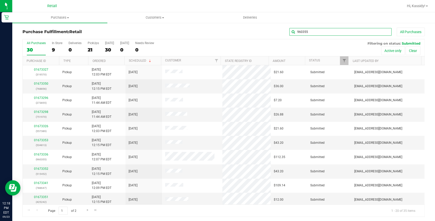
type input "960355"
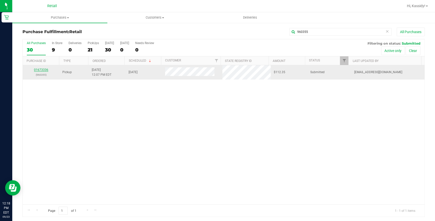
click at [41, 69] on link "01673336" at bounding box center [41, 70] width 14 height 4
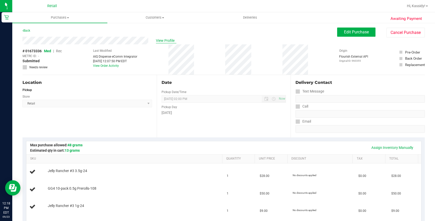
click at [166, 40] on span "View Profile" at bounding box center [166, 40] width 20 height 5
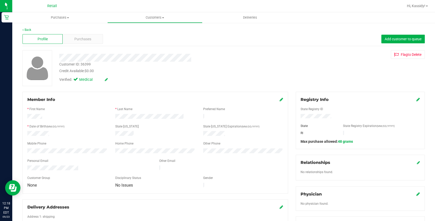
scroll to position [139, 0]
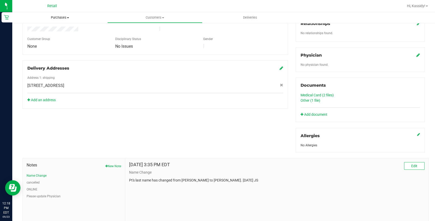
click at [59, 19] on span "Purchases" at bounding box center [59, 17] width 95 height 5
click at [102, 72] on div at bounding box center [155, 74] width 256 height 4
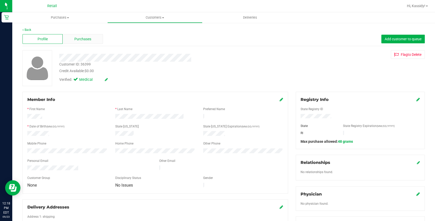
click at [83, 38] on span "Purchases" at bounding box center [82, 39] width 17 height 5
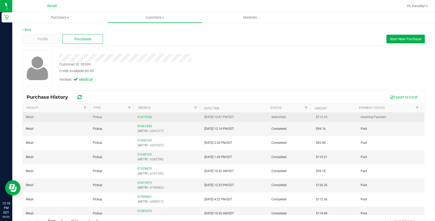
click at [135, 117] on td "01673336" at bounding box center [167, 117] width 67 height 9
click at [137, 116] on link "01673336" at bounding box center [144, 117] width 14 height 4
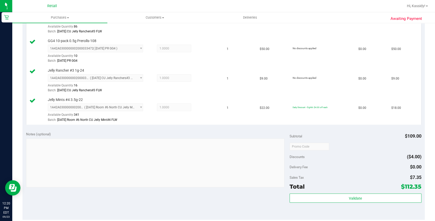
scroll to position [186, 0]
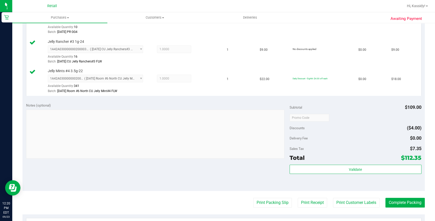
click at [418, 209] on purchase-details "Back Edit Purchase Cancel Purchase View Profile # 01673336 Med | Rec METRC ID: …" at bounding box center [223, 76] width 402 height 469
click at [417, 203] on button "Complete Packing" at bounding box center [404, 203] width 39 height 10
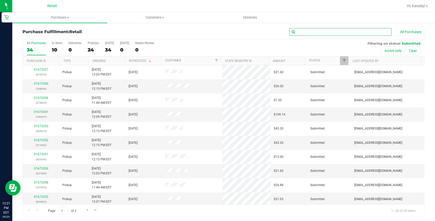
click at [381, 32] on input "text" at bounding box center [340, 32] width 102 height 8
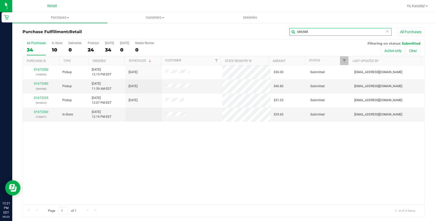
type input "686588"
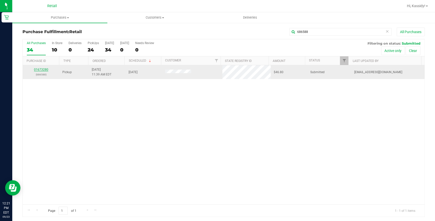
click at [39, 68] on link "01673280" at bounding box center [41, 70] width 14 height 4
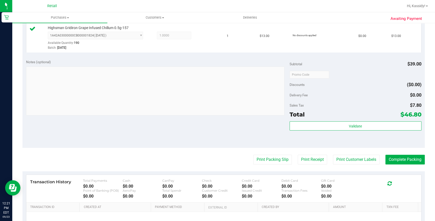
scroll to position [186, 0]
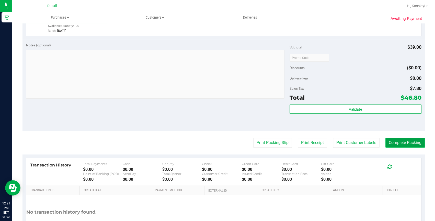
click at [407, 146] on button "Complete Packing" at bounding box center [404, 143] width 39 height 10
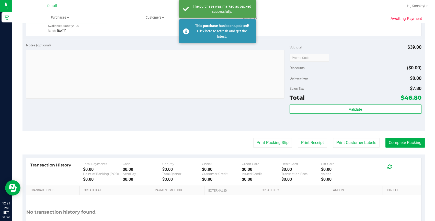
click at [405, 136] on purchase-details "Back Edit Purchase Cancel Purchase View Profile # 01673280 Med | Rec METRC ID: …" at bounding box center [223, 46] width 402 height 409
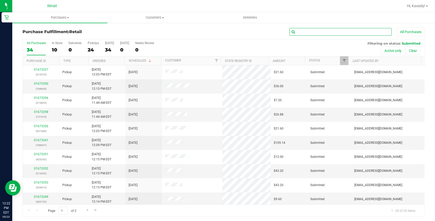
click at [303, 32] on input "text" at bounding box center [340, 32] width 102 height 8
type input "452437"
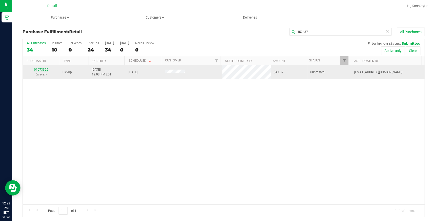
click at [44, 69] on link "01673325" at bounding box center [41, 70] width 14 height 4
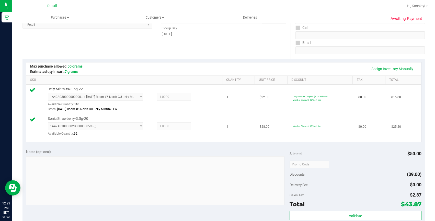
scroll to position [116, 0]
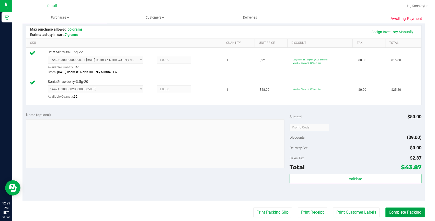
click at [403, 217] on button "Complete Packing" at bounding box center [404, 213] width 39 height 10
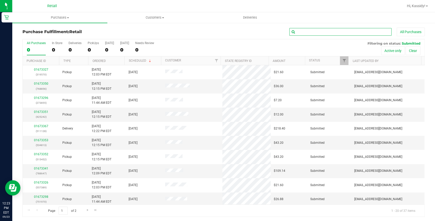
click at [351, 32] on input "text" at bounding box center [340, 32] width 102 height 8
type input "557389"
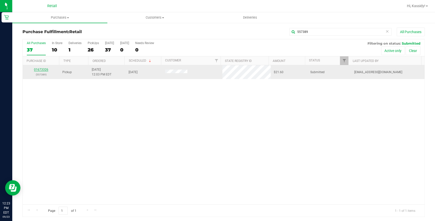
click at [43, 69] on link "01673326" at bounding box center [41, 70] width 14 height 4
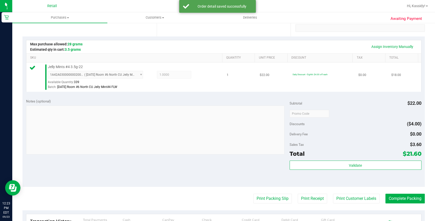
scroll to position [116, 0]
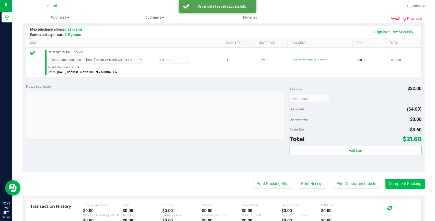
click at [406, 177] on purchase-details "Back Edit Purchase Cancel Purchase View Profile # 01673326 Med | Rec METRC ID: …" at bounding box center [223, 102] width 402 height 380
click at [405, 180] on button "Complete Packing" at bounding box center [404, 184] width 39 height 10
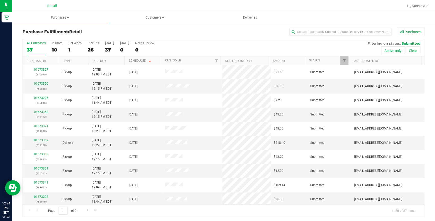
click at [332, 27] on div "Purchase Fulfillment: Retail All Purchases All Purchases 37 In Store 10 Deliver…" at bounding box center [223, 122] width 423 height 200
click at [330, 34] on input "text" at bounding box center [340, 32] width 102 height 8
type input "140527"
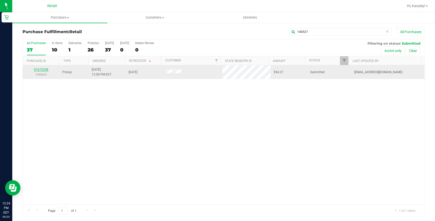
click at [44, 68] on link "01673338" at bounding box center [41, 70] width 14 height 4
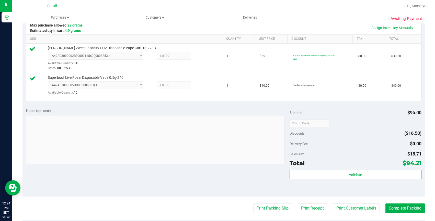
scroll to position [162, 0]
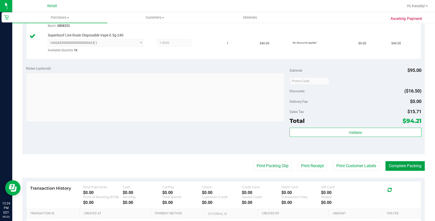
click at [415, 161] on button "Complete Packing" at bounding box center [404, 166] width 39 height 10
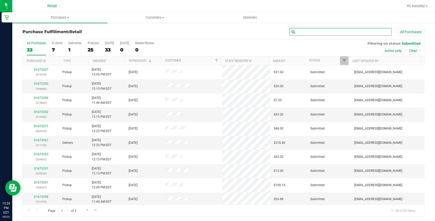
click at [326, 33] on input "text" at bounding box center [340, 32] width 102 height 8
type input "543926"
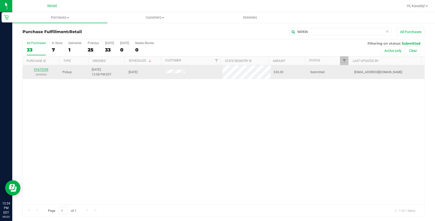
click at [38, 70] on link "01673339" at bounding box center [41, 70] width 14 height 4
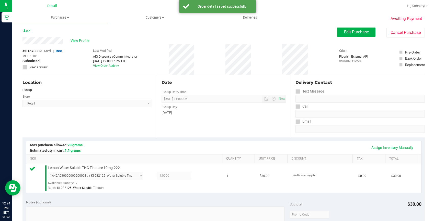
scroll to position [162, 0]
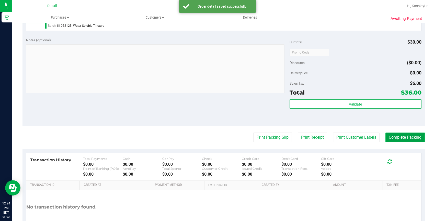
click at [399, 140] on button "Complete Packing" at bounding box center [404, 138] width 39 height 10
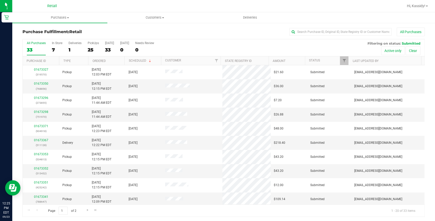
click at [330, 41] on div "All Purchases 33 In Store 7 Deliveries 1 PickUps 25 Today 33 Tomorrow 0 Needs R…" at bounding box center [224, 41] width 402 height 4
click at [324, 34] on input "text" at bounding box center [340, 32] width 102 height 8
type input "383752"
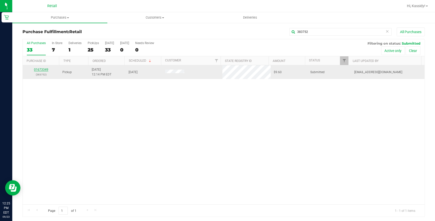
click at [40, 69] on link "01673349" at bounding box center [41, 70] width 14 height 4
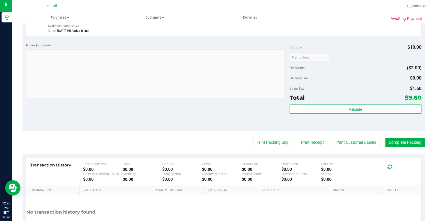
scroll to position [162, 0]
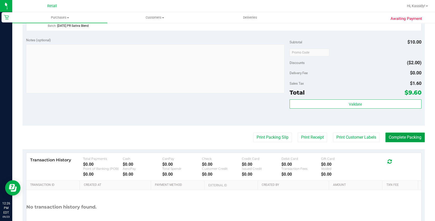
drag, startPoint x: 409, startPoint y: 142, endPoint x: 404, endPoint y: 136, distance: 7.1
click at [408, 140] on button "Complete Packing" at bounding box center [404, 138] width 39 height 10
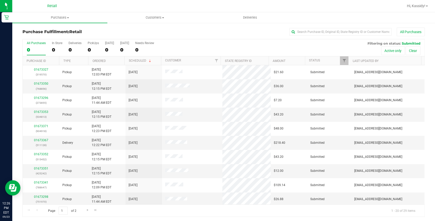
click at [310, 36] on div "All Purchases" at bounding box center [291, 32] width 268 height 9
click at [311, 34] on input "text" at bounding box center [340, 32] width 102 height 8
type input "610657"
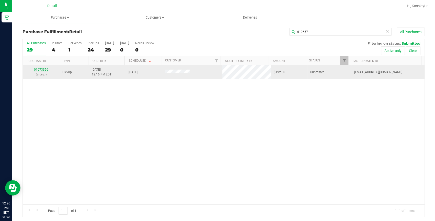
click at [36, 69] on link "01673356" at bounding box center [41, 70] width 14 height 4
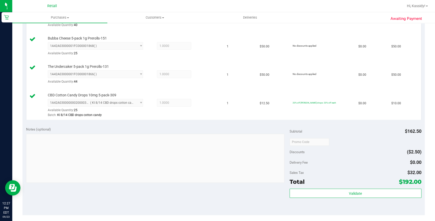
scroll to position [209, 0]
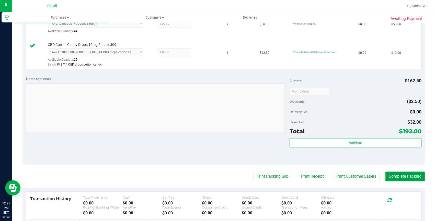
click at [392, 174] on button "Complete Packing" at bounding box center [404, 177] width 39 height 10
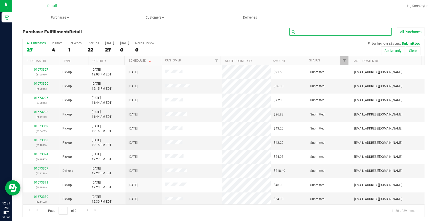
click at [311, 33] on input "text" at bounding box center [340, 32] width 102 height 8
type input "661987"
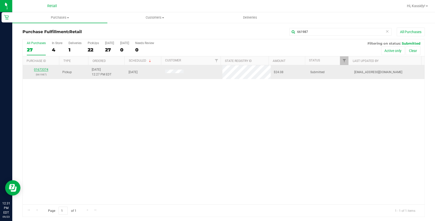
click at [41, 69] on link "01673374" at bounding box center [41, 70] width 14 height 4
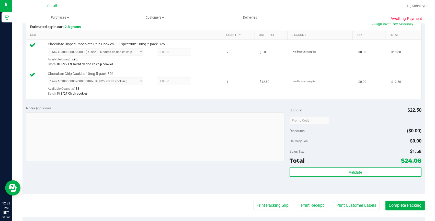
scroll to position [162, 0]
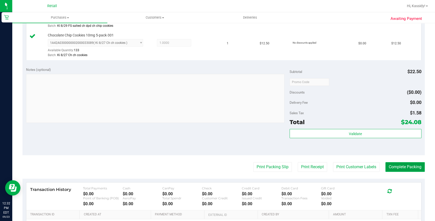
click at [395, 162] on button "Complete Packing" at bounding box center [404, 167] width 39 height 10
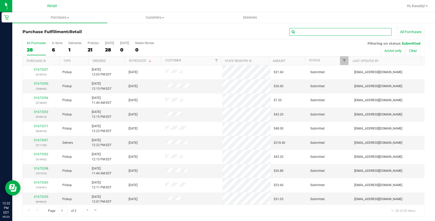
click at [341, 32] on input "text" at bounding box center [340, 32] width 102 height 8
type input "305729"
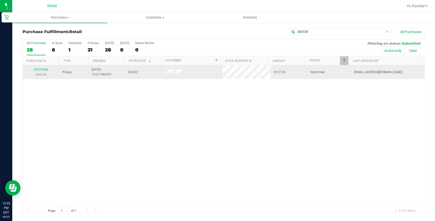
click at [39, 73] on p "(305729)" at bounding box center [41, 74] width 30 height 5
click at [39, 68] on link "01673362" at bounding box center [41, 70] width 14 height 4
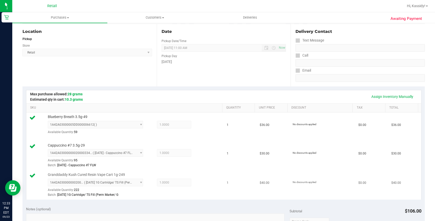
scroll to position [162, 0]
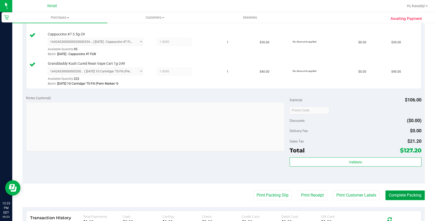
click at [404, 200] on button "Complete Packing" at bounding box center [404, 196] width 39 height 10
click at [402, 194] on button "Complete Packing" at bounding box center [402, 196] width 43 height 10
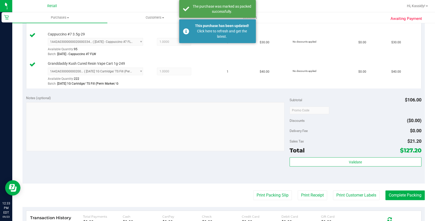
click at [401, 179] on div "Validate" at bounding box center [355, 169] width 132 height 23
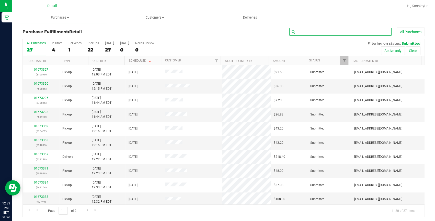
click at [316, 31] on input "text" at bounding box center [340, 32] width 102 height 8
type input "217060"
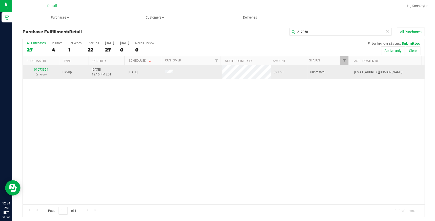
click at [43, 72] on div "01673354 (217060)" at bounding box center [41, 72] width 30 height 10
click at [40, 75] on p "(217060)" at bounding box center [41, 74] width 30 height 5
click at [38, 73] on p "(217060)" at bounding box center [41, 74] width 30 height 5
click at [37, 72] on p "(217060)" at bounding box center [41, 74] width 30 height 5
click at [37, 72] on div "01673354 (217060)" at bounding box center [41, 72] width 30 height 10
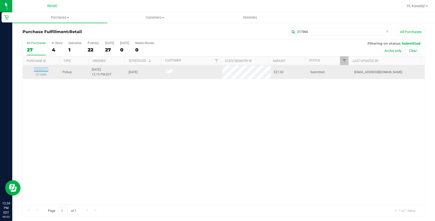
click at [37, 72] on div "01673354 (217060)" at bounding box center [41, 72] width 30 height 10
click at [42, 69] on link "01673354" at bounding box center [41, 70] width 14 height 4
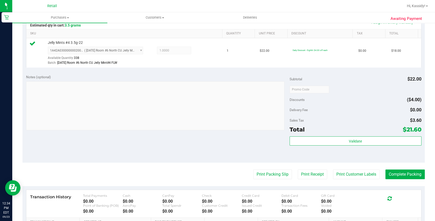
scroll to position [139, 0]
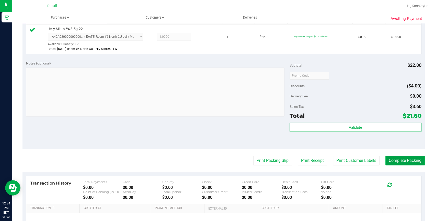
click at [397, 157] on button "Complete Packing" at bounding box center [404, 161] width 39 height 10
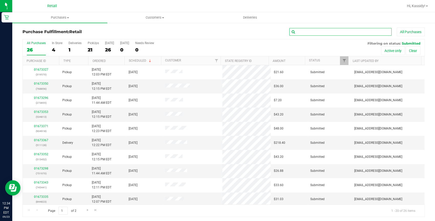
click at [292, 30] on input "text" at bounding box center [340, 32] width 102 height 8
type input "745441"
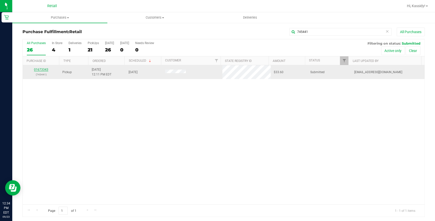
click at [42, 69] on link "01673343" at bounding box center [41, 70] width 14 height 4
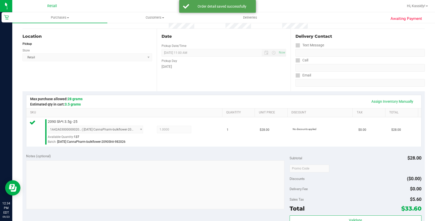
scroll to position [162, 0]
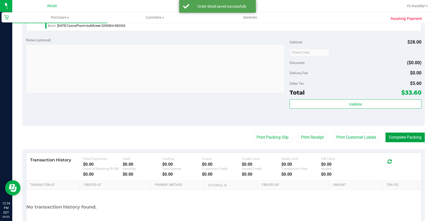
click at [416, 134] on button "Complete Packing" at bounding box center [404, 138] width 39 height 10
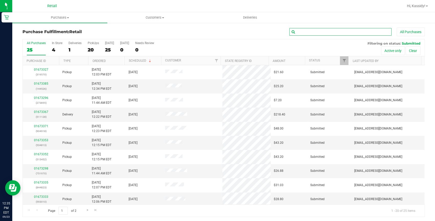
click at [334, 33] on input "text" at bounding box center [340, 32] width 102 height 8
type input "355032"
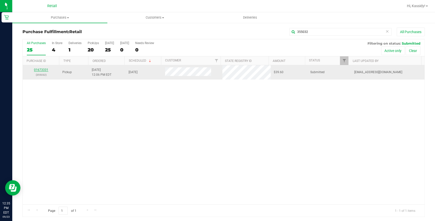
click at [45, 68] on link "01673331" at bounding box center [41, 70] width 14 height 4
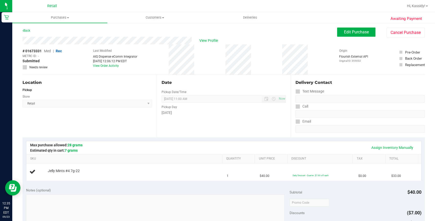
click at [205, 37] on div "View Profile" at bounding box center [179, 41] width 314 height 8
click at [207, 39] on span "View Profile" at bounding box center [209, 40] width 20 height 5
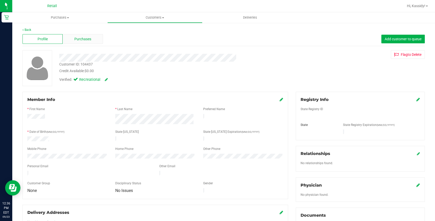
click at [87, 41] on span "Purchases" at bounding box center [82, 39] width 17 height 5
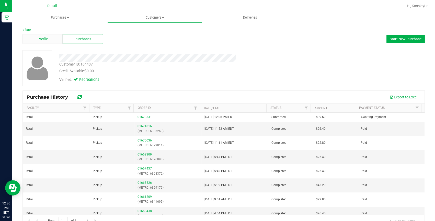
click at [46, 41] on span "Profile" at bounding box center [43, 39] width 10 height 5
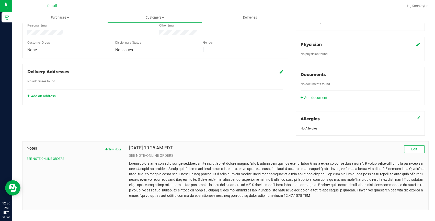
scroll to position [142, 0]
click at [148, 170] on p at bounding box center [276, 180] width 295 height 38
drag, startPoint x: 387, startPoint y: 189, endPoint x: 347, endPoint y: 188, distance: 40.1
click at [347, 188] on p at bounding box center [276, 180] width 295 height 38
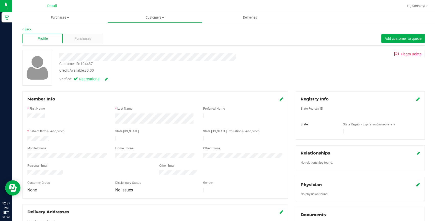
scroll to position [0, 0]
click at [81, 40] on span "Purchases" at bounding box center [82, 39] width 17 height 5
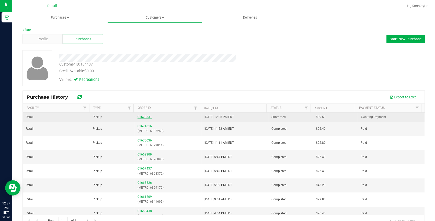
click at [142, 118] on link "01673331" at bounding box center [144, 117] width 14 height 4
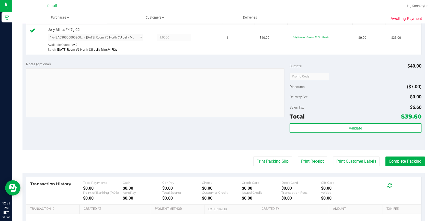
scroll to position [162, 0]
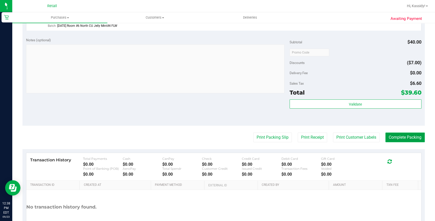
click at [403, 138] on button "Complete Packing" at bounding box center [404, 138] width 39 height 10
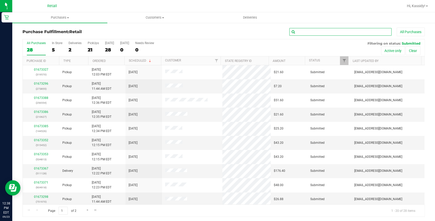
click at [347, 30] on input "text" at bounding box center [340, 32] width 102 height 8
type input "844823"
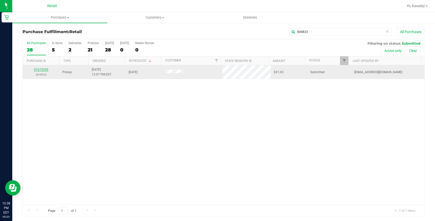
click at [45, 69] on link "01673335" at bounding box center [41, 70] width 14 height 4
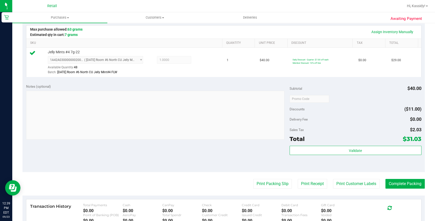
scroll to position [139, 0]
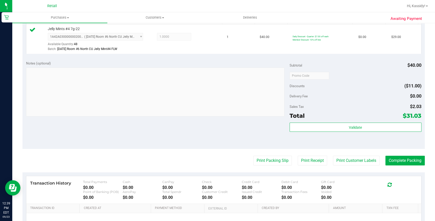
click at [402, 156] on purchase-details "Back Edit Purchase Cancel Purchase View Profile # 01673335 Med | Rec METRC ID: …" at bounding box center [223, 78] width 402 height 380
click at [399, 159] on button "Complete Packing" at bounding box center [404, 161] width 39 height 10
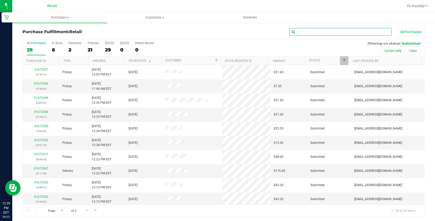
click at [332, 32] on input "text" at bounding box center [340, 32] width 102 height 8
type input "295380"
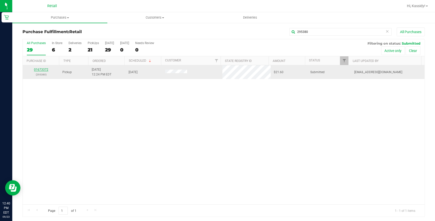
click at [48, 68] on div "01673372 (295380)" at bounding box center [41, 72] width 30 height 10
click at [46, 68] on link "01673372" at bounding box center [41, 70] width 14 height 4
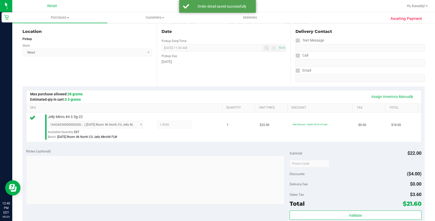
scroll to position [162, 0]
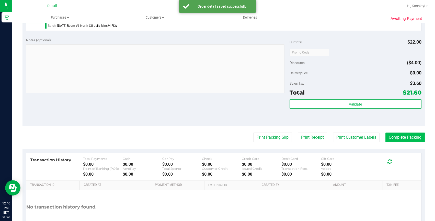
click at [400, 132] on purchase-details "Back Edit Purchase Cancel Purchase View Profile # 01673372 Med | Rec METRC ID: …" at bounding box center [223, 55] width 402 height 380
drag, startPoint x: 401, startPoint y: 133, endPoint x: 403, endPoint y: 137, distance: 3.9
click at [403, 136] on button "Complete Packing" at bounding box center [404, 138] width 39 height 10
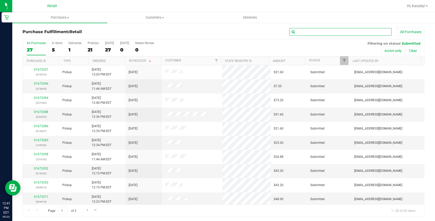
click at [311, 29] on input "text" at bounding box center [340, 32] width 102 height 8
type input "904918"
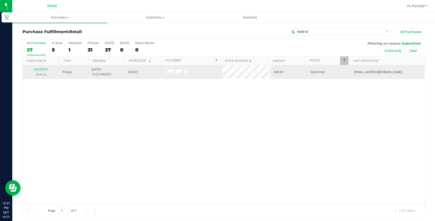
click at [38, 67] on div "01673371 (904918)" at bounding box center [41, 72] width 30 height 10
click at [40, 69] on link "01673371" at bounding box center [41, 70] width 14 height 4
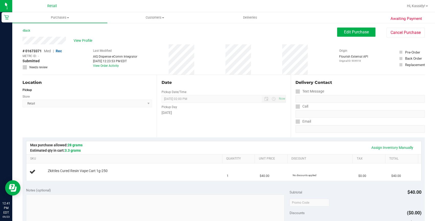
click at [218, 140] on div "Assign Inventory Manually SKU Quantity Unit Price Discount Tax Total Zkittles C…" at bounding box center [223, 161] width 402 height 47
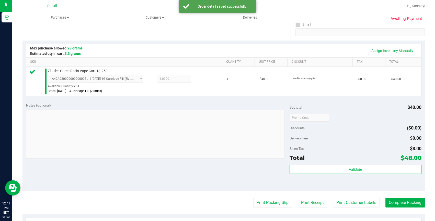
scroll to position [139, 0]
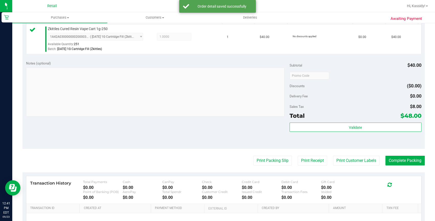
drag, startPoint x: 394, startPoint y: 153, endPoint x: 396, endPoint y: 157, distance: 4.8
click at [395, 153] on purchase-details "Back Edit Purchase Cancel Purchase View Profile # 01673371 Med | Rec METRC ID: …" at bounding box center [223, 78] width 402 height 380
click at [396, 160] on button "Complete Packing" at bounding box center [404, 161] width 39 height 10
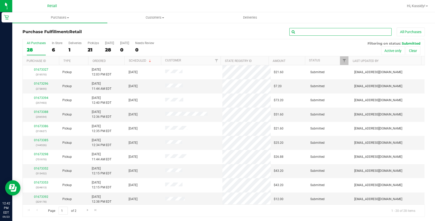
click at [349, 35] on input "text" at bounding box center [340, 32] width 102 height 8
type input "97011"
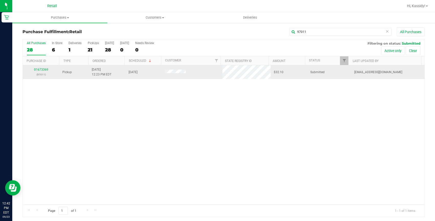
click at [40, 72] on div "01673369 (97011)" at bounding box center [41, 72] width 30 height 10
click at [41, 69] on link "01673369" at bounding box center [41, 70] width 14 height 4
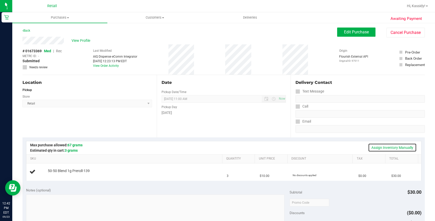
click at [383, 146] on link "Assign Inventory Manually" at bounding box center [392, 148] width 49 height 9
click at [56, 172] on div "Add Package" at bounding box center [134, 174] width 172 height 5
click at [55, 173] on link "Add Package" at bounding box center [57, 175] width 18 height 4
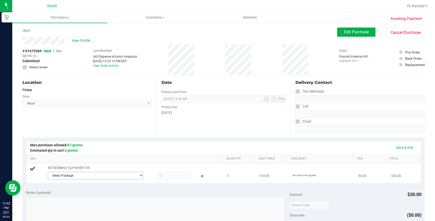
click at [76, 172] on span "Select Package" at bounding box center [95, 176] width 95 height 8
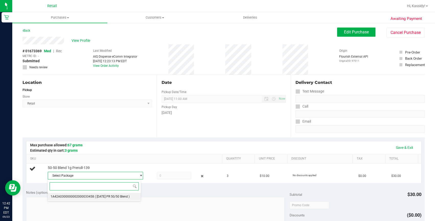
click at [89, 195] on span "1A42A0300000002000033458" at bounding box center [72, 197] width 43 height 4
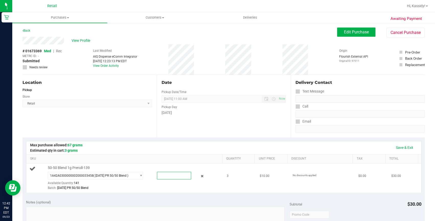
click at [167, 176] on span at bounding box center [174, 176] width 34 height 8
type input "3"
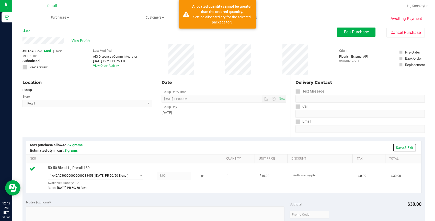
click at [399, 146] on link "Save & Exit" at bounding box center [404, 148] width 24 height 9
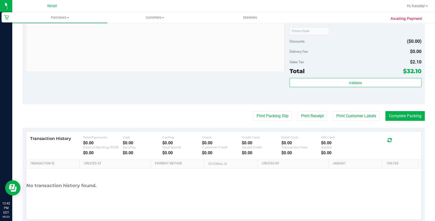
scroll to position [186, 0]
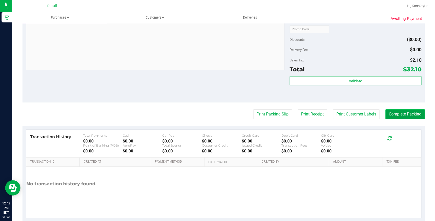
click at [406, 111] on button "Complete Packing" at bounding box center [404, 115] width 39 height 10
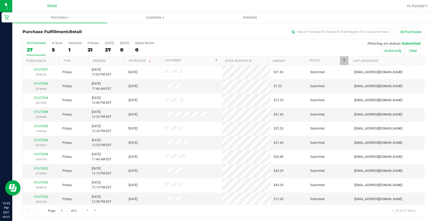
click at [416, 2] on div "Hi, Kassidy!" at bounding box center [417, 6] width 25 height 9
click at [412, 7] on span "Hi, Kassidy!" at bounding box center [416, 6] width 18 height 4
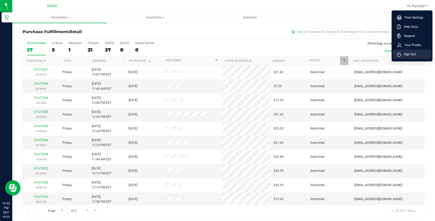
click at [409, 53] on span "Sign Out" at bounding box center [408, 54] width 15 height 5
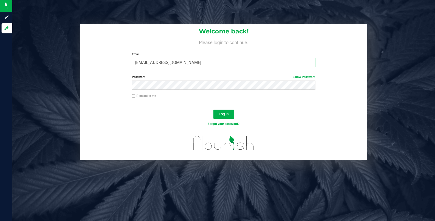
click at [160, 63] on input "[EMAIL_ADDRESS][DOMAIN_NAME]" at bounding box center [223, 62] width 183 height 9
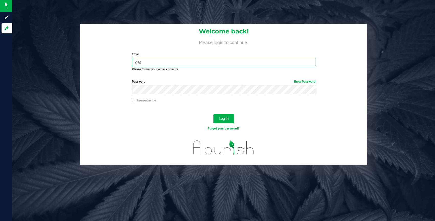
type input "[EMAIL_ADDRESS][DOMAIN_NAME]"
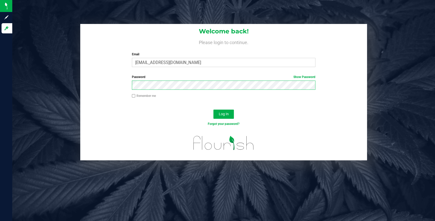
click at [213, 110] on button "Log In" at bounding box center [223, 114] width 20 height 9
